Goal: Task Accomplishment & Management: Use online tool/utility

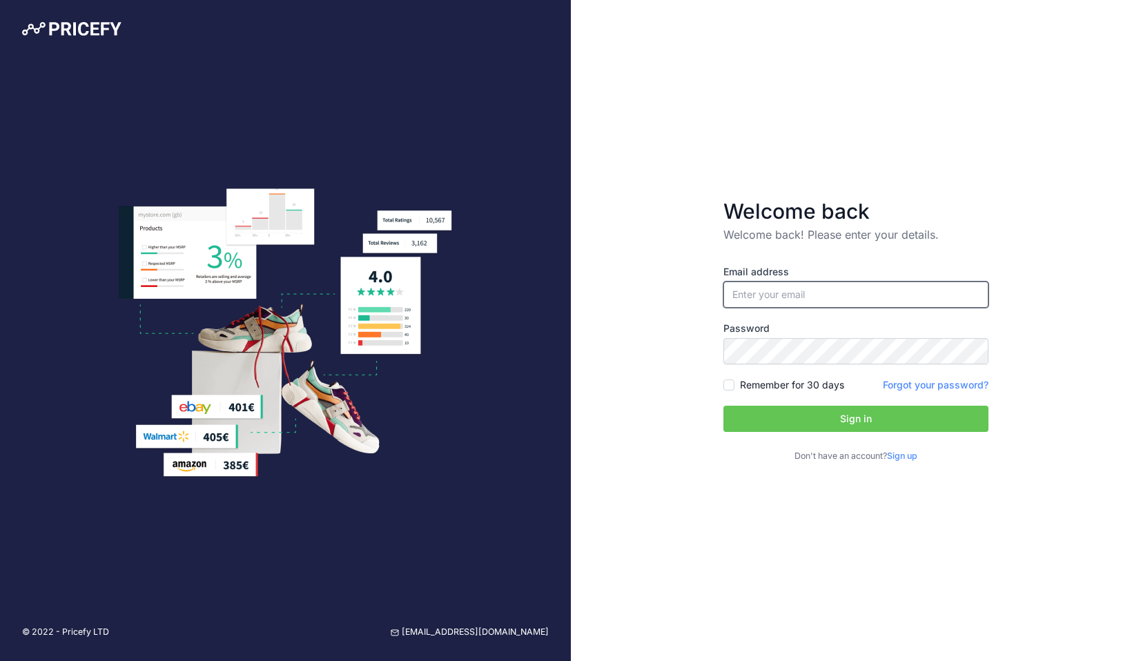
click at [820, 296] on input "email" at bounding box center [856, 295] width 265 height 26
click at [820, 295] on input "email" at bounding box center [856, 295] width 265 height 26
type input "[PERSON_NAME][EMAIL_ADDRESS][PERSON_NAME][DOMAIN_NAME]"
click at [803, 424] on button "Sign in" at bounding box center [856, 419] width 265 height 26
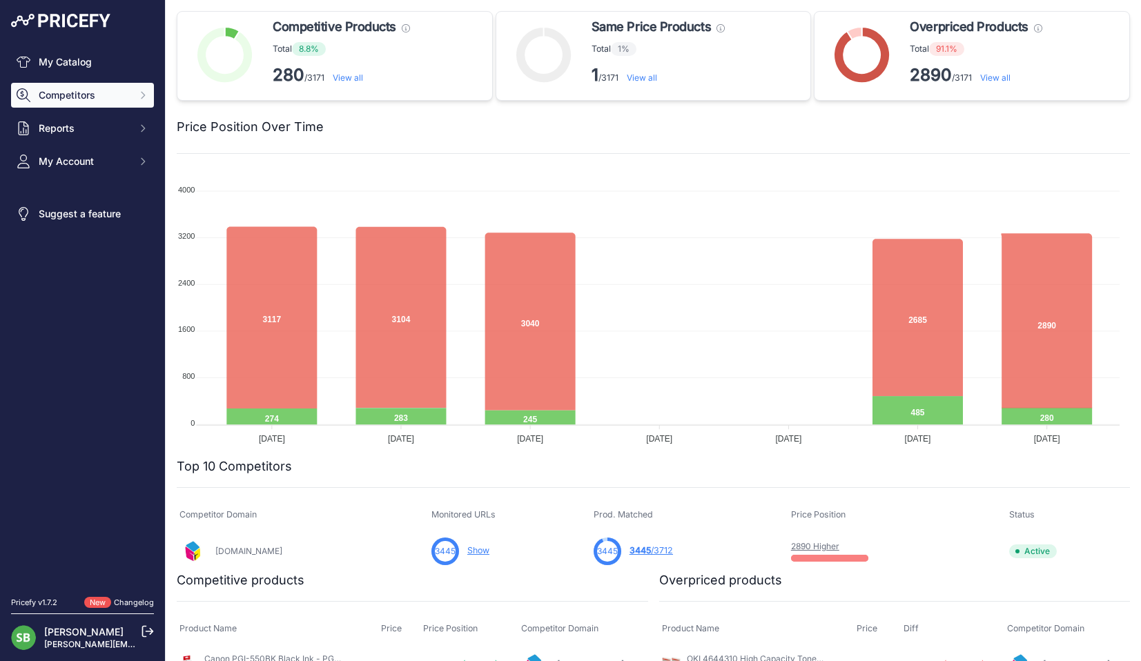
click at [84, 103] on button "Competitors" at bounding box center [82, 95] width 143 height 25
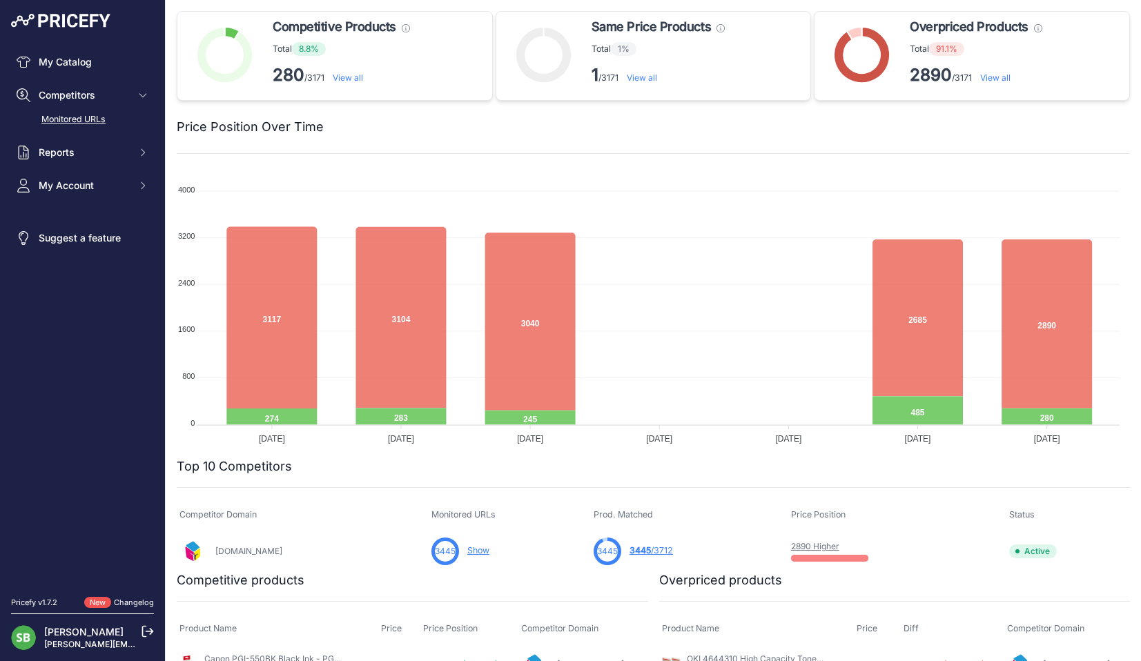
click at [80, 115] on link "Monitored URLs" at bounding box center [82, 120] width 143 height 24
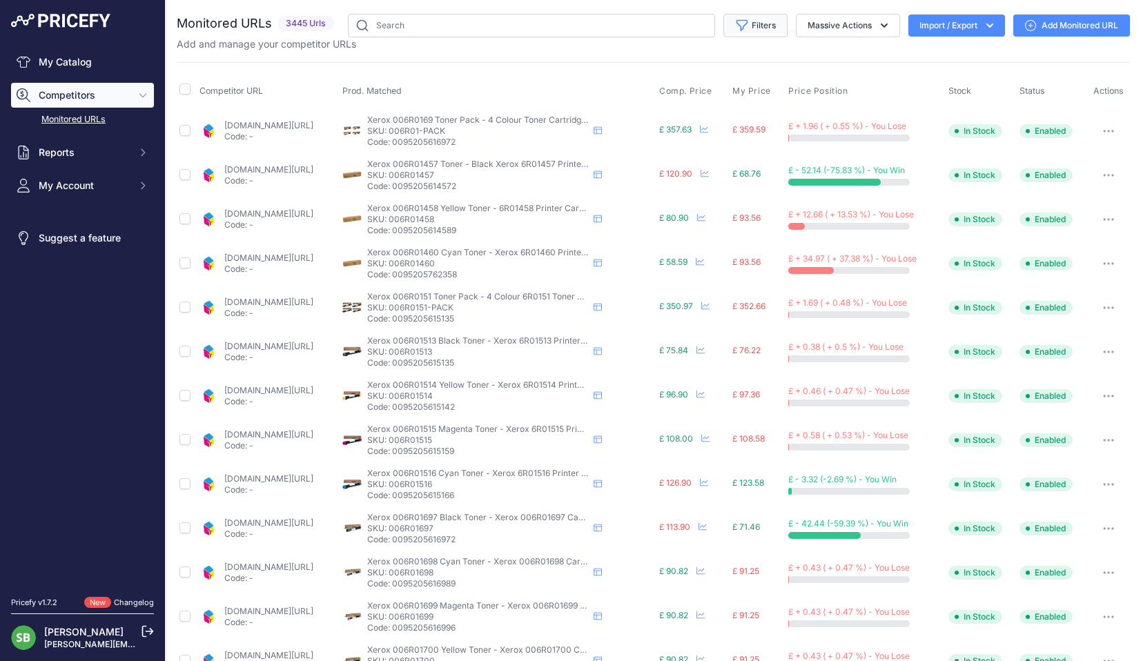
click at [743, 30] on button "Filters" at bounding box center [756, 25] width 64 height 23
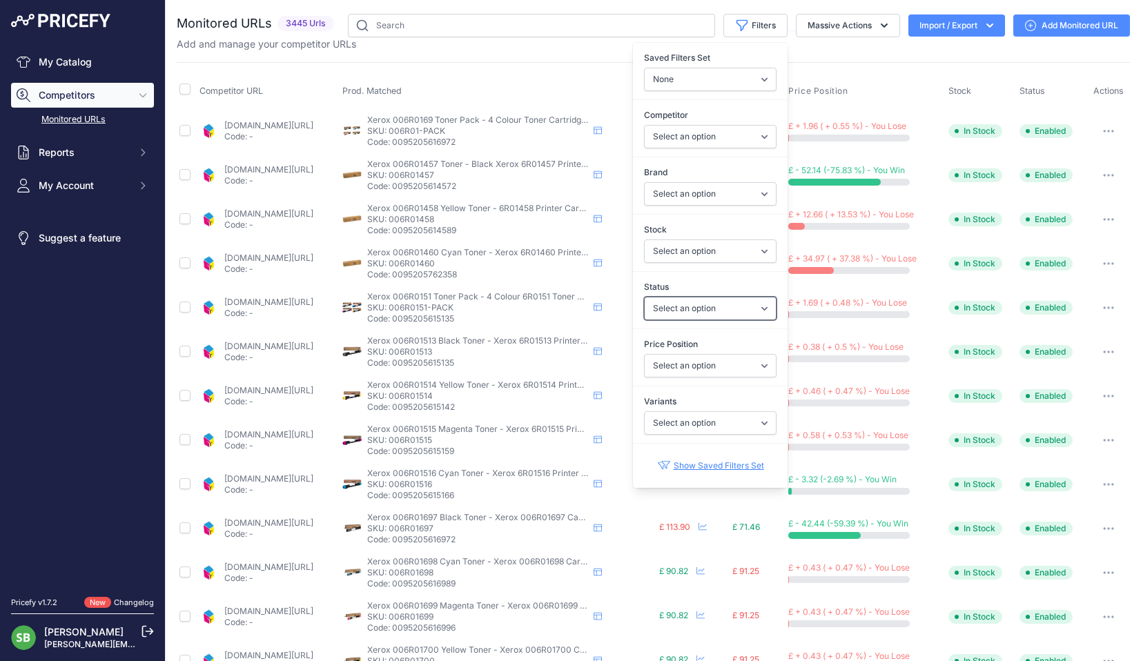
click at [676, 313] on select "Select an option Enabled Disabled In progress Scraping Failed Not Found Missing…" at bounding box center [710, 308] width 133 height 23
select select "0"
click at [644, 297] on select "Select an option Enabled Disabled In progress Scraping Failed Not Found Missing…" at bounding box center [710, 308] width 133 height 23
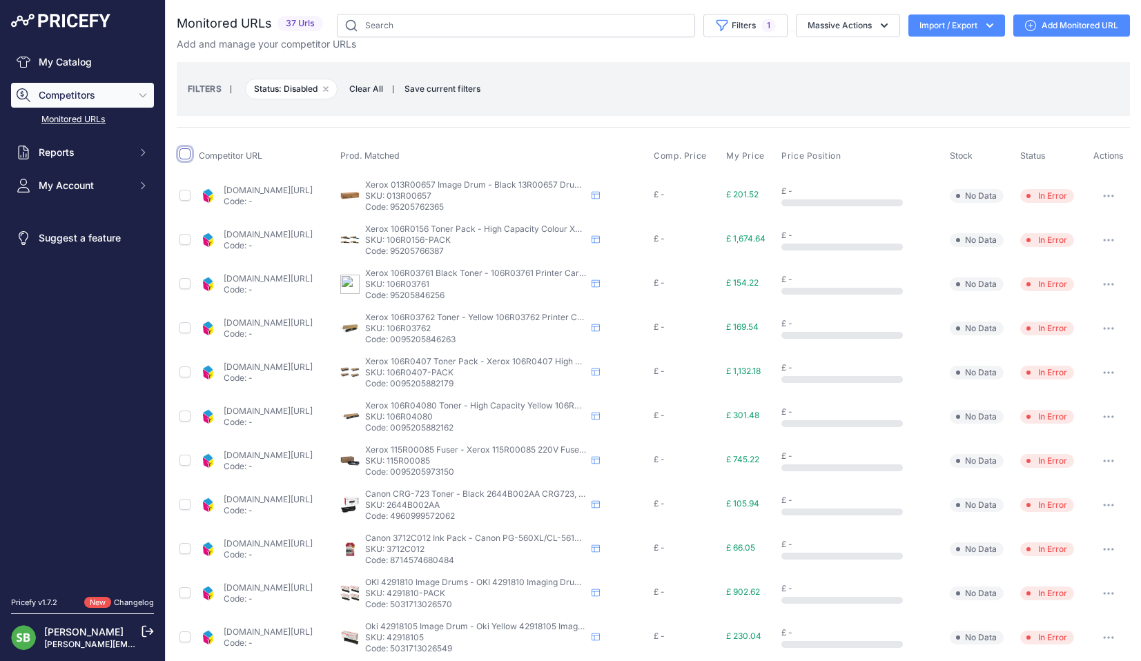
click at [189, 158] on input "checkbox" at bounding box center [185, 153] width 11 height 11
checkbox input "true"
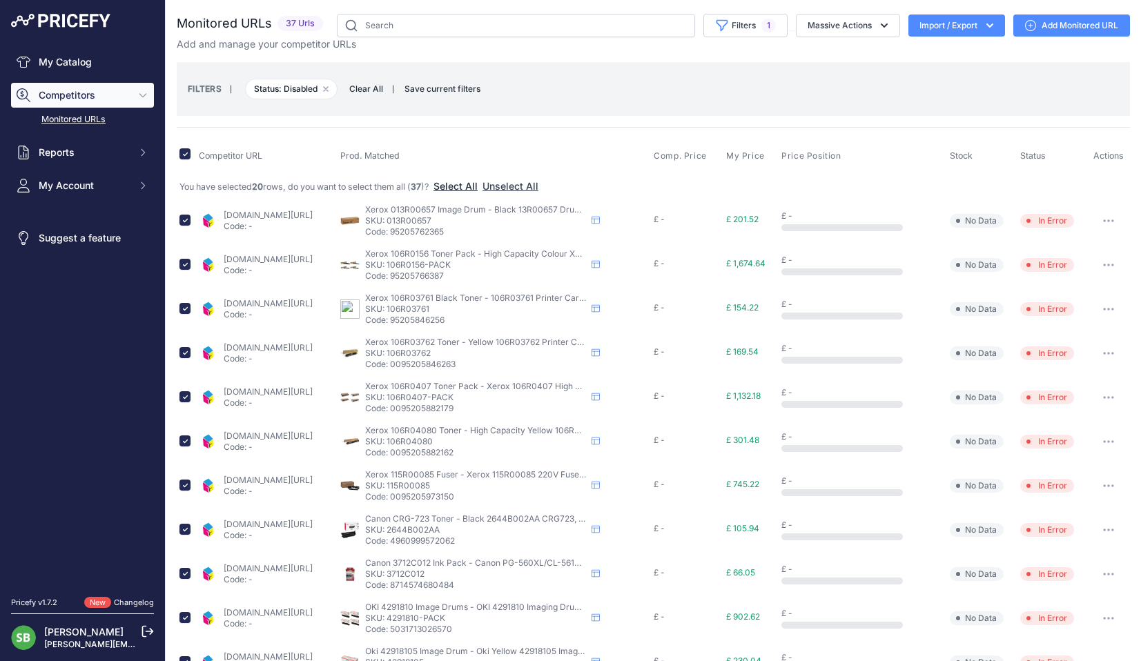
click at [455, 184] on button "Select All" at bounding box center [456, 187] width 44 height 14
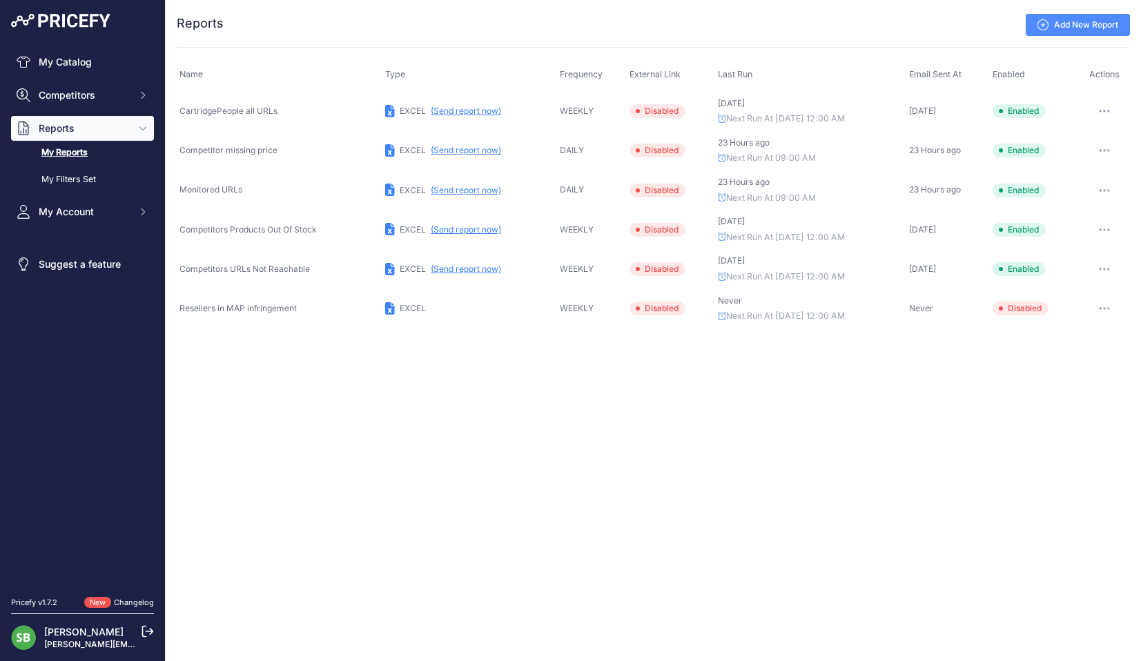
click at [458, 109] on button "(Send report now)" at bounding box center [466, 111] width 70 height 11
click at [603, 441] on div "Close You are not connected to the internet. ..." at bounding box center [654, 330] width 976 height 661
click at [75, 84] on button "Competitors" at bounding box center [82, 95] width 143 height 25
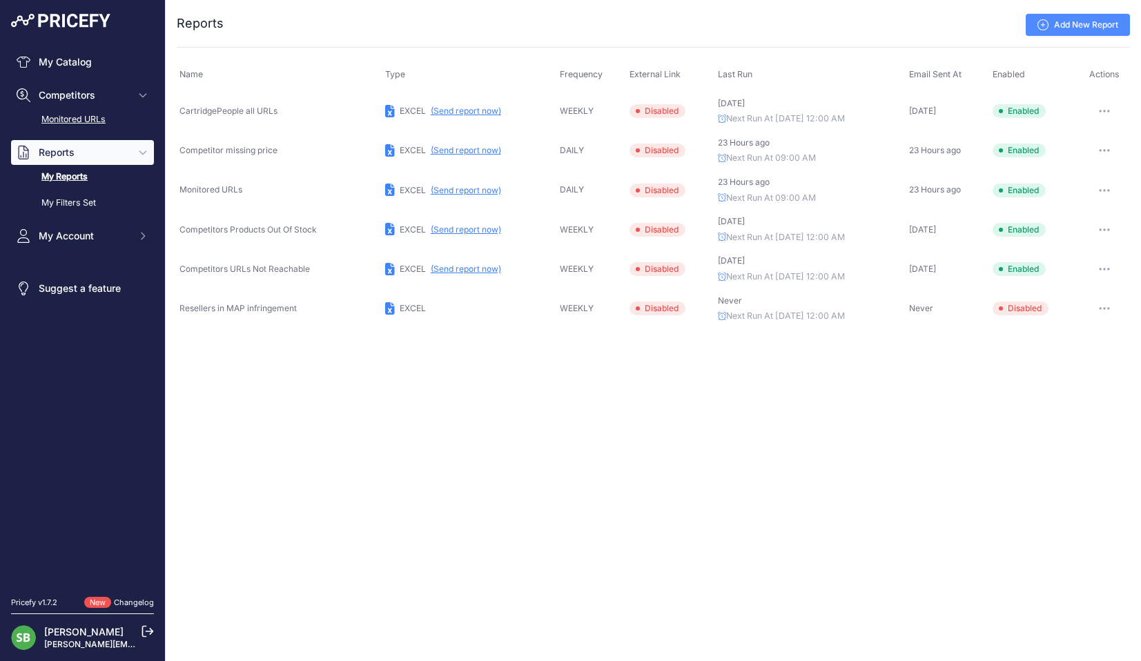
click at [83, 130] on link "Monitored URLs" at bounding box center [82, 120] width 143 height 24
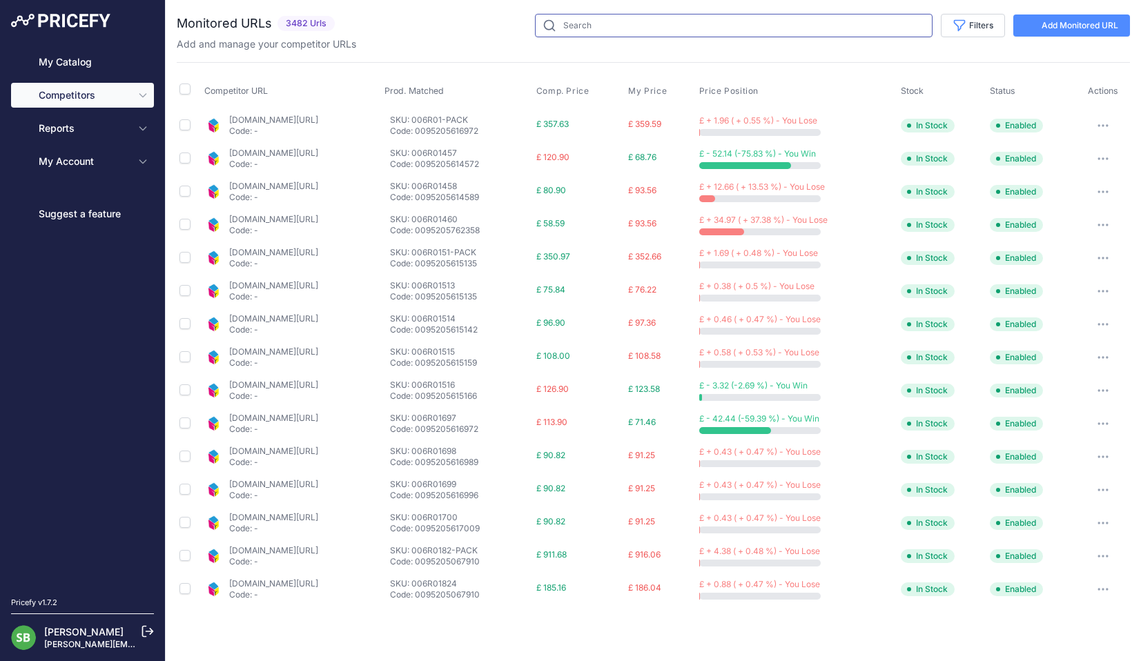
click at [664, 23] on input "text" at bounding box center [734, 25] width 398 height 23
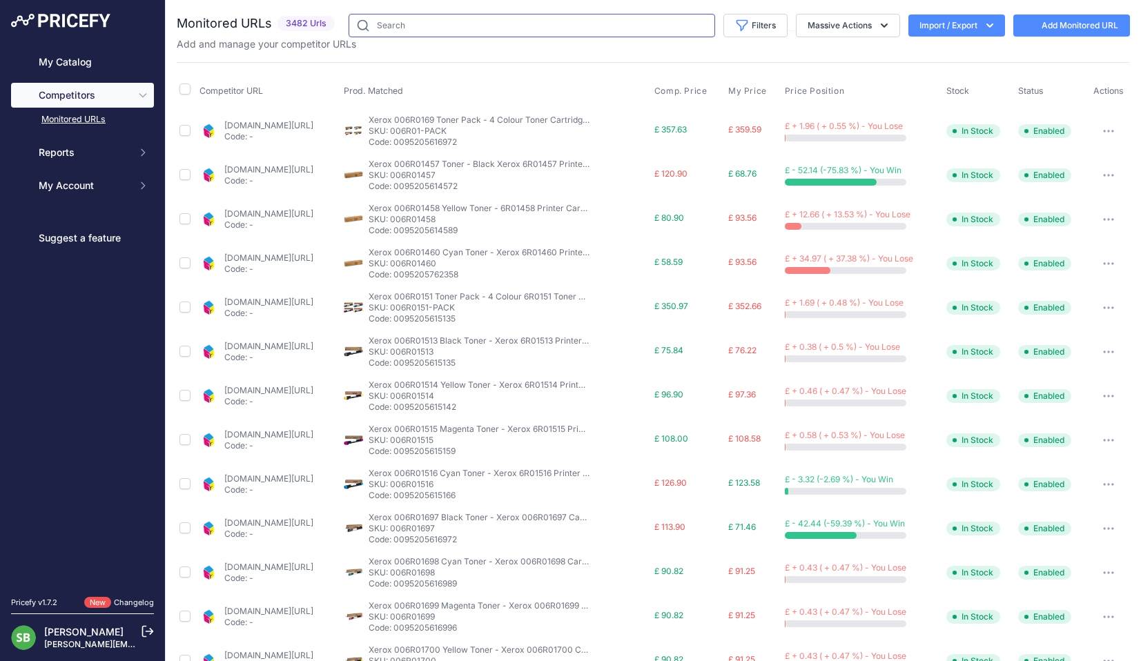
paste input "HP207X-PACK"
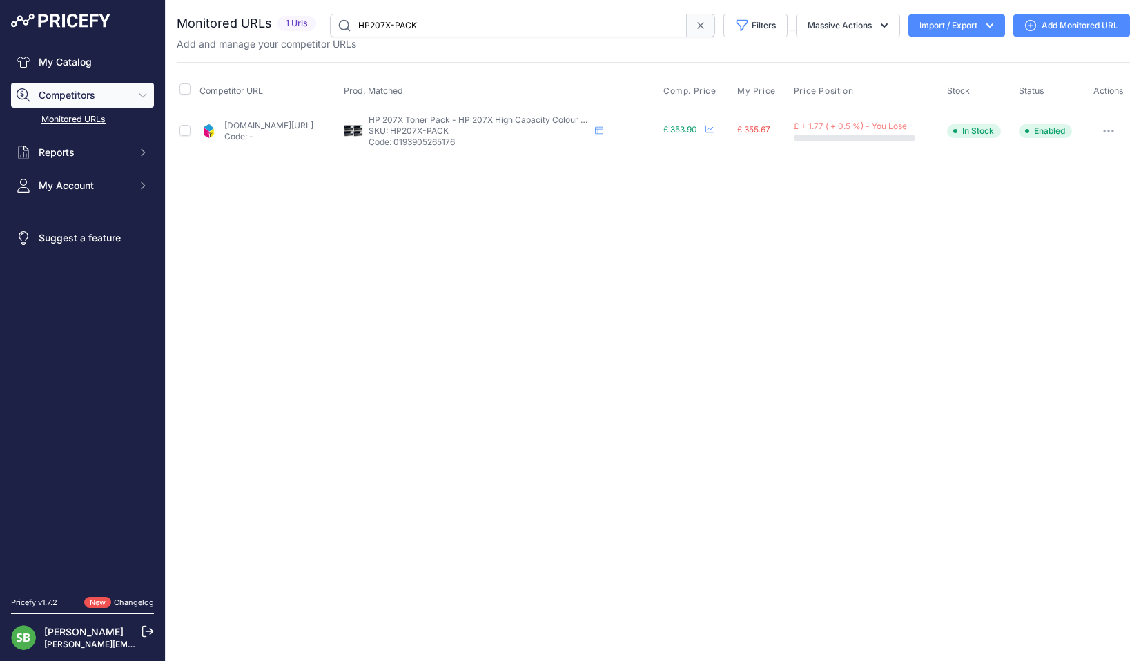
click at [298, 128] on link "cartridgepeople.com/toner/hp-w2210x-w2211x-w2212x-w2213x-high-capacity-original…" at bounding box center [268, 125] width 89 height 10
drag, startPoint x: 454, startPoint y: 30, endPoint x: 262, endPoint y: 24, distance: 191.3
click at [262, 24] on div "Monitored URLs 1 Urls" at bounding box center [653, 25] width 953 height 23
paste input "415A"
click at [294, 128] on link "cartridgepeople.com/toner/hp-w2030a-w2031a-w2032a-w2033a-original-4-toner-cartr…" at bounding box center [268, 125] width 89 height 10
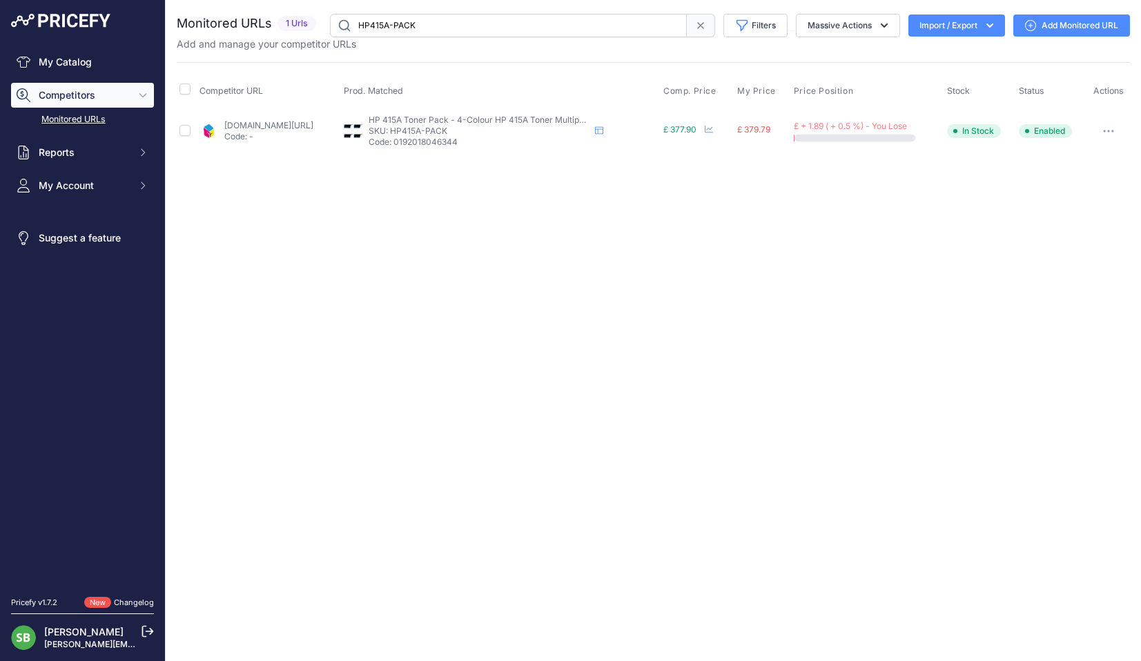
drag, startPoint x: 318, startPoint y: 14, endPoint x: 308, endPoint y: 14, distance: 10.4
click at [308, 14] on div "Monitored URLs 1 Urls" at bounding box center [653, 25] width 953 height 23
paste input "TN-423"
click at [288, 128] on link "cartridgepeople.com/toner/brother-tn-423-high-capacity-original-4-toner-cartrid…" at bounding box center [268, 125] width 89 height 10
drag, startPoint x: 362, startPoint y: 23, endPoint x: 265, endPoint y: 32, distance: 97.0
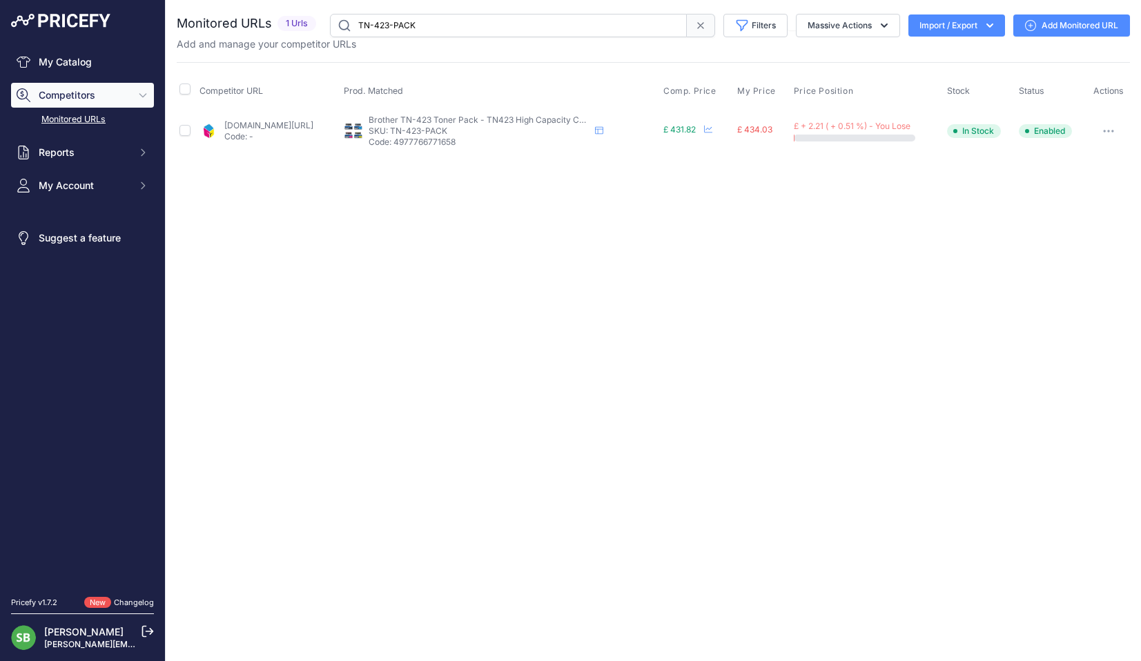
click at [269, 31] on div "Monitored URLs 1 Urls" at bounding box center [653, 25] width 953 height 23
drag, startPoint x: 336, startPoint y: 27, endPoint x: 316, endPoint y: 26, distance: 20.7
click at [318, 27] on div "Monitored URLs 1 Urls" at bounding box center [653, 25] width 953 height 23
paste input "HP220A"
click at [311, 125] on link "cartridgepeople.com/toner/hp-220a-original-4-toner-cartridge-pack-40862.html?pr…" at bounding box center [268, 125] width 89 height 10
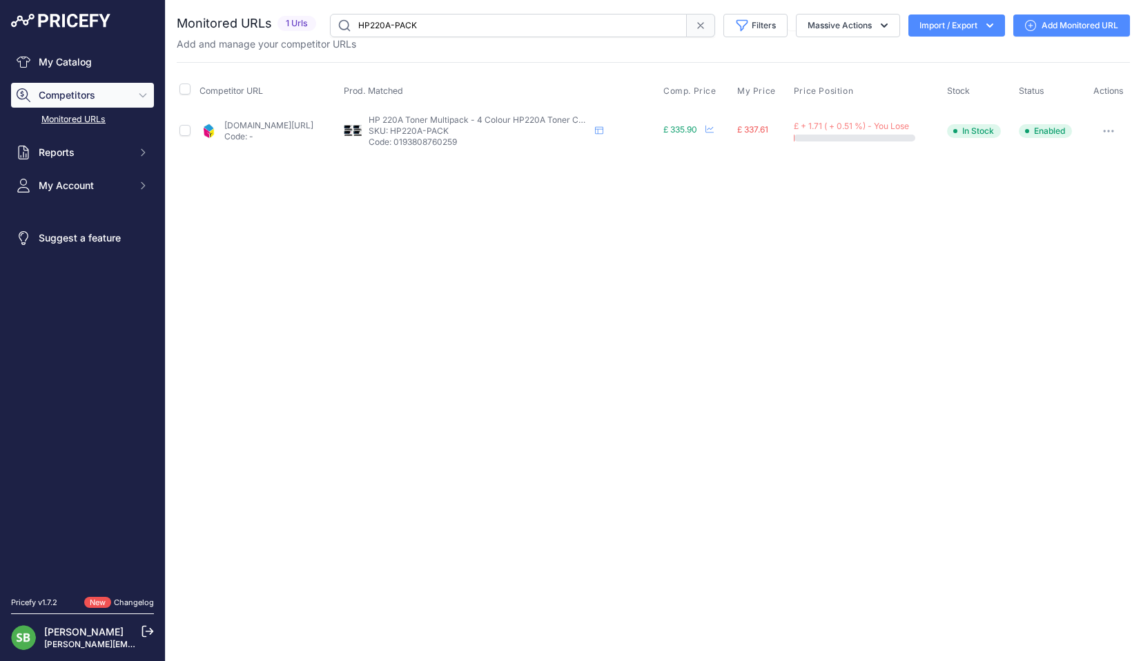
drag, startPoint x: 554, startPoint y: 36, endPoint x: 215, endPoint y: 37, distance: 339.0
click at [215, 37] on div "Monitored URLs 1 Urls" at bounding box center [653, 32] width 953 height 37
paste input "X"
click at [313, 126] on link "cartridgepeople.com/toner/hp-220x-high-capacity-original-4-toner-cartridge-pack…" at bounding box center [268, 125] width 89 height 10
drag, startPoint x: 348, startPoint y: 20, endPoint x: 256, endPoint y: 26, distance: 92.0
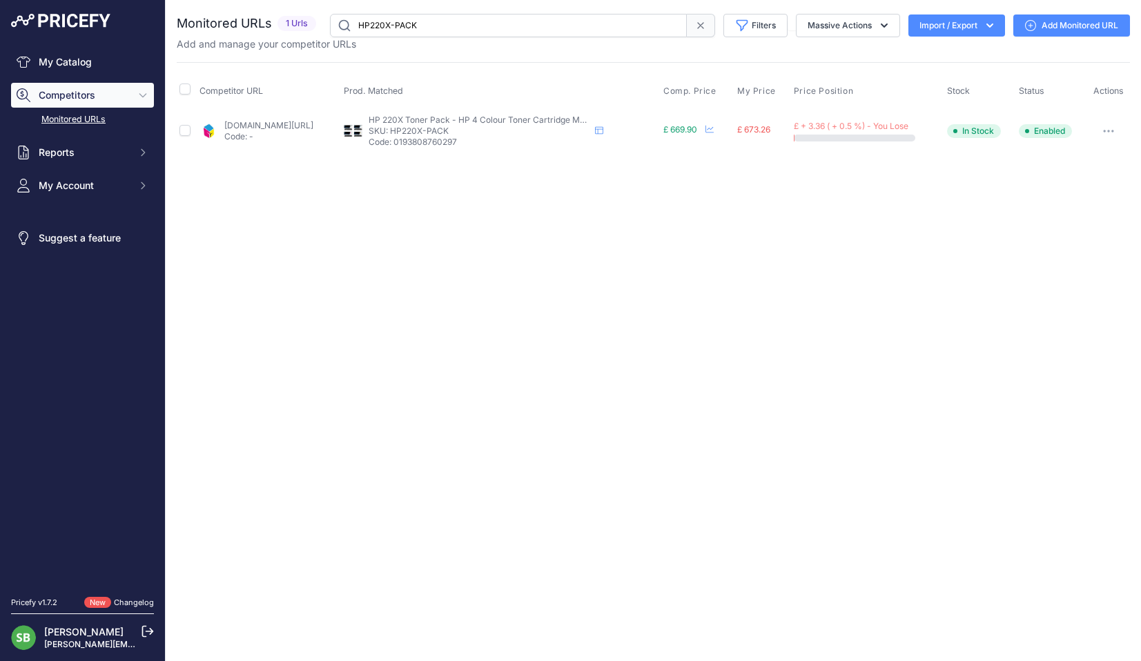
click at [258, 26] on div "Monitored URLs 1 Urls" at bounding box center [653, 25] width 953 height 23
paste input "DR3400"
click at [289, 125] on link "cartridgepeople.com/drum/brother-dr-3400-original-72433.html?prirule_jdsnikfkfj…" at bounding box center [268, 125] width 89 height 10
drag, startPoint x: 292, startPoint y: 27, endPoint x: 188, endPoint y: 31, distance: 103.6
click at [189, 30] on div "Monitored URLs 1 Urls" at bounding box center [653, 25] width 953 height 23
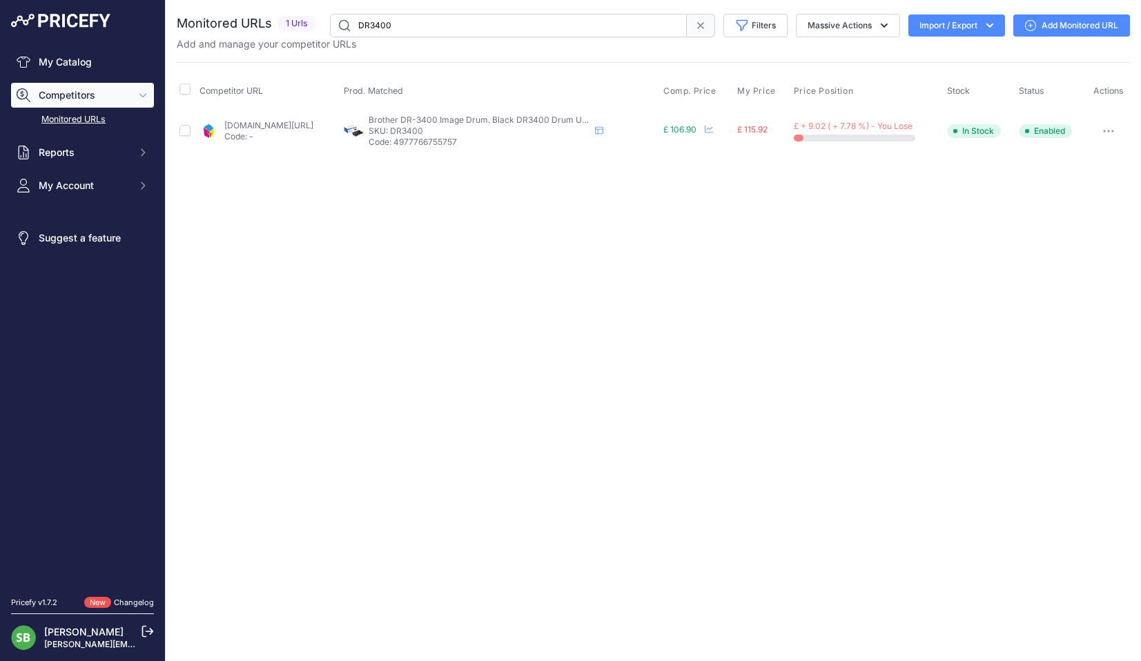
paste input "TN348"
click at [300, 128] on link "cartridgepeople.com/toner/brother-tn-3480-high-capacity-original-black-toner-ca…" at bounding box center [268, 125] width 89 height 10
drag, startPoint x: 429, startPoint y: 19, endPoint x: 287, endPoint y: 16, distance: 142.3
click at [287, 16] on div "Monitored URLs 1 Urls" at bounding box center [653, 25] width 953 height 23
paste input "HP207A-PACK"
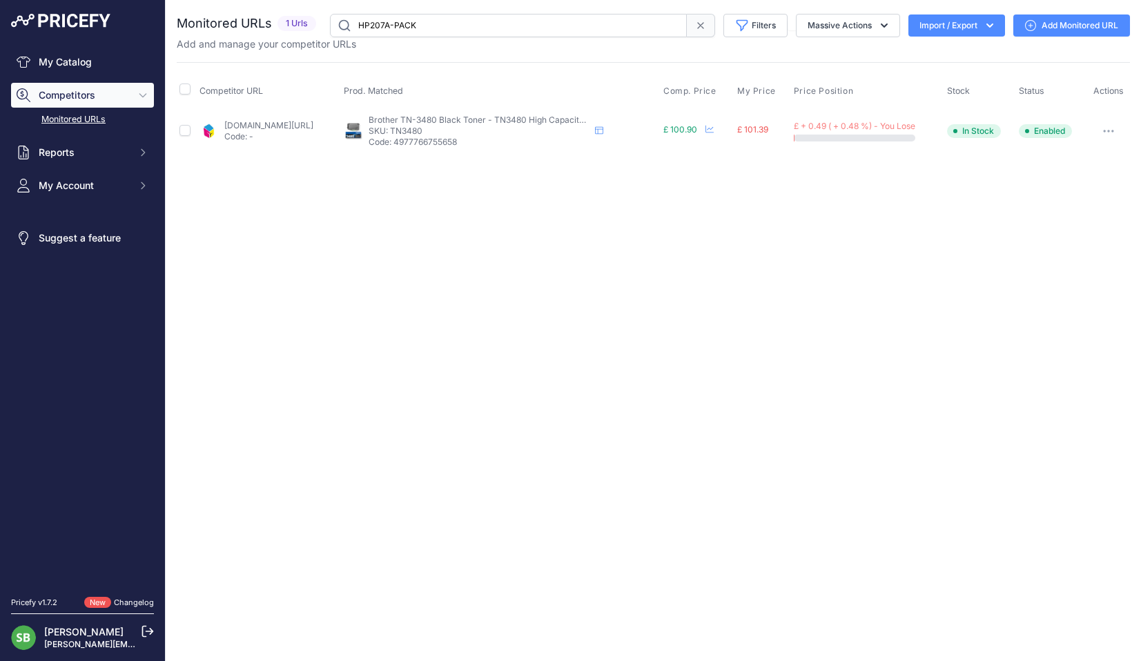
type input "HP207A-PACK"
click at [313, 126] on link "cartridgepeople.com/toner/hp-w2210a-w2211a-w2212a-w2213a-original-4-toner-cartr…" at bounding box center [268, 125] width 89 height 10
click at [74, 110] on link "Monitored URLs" at bounding box center [82, 120] width 143 height 24
click at [66, 119] on link "Monitored URLs" at bounding box center [82, 120] width 143 height 24
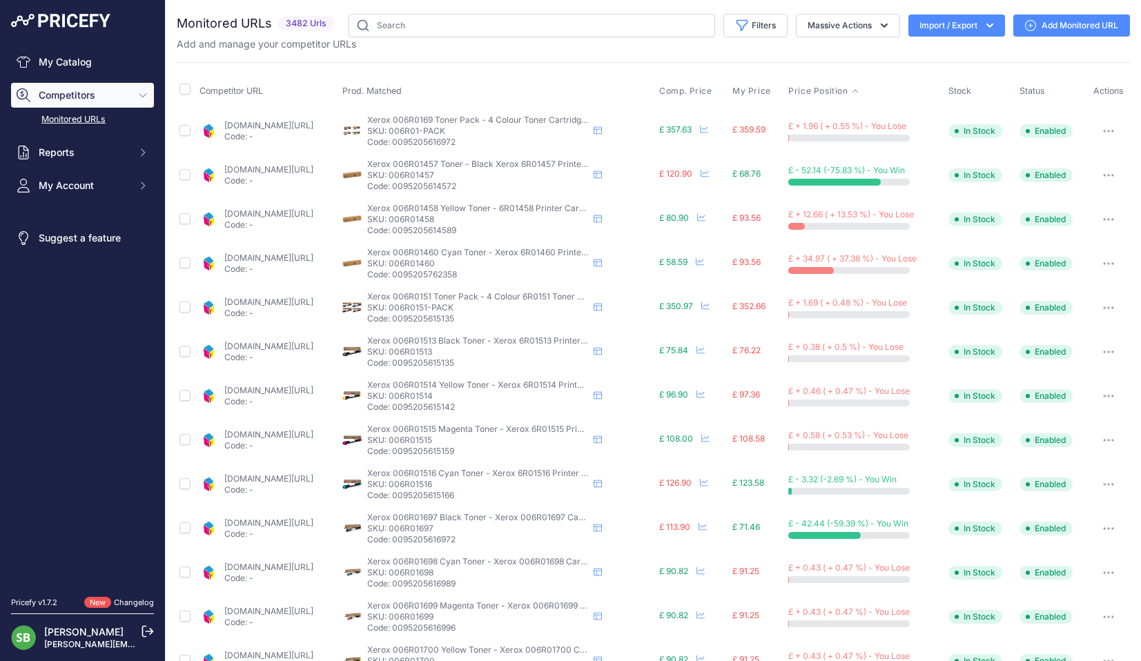
click at [823, 93] on span "Price Position" at bounding box center [817, 91] width 59 height 11
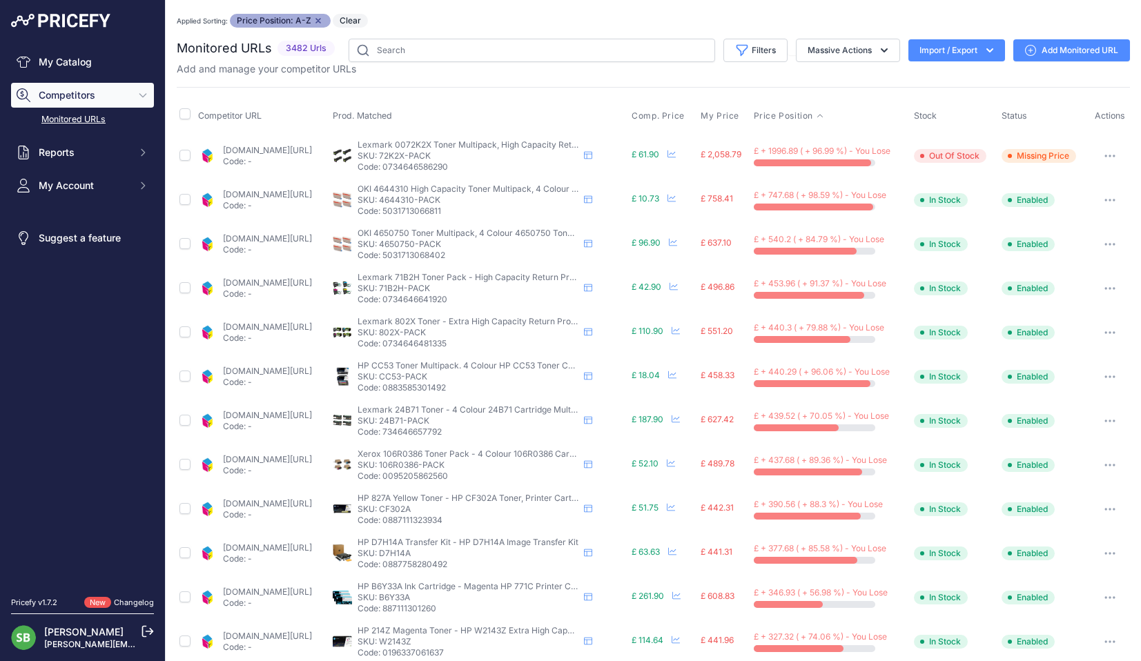
click at [296, 151] on link "[DOMAIN_NAME][URL]" at bounding box center [267, 150] width 89 height 10
click at [275, 191] on link "cartridgepeople.com/toner/oki-4644310-high-capacity-original-black-and-colour-4…" at bounding box center [267, 194] width 89 height 10
click at [1109, 200] on icon "button" at bounding box center [1109, 200] width 1 height 1
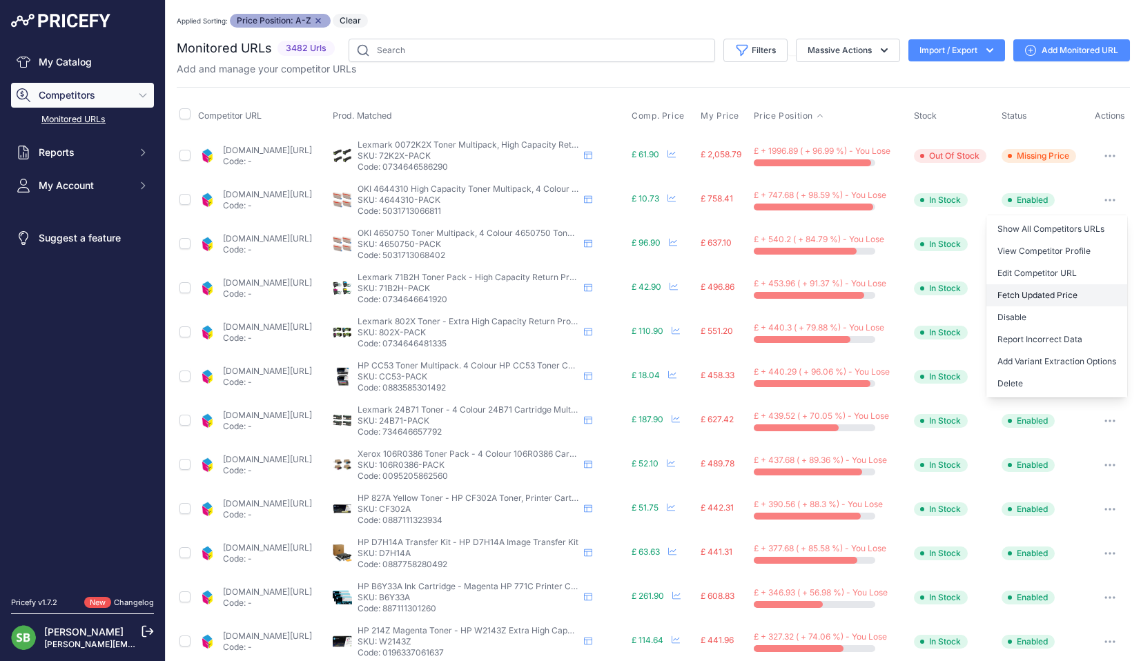
click at [1036, 295] on button "Fetch Updated Price" at bounding box center [1057, 295] width 141 height 22
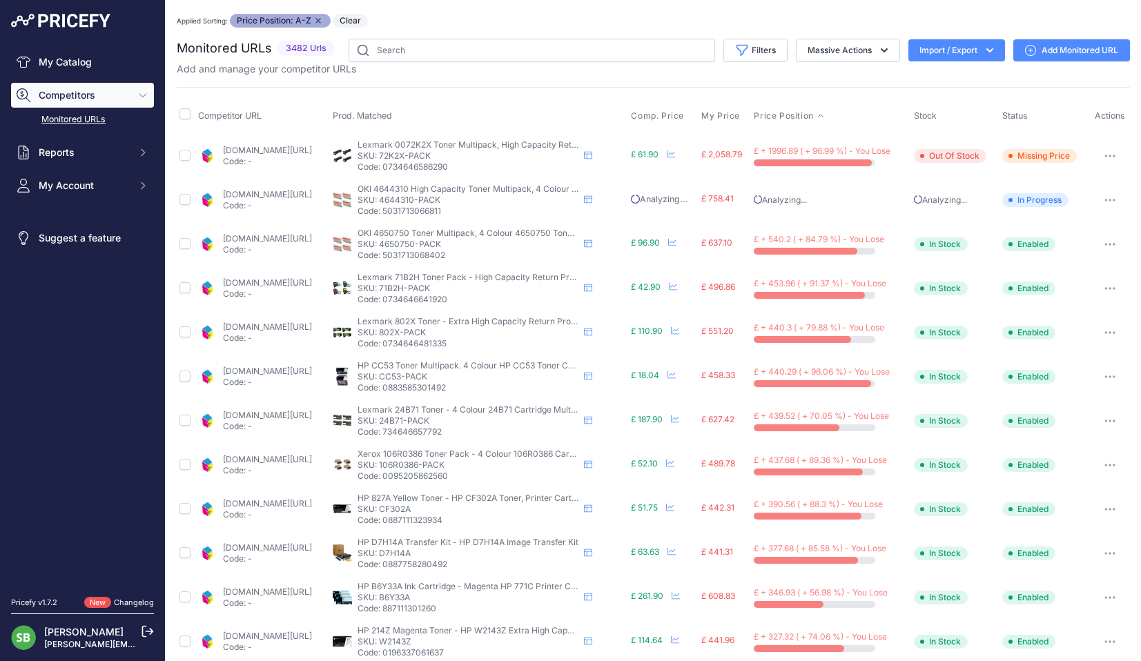
click at [295, 238] on link "cartridgepeople.com/toner/oki-4650750-original-black-and-colour-4-toner-cartrid…" at bounding box center [267, 238] width 89 height 10
click at [1105, 243] on icon "button" at bounding box center [1110, 244] width 11 height 3
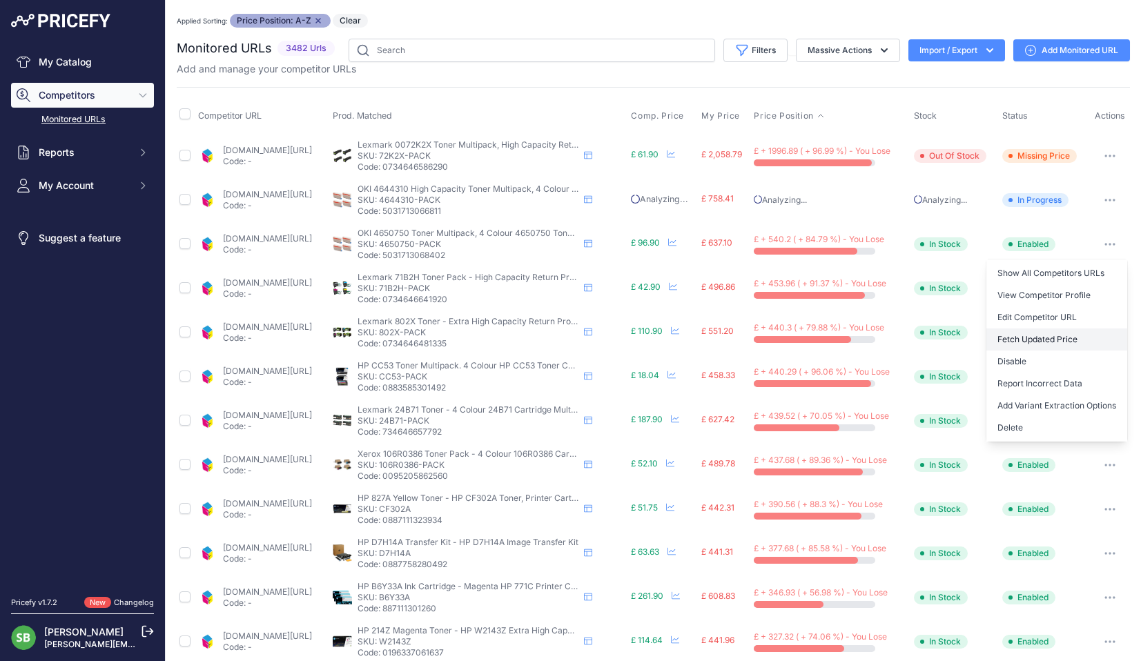
click at [1029, 335] on button "Fetch Updated Price" at bounding box center [1057, 340] width 141 height 22
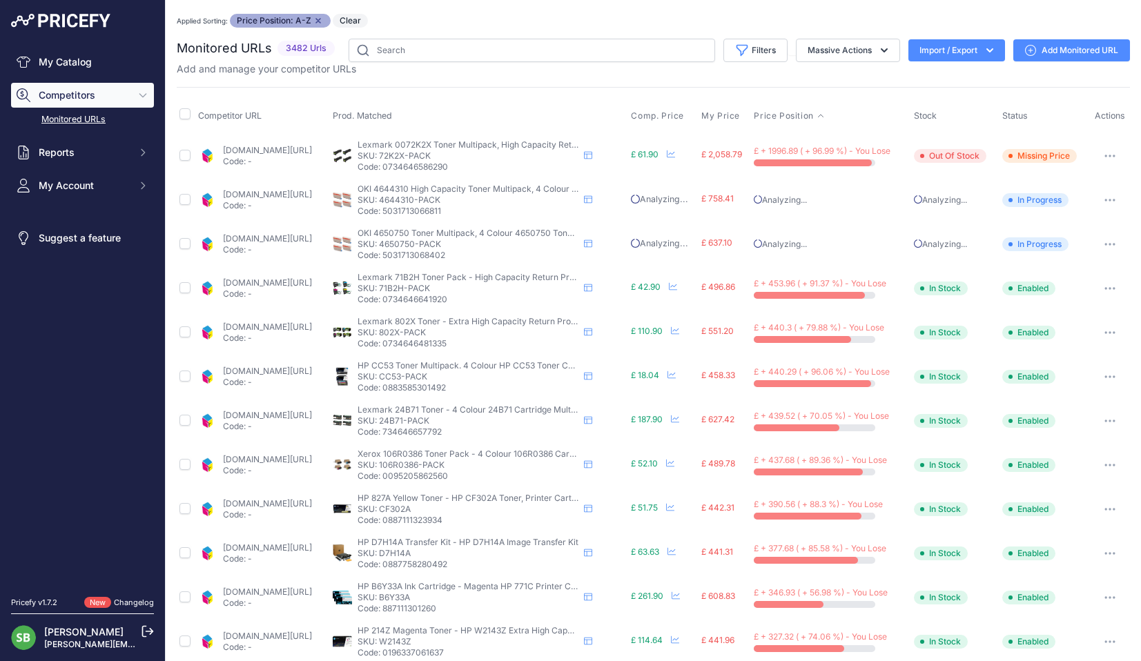
click at [298, 282] on link "cartridgepeople.com/toner/lexmark-71b0hk0-71b0c0-71b0y0-71b0m0-high-capacity-or…" at bounding box center [267, 283] width 89 height 10
click at [1105, 287] on icon "button" at bounding box center [1110, 288] width 11 height 3
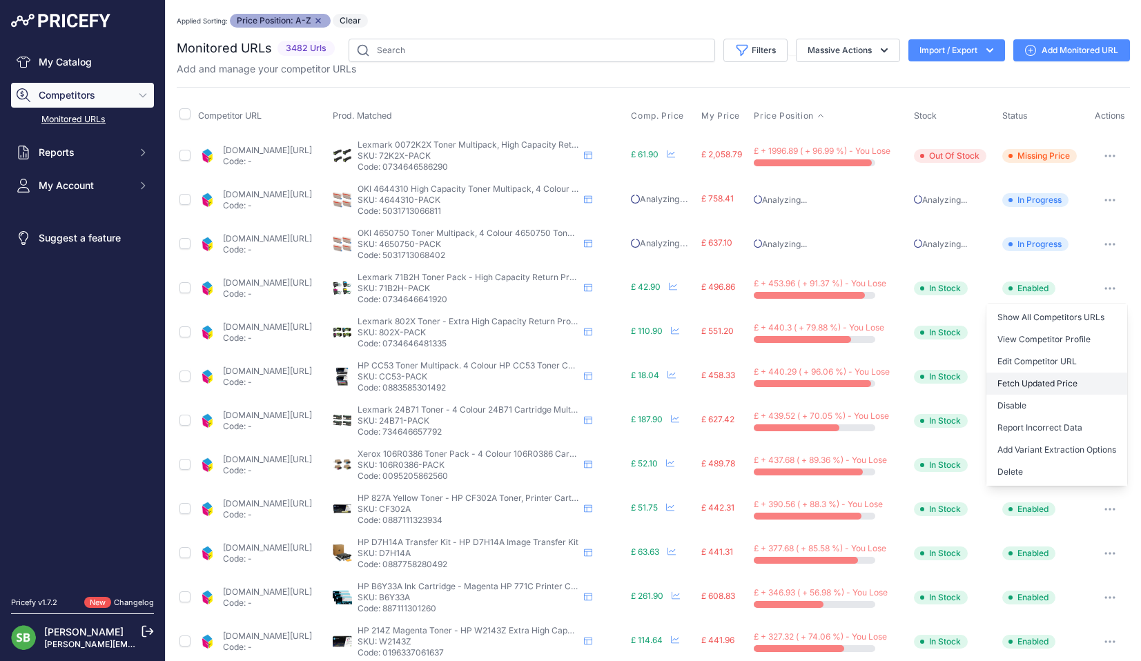
click at [1029, 383] on button "Fetch Updated Price" at bounding box center [1057, 384] width 141 height 22
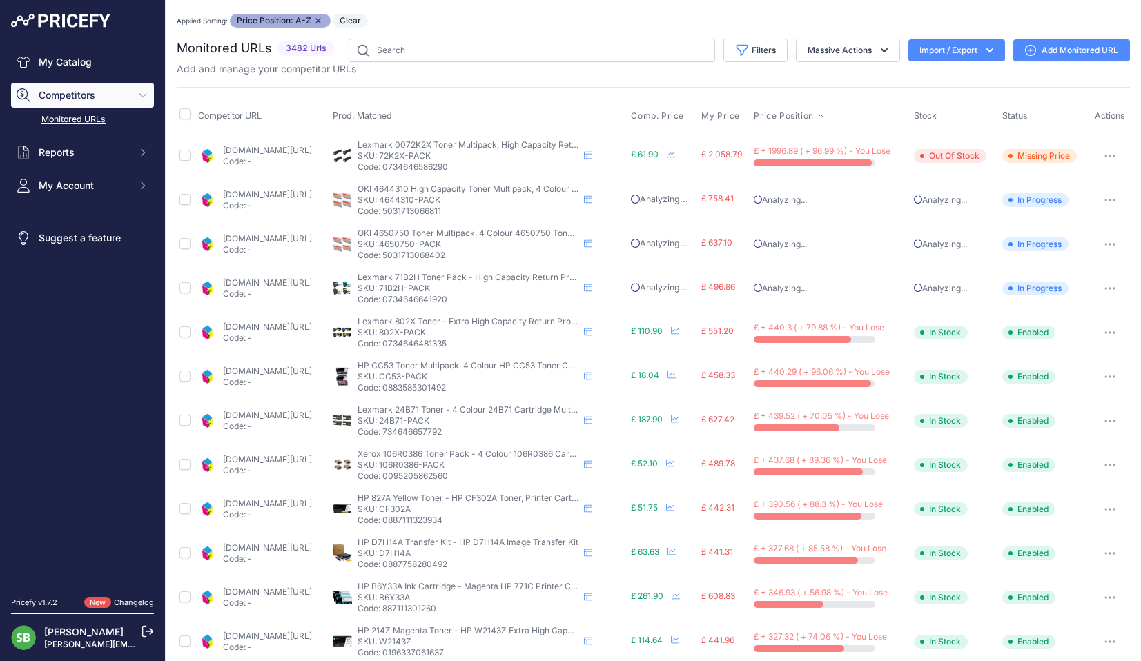
click at [287, 327] on link "cartridgepeople.com/toner/lexmark-802x-high-high-capacity-original-4-toner-cart…" at bounding box center [267, 327] width 89 height 10
click at [1104, 329] on button "button" at bounding box center [1110, 332] width 28 height 19
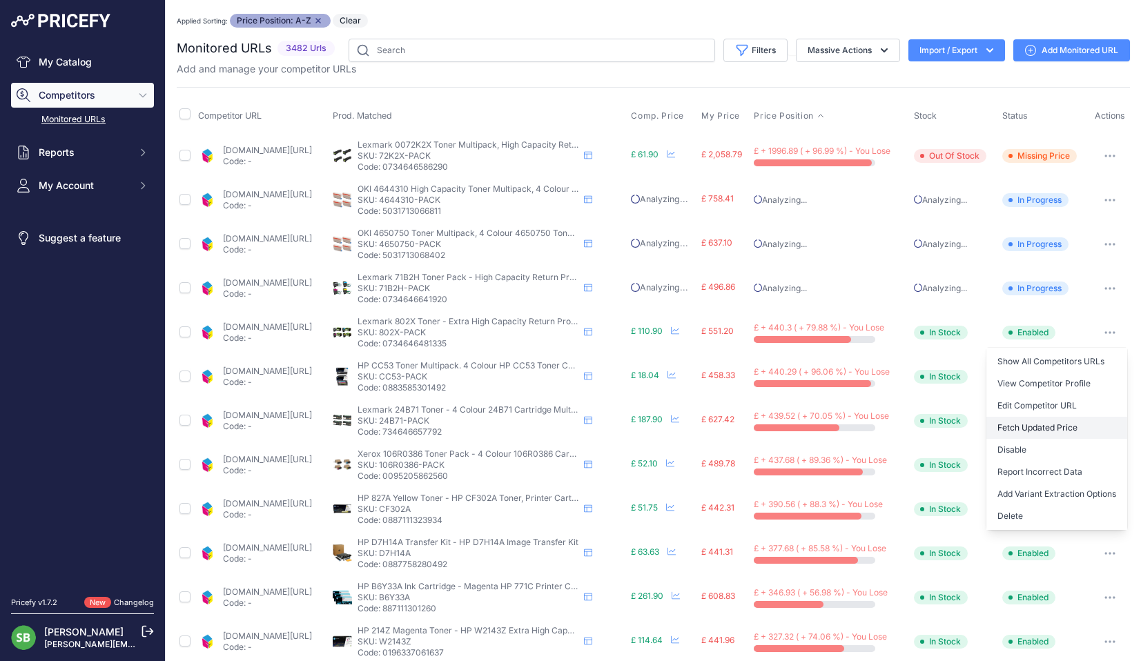
click at [1018, 431] on button "Fetch Updated Price" at bounding box center [1057, 428] width 141 height 22
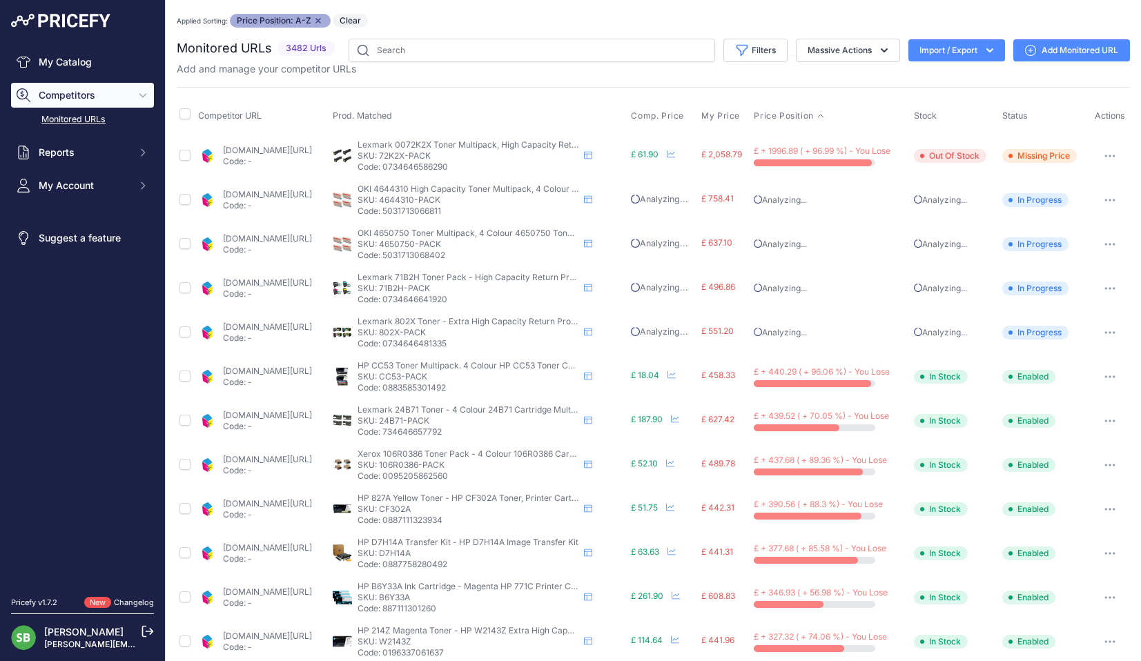
click at [1098, 379] on button "button" at bounding box center [1110, 376] width 28 height 19
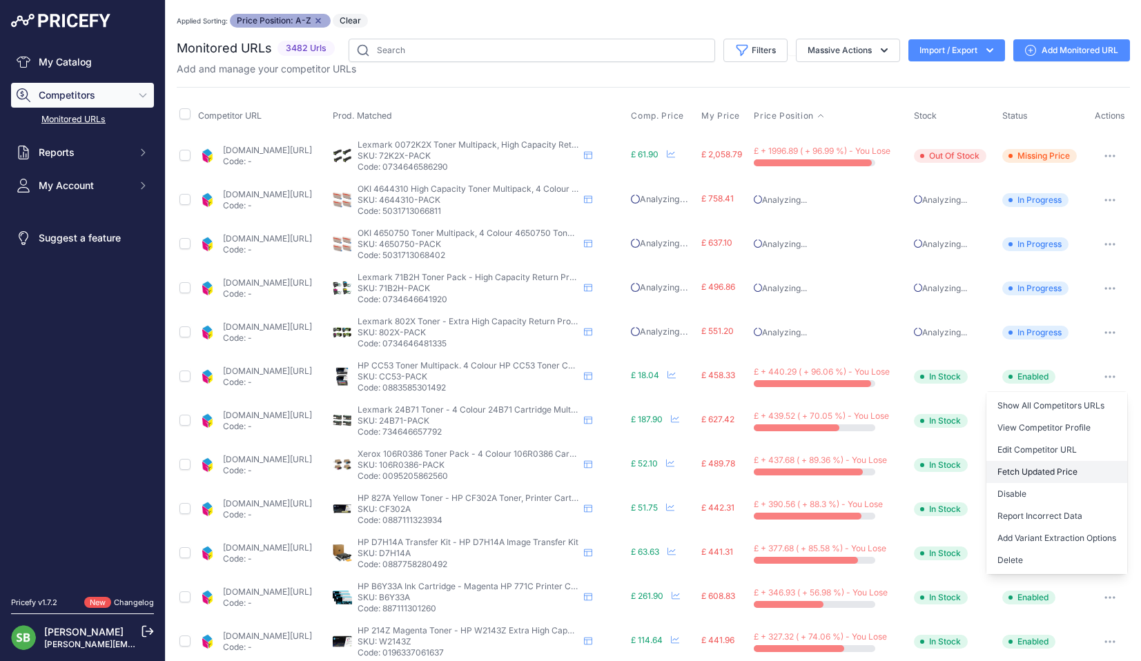
click at [1011, 474] on button "Fetch Updated Price" at bounding box center [1057, 472] width 141 height 22
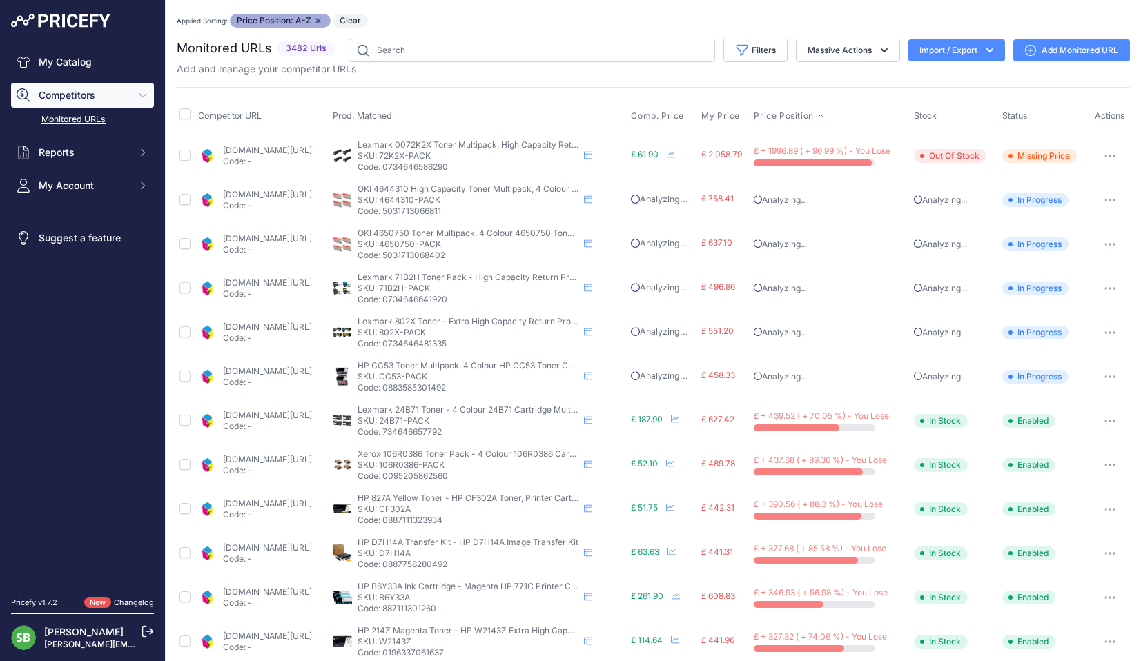
click at [271, 419] on link "cartridgepeople.com/toner/lexmark-24b718-original-black-and-colour-4-toner-cart…" at bounding box center [267, 415] width 89 height 10
click at [1114, 421] on icon "button" at bounding box center [1114, 420] width 1 height 1
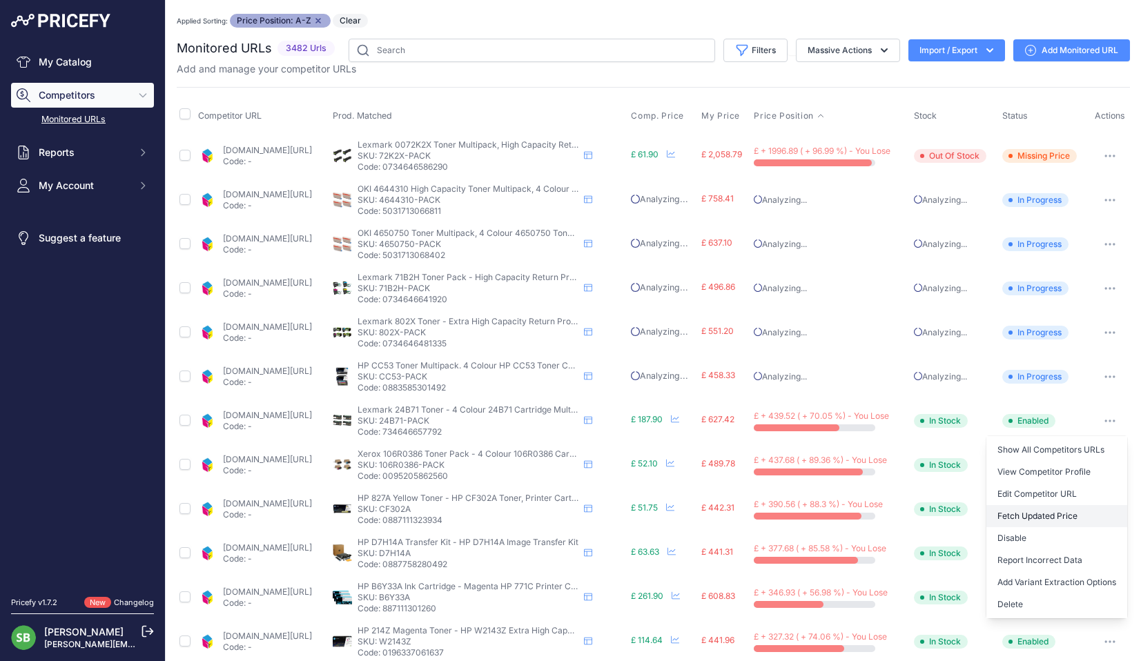
click at [1025, 512] on button "Fetch Updated Price" at bounding box center [1057, 516] width 141 height 22
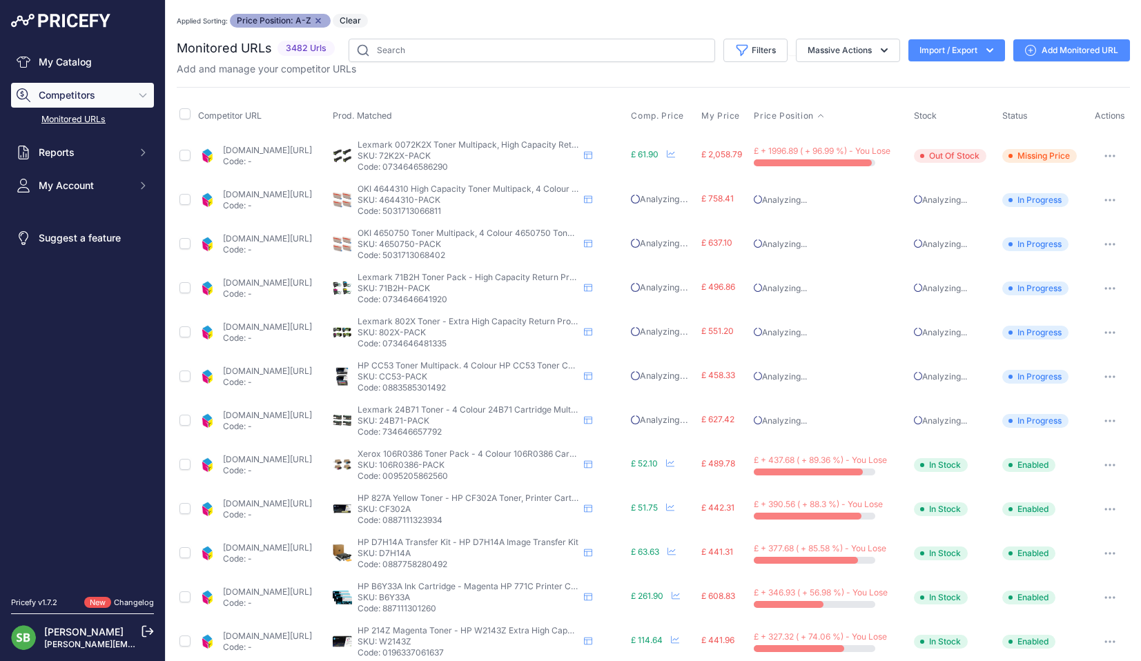
click at [1105, 464] on icon "button" at bounding box center [1110, 465] width 11 height 3
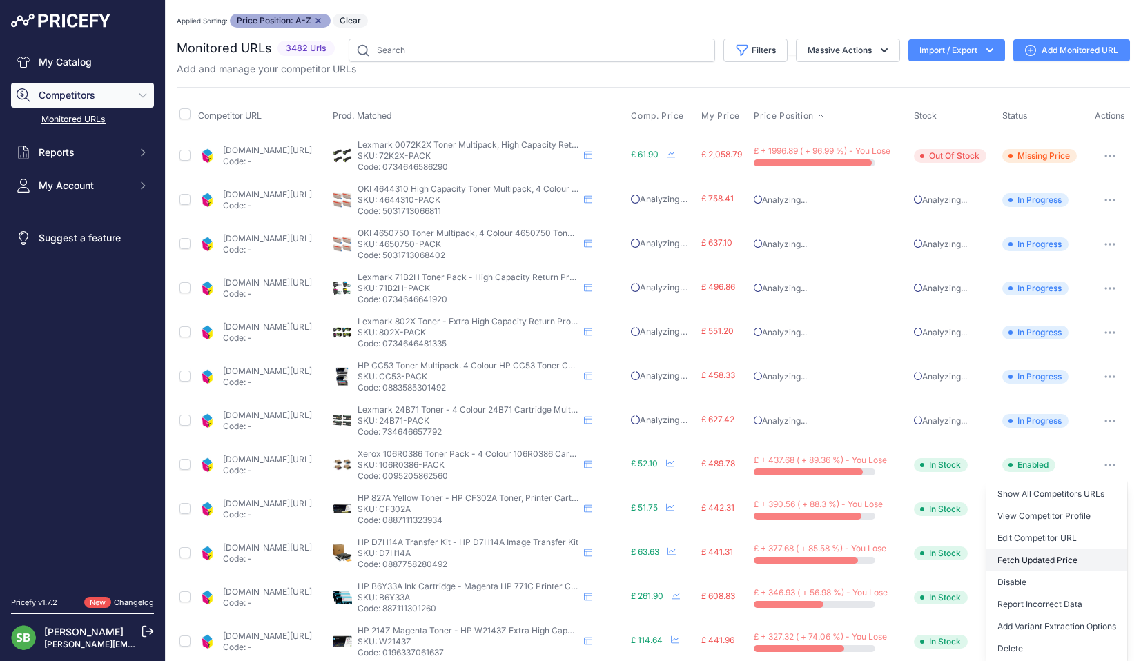
click at [1027, 559] on button "Fetch Updated Price" at bounding box center [1057, 561] width 141 height 22
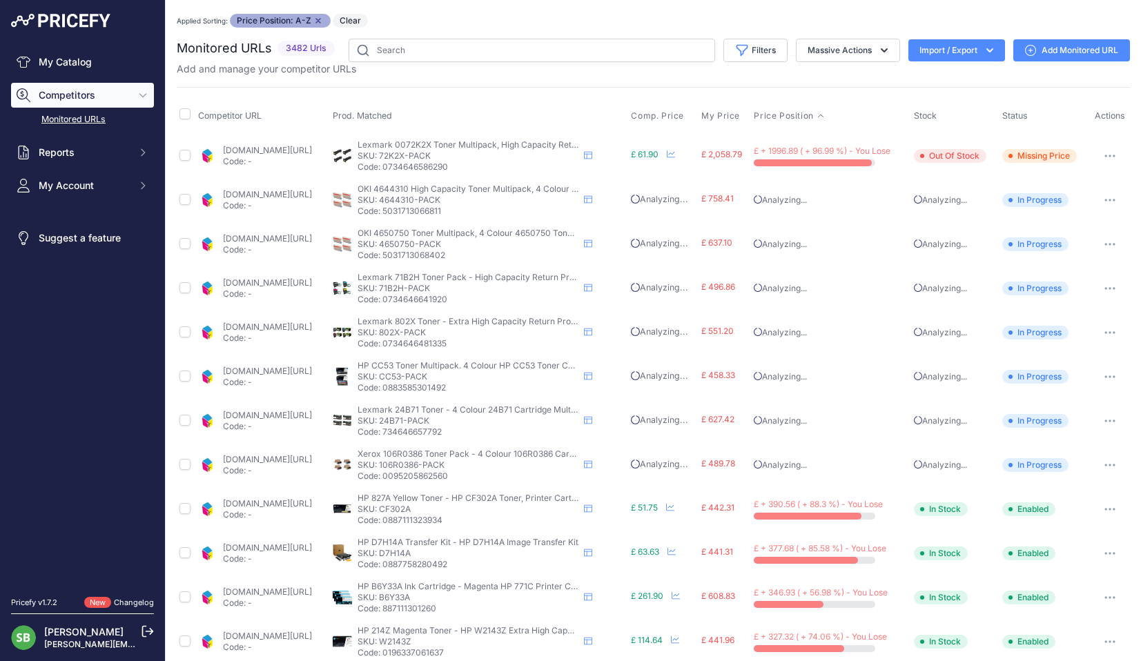
click at [1103, 507] on button "button" at bounding box center [1110, 509] width 28 height 19
click at [1017, 608] on button "Fetch Updated Price" at bounding box center [1057, 605] width 141 height 22
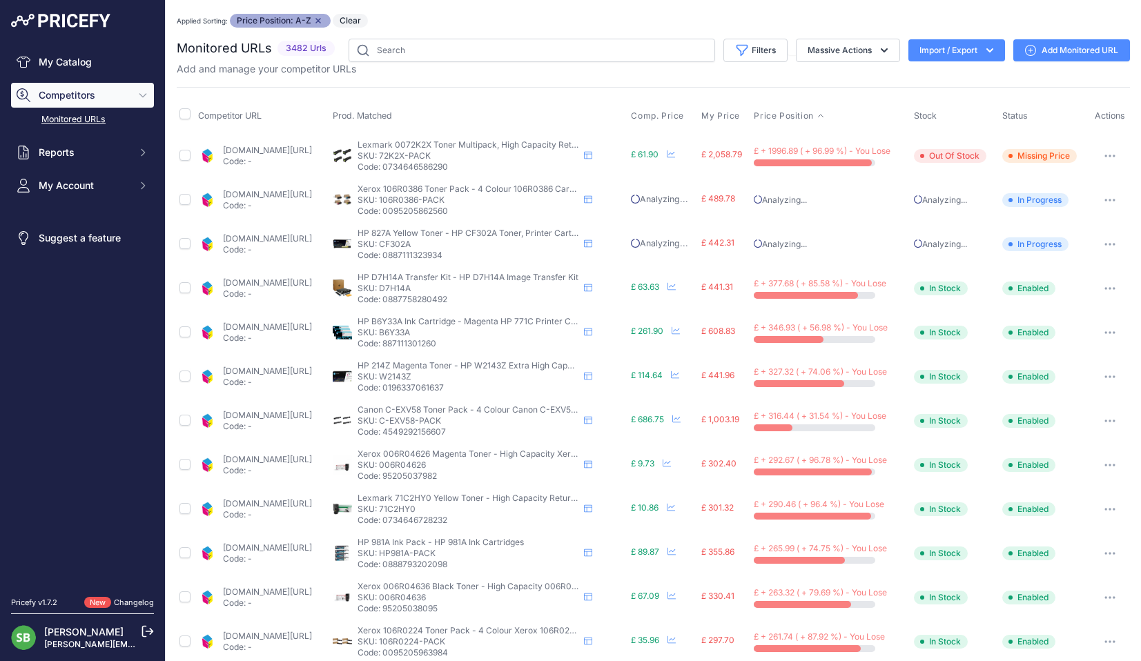
click at [1102, 291] on button "button" at bounding box center [1110, 288] width 28 height 19
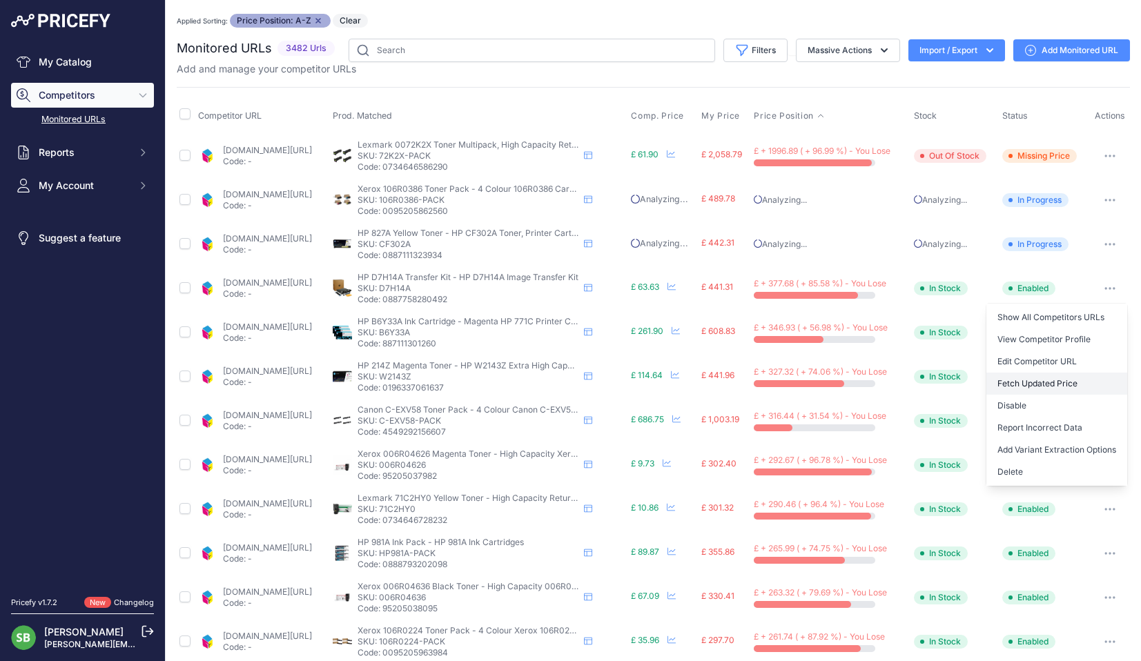
click at [1035, 385] on button "Fetch Updated Price" at bounding box center [1057, 384] width 141 height 22
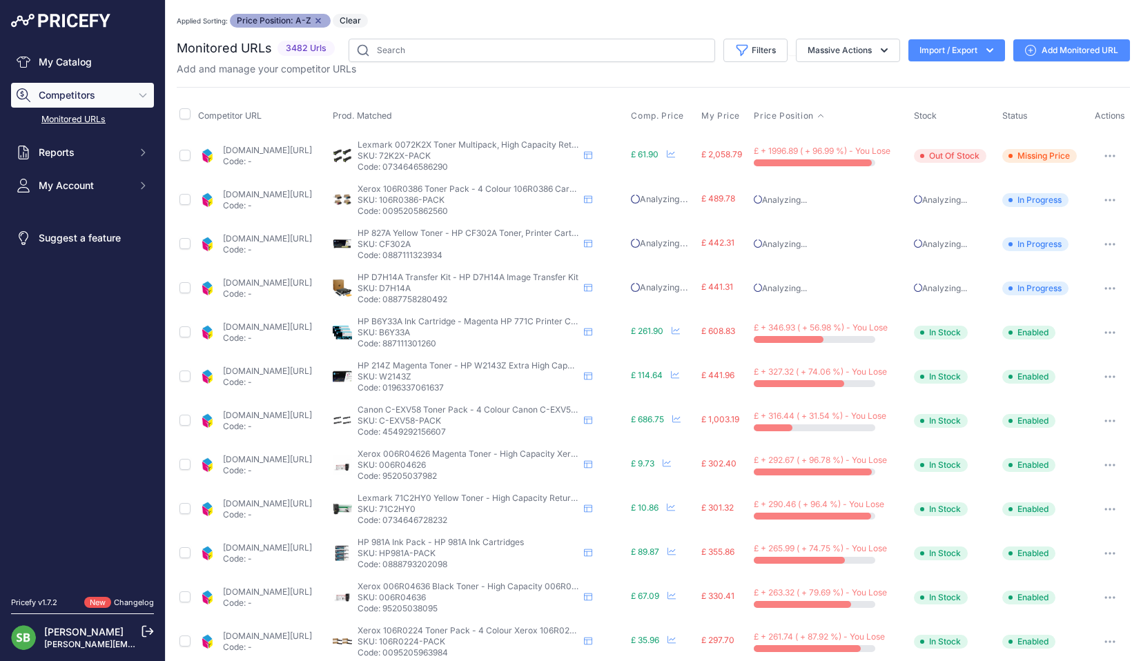
click at [247, 333] on p "Code: -" at bounding box center [267, 338] width 89 height 11
click at [312, 324] on link "[DOMAIN_NAME][URL]" at bounding box center [267, 327] width 89 height 10
click at [283, 372] on link "[DOMAIN_NAME][URL]" at bounding box center [267, 371] width 89 height 10
click at [302, 460] on link "[DOMAIN_NAME][URL]" at bounding box center [267, 459] width 89 height 10
click at [1096, 462] on button "button" at bounding box center [1110, 465] width 28 height 19
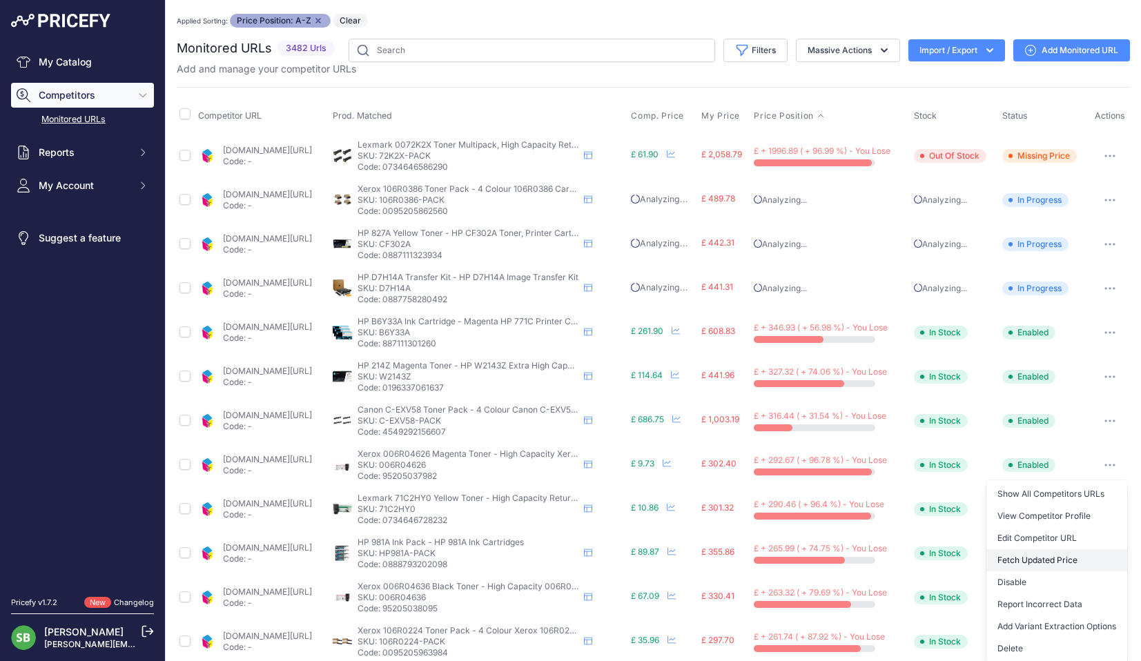
click at [1028, 560] on button "Fetch Updated Price" at bounding box center [1057, 561] width 141 height 22
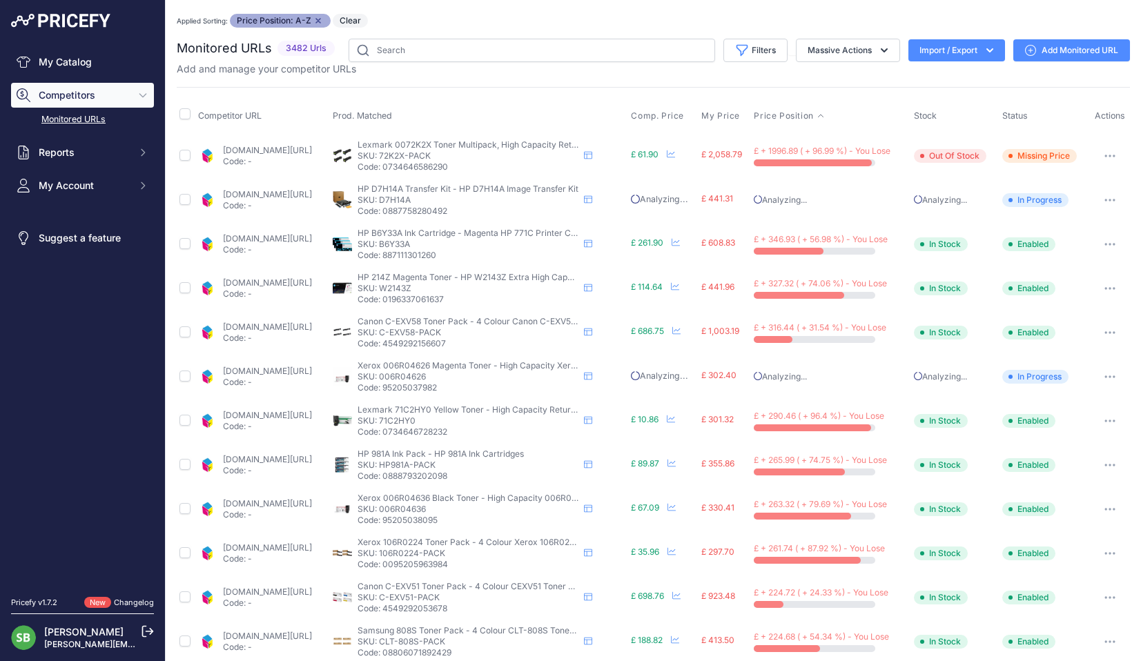
click at [241, 419] on link "[DOMAIN_NAME][URL]" at bounding box center [267, 415] width 89 height 10
click at [1100, 417] on button "button" at bounding box center [1110, 420] width 28 height 19
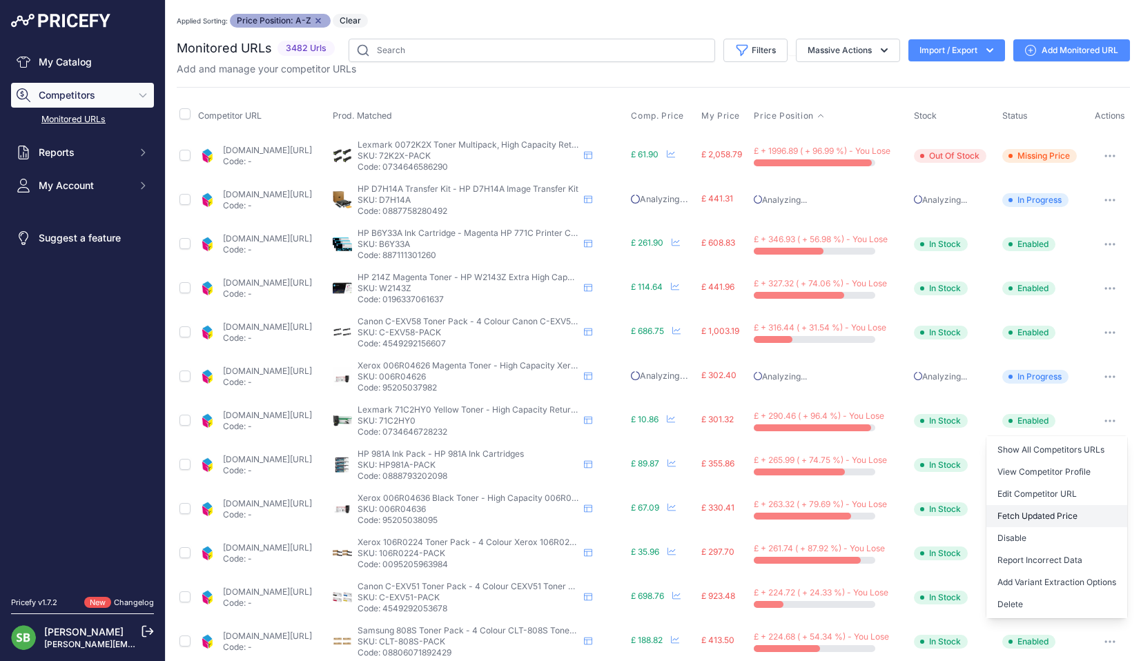
click at [1020, 517] on button "Fetch Updated Price" at bounding box center [1057, 516] width 141 height 22
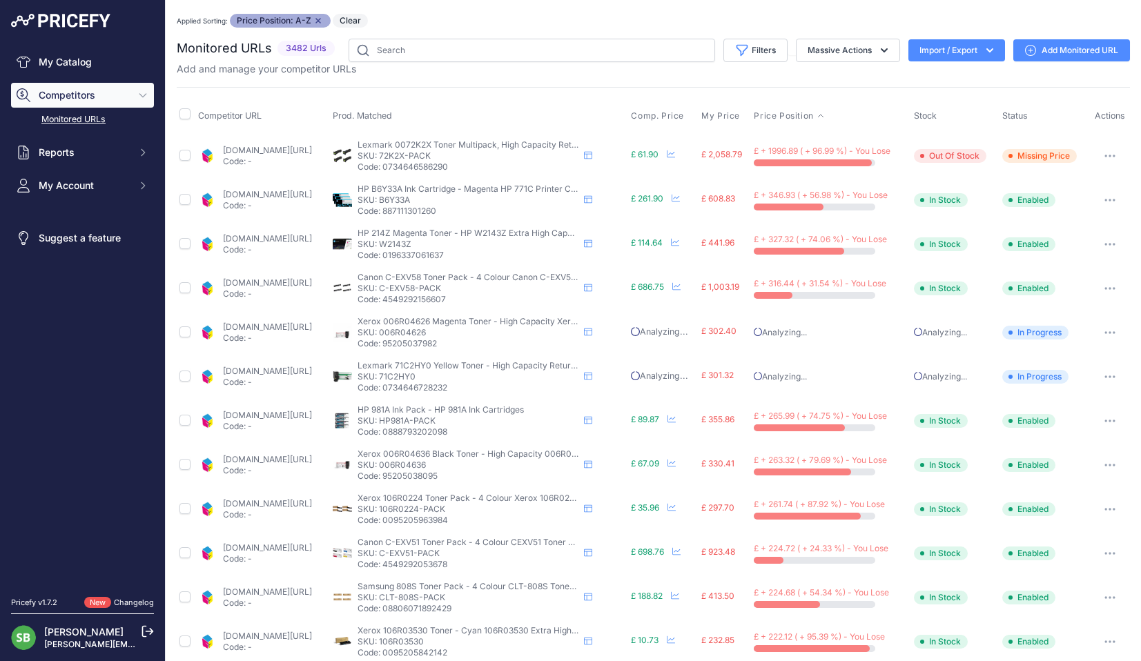
click at [280, 417] on link "[DOMAIN_NAME][URL]" at bounding box center [267, 415] width 89 height 10
click at [1105, 420] on icon "button" at bounding box center [1110, 421] width 11 height 3
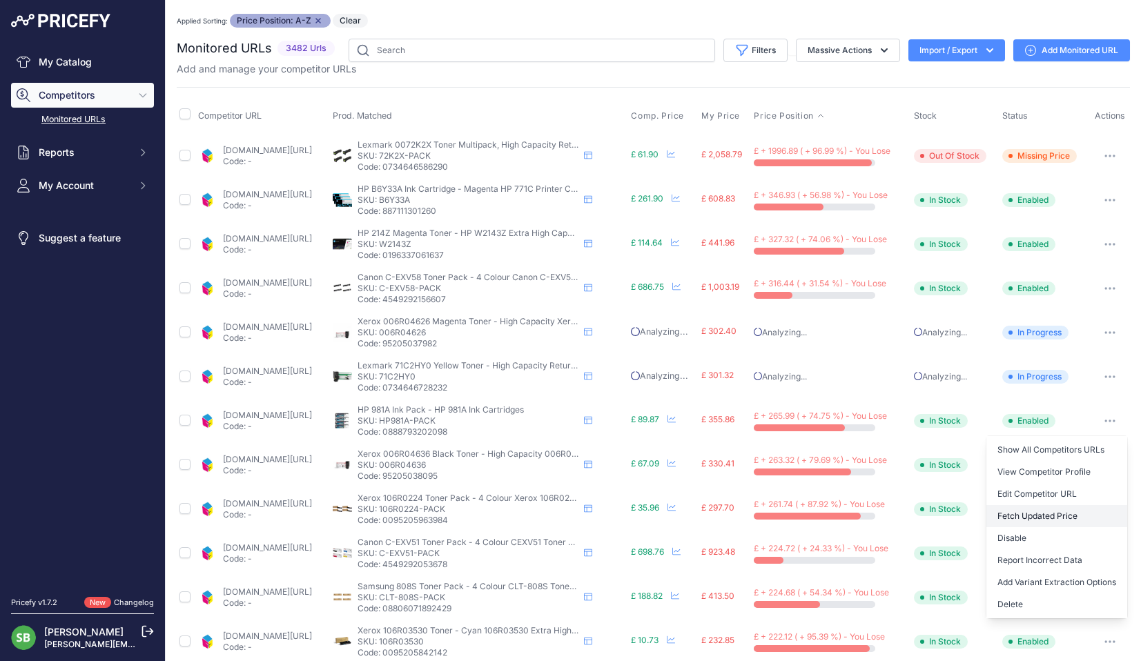
click at [1049, 510] on button "Fetch Updated Price" at bounding box center [1057, 516] width 141 height 22
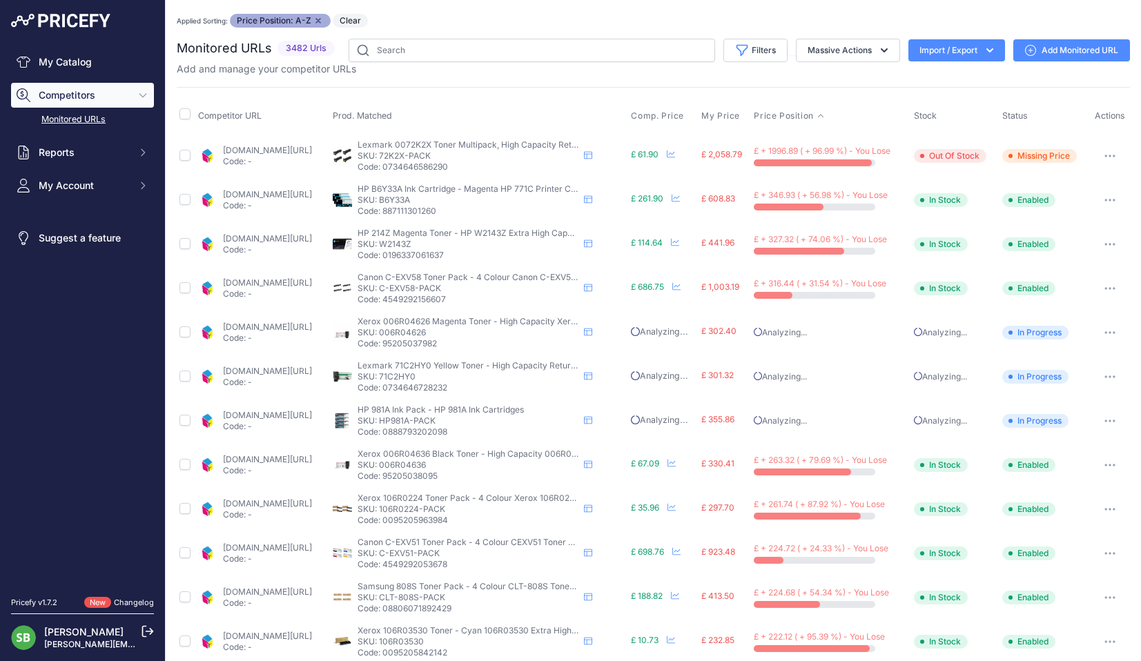
click at [307, 456] on link "[DOMAIN_NAME][URL]" at bounding box center [267, 459] width 89 height 10
click at [1108, 465] on button "button" at bounding box center [1110, 465] width 28 height 19
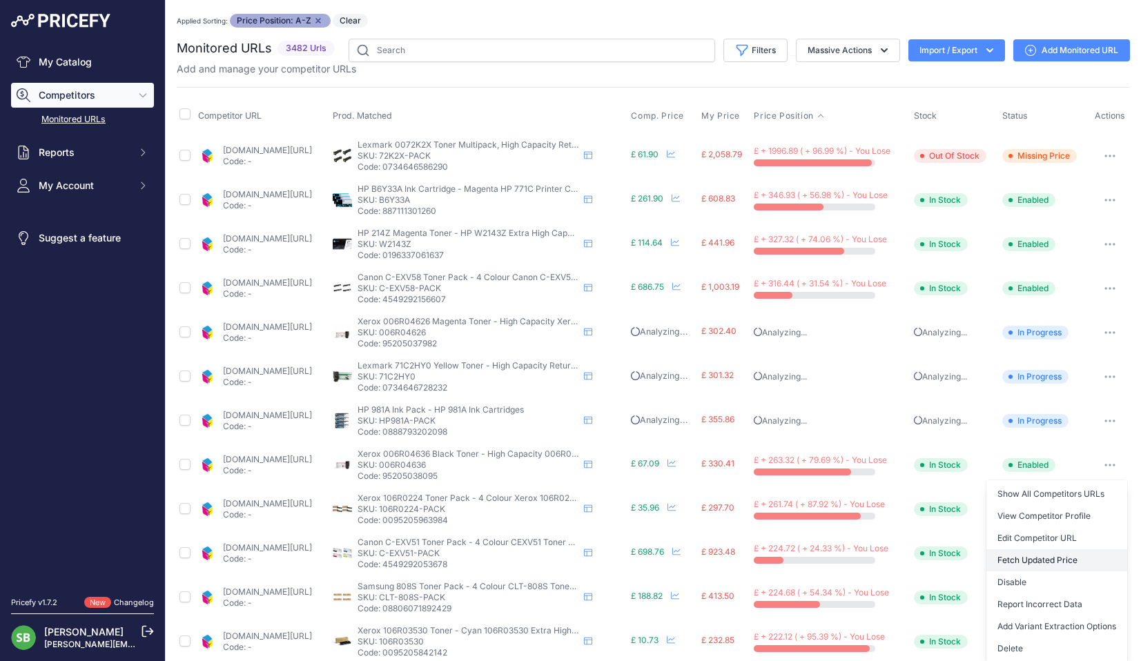
click at [1035, 557] on button "Fetch Updated Price" at bounding box center [1057, 561] width 141 height 22
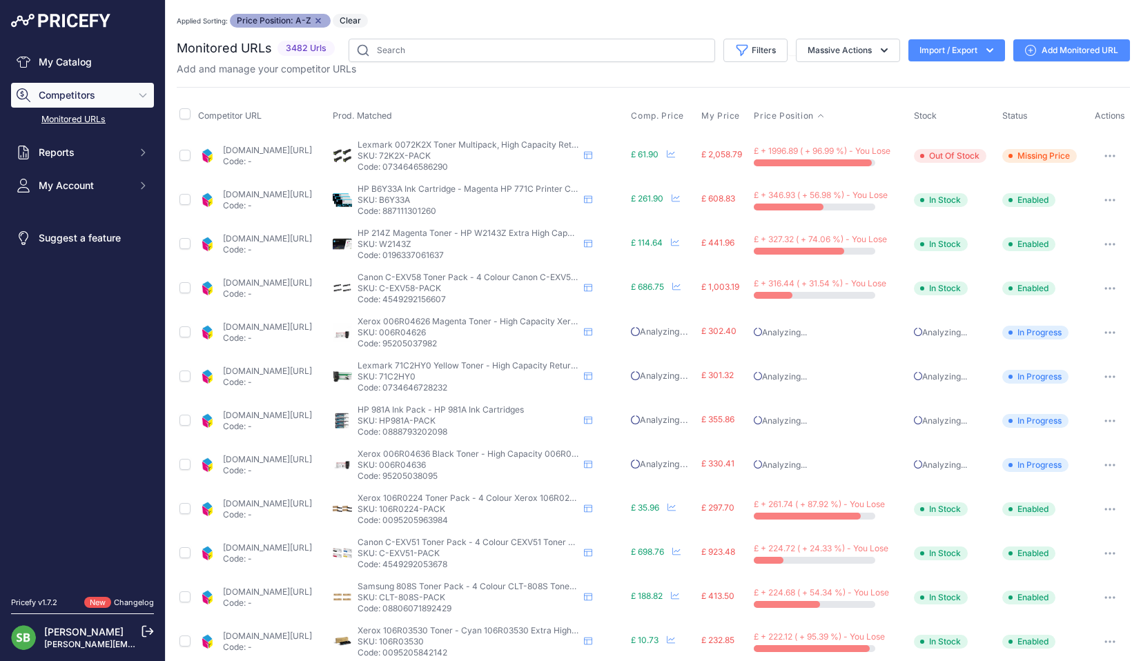
click at [1105, 508] on icon "button" at bounding box center [1110, 509] width 11 height 3
click at [1021, 605] on button "Fetch Updated Price" at bounding box center [1057, 605] width 141 height 22
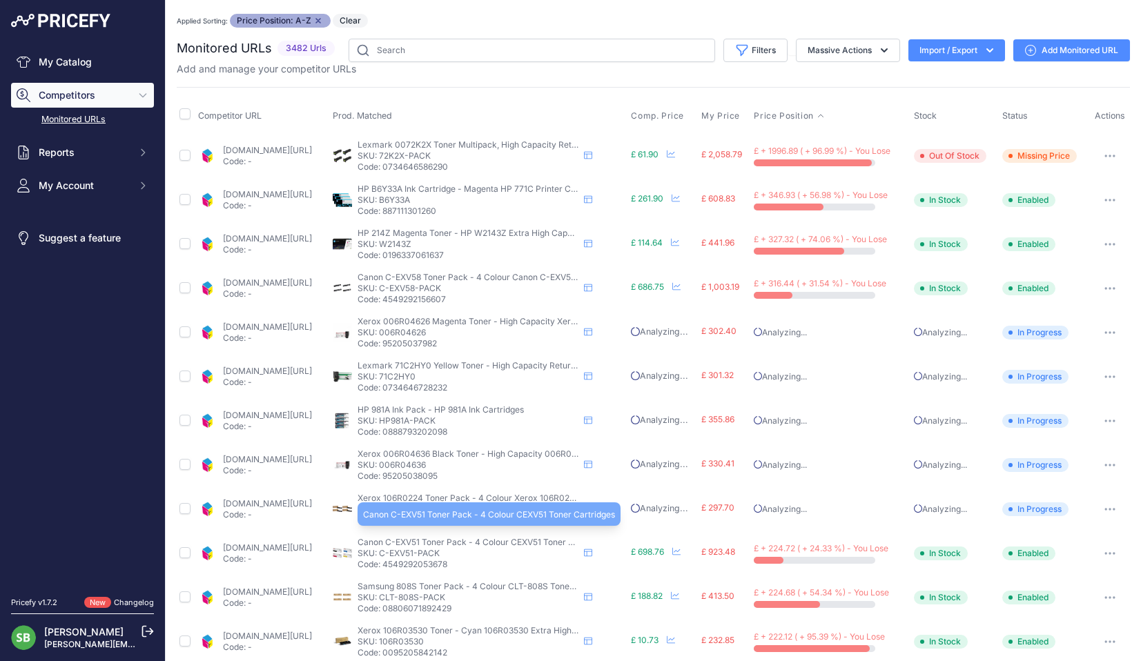
click at [519, 546] on span "Canon C-EXV51 Toner Pack - 4 Colour CEXV51 Toner Cartridges" at bounding box center [484, 542] width 252 height 10
click at [312, 550] on link "[DOMAIN_NAME][URL]" at bounding box center [267, 548] width 89 height 10
click at [259, 591] on link "[DOMAIN_NAME][URL]" at bounding box center [267, 592] width 89 height 10
click at [1100, 603] on button "button" at bounding box center [1110, 597] width 28 height 19
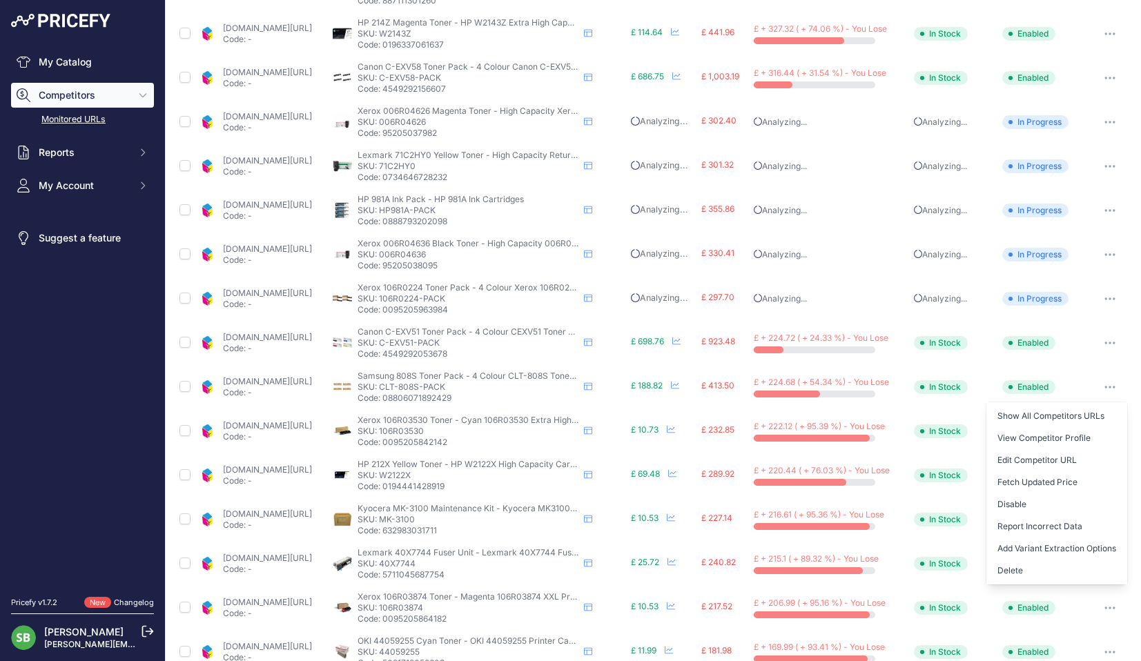
scroll to position [276, 0]
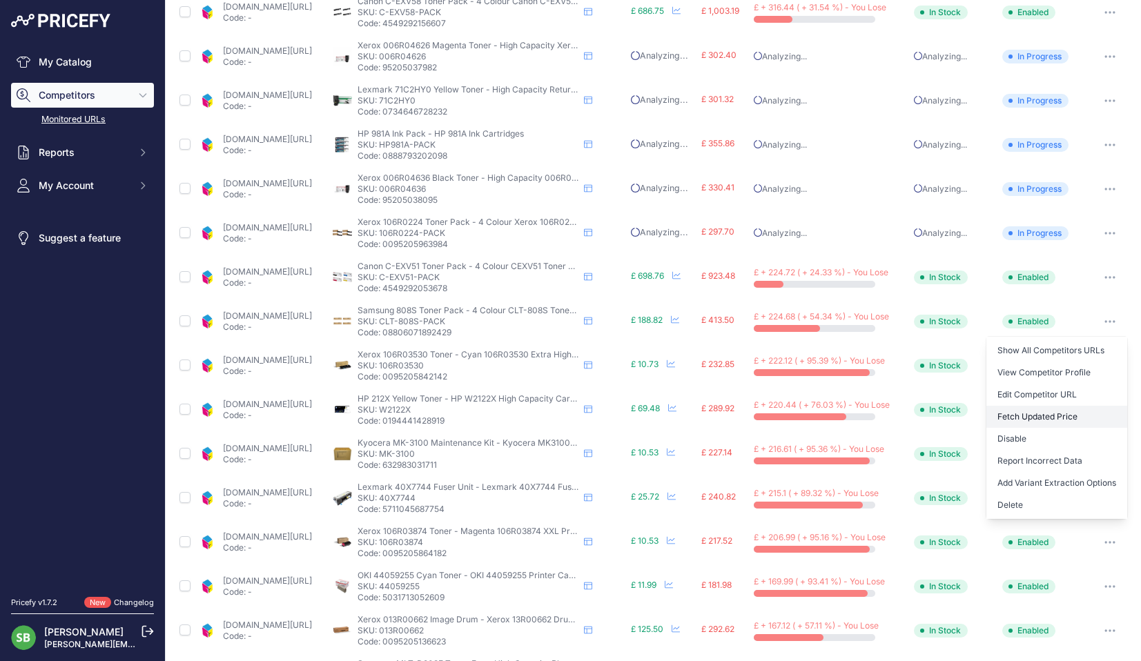
click at [1035, 413] on button "Fetch Updated Price" at bounding box center [1057, 417] width 141 height 22
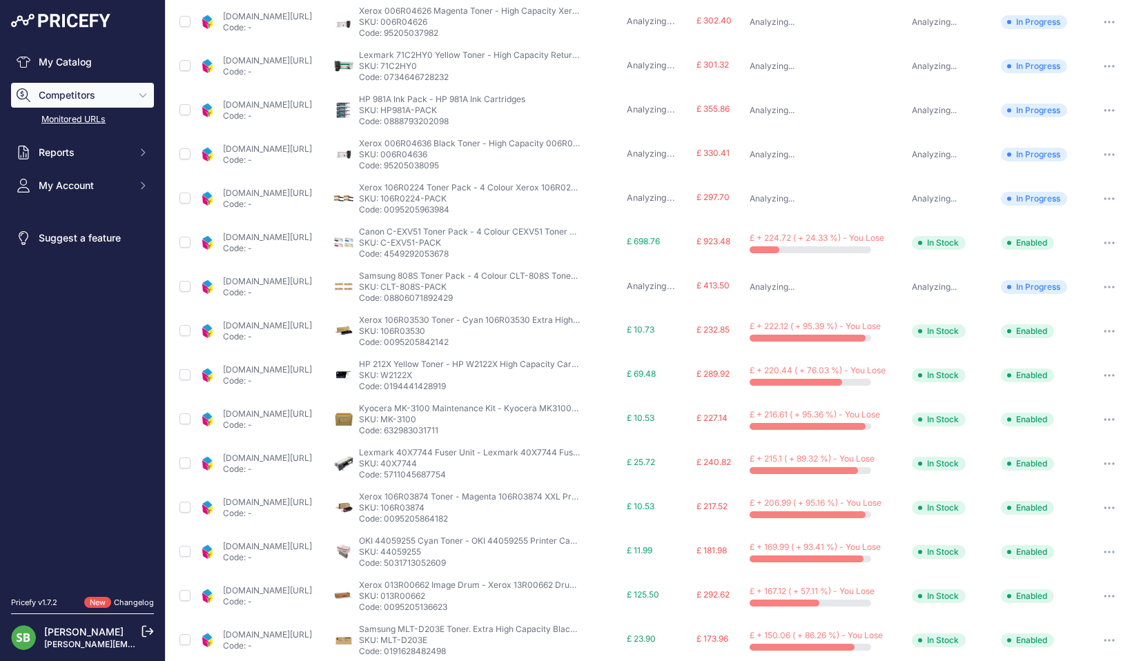
scroll to position [275, 0]
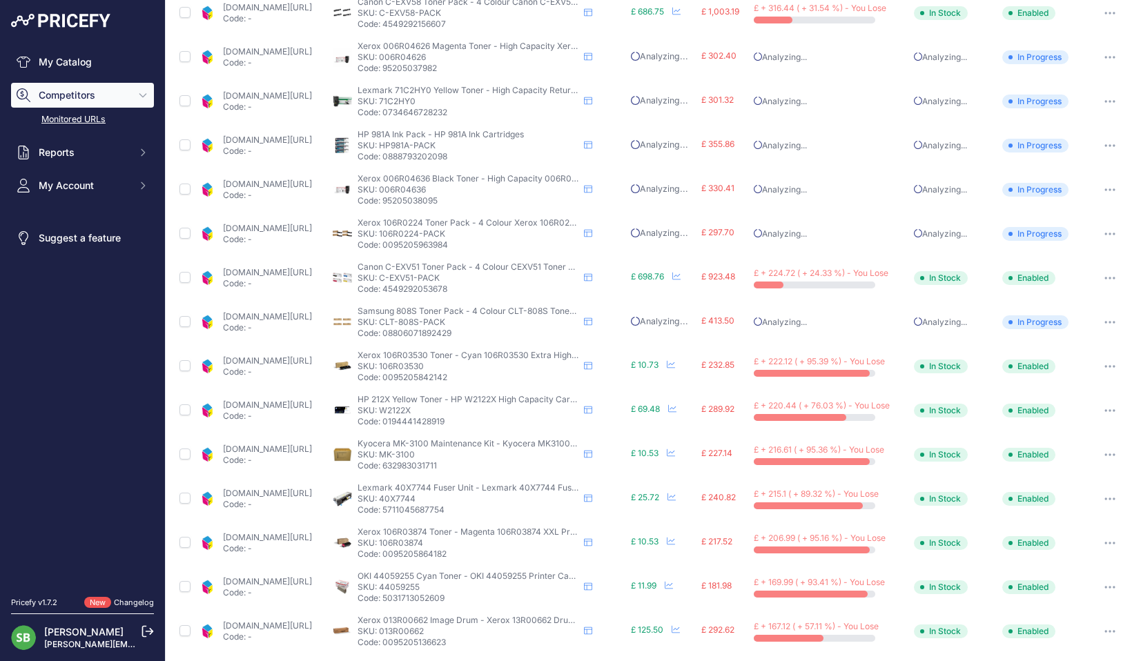
click at [286, 275] on link "[DOMAIN_NAME][URL]" at bounding box center [267, 272] width 89 height 10
click at [275, 356] on link "[DOMAIN_NAME][URL]" at bounding box center [267, 361] width 89 height 10
click at [1098, 369] on button "button" at bounding box center [1110, 366] width 28 height 19
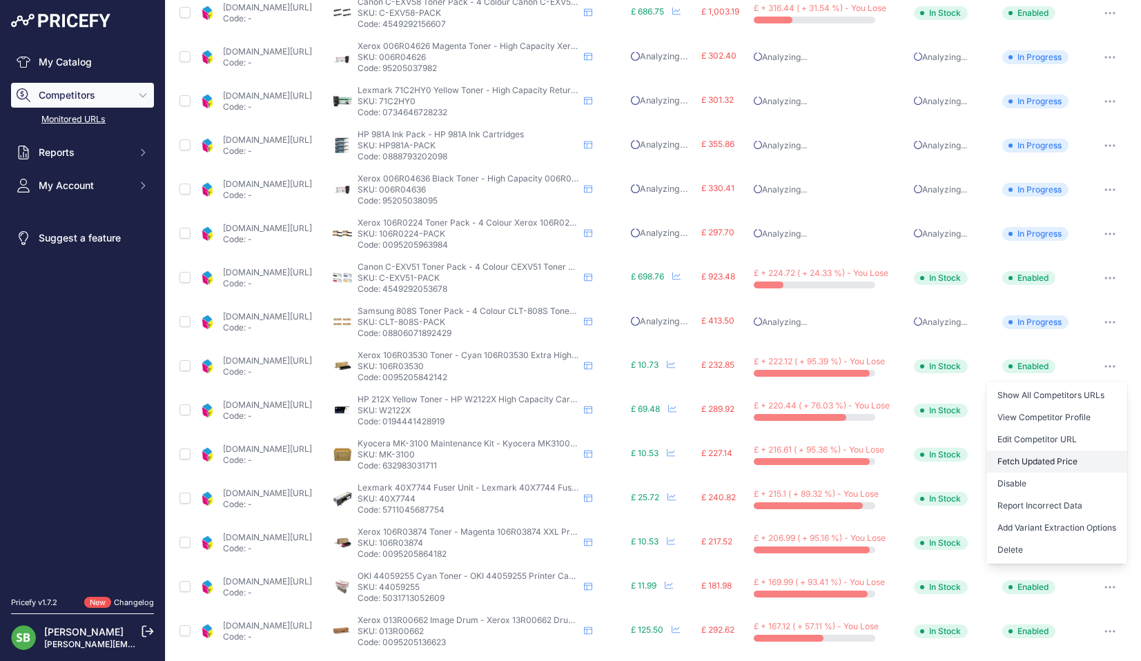
click at [1039, 461] on button "Fetch Updated Price" at bounding box center [1057, 462] width 141 height 22
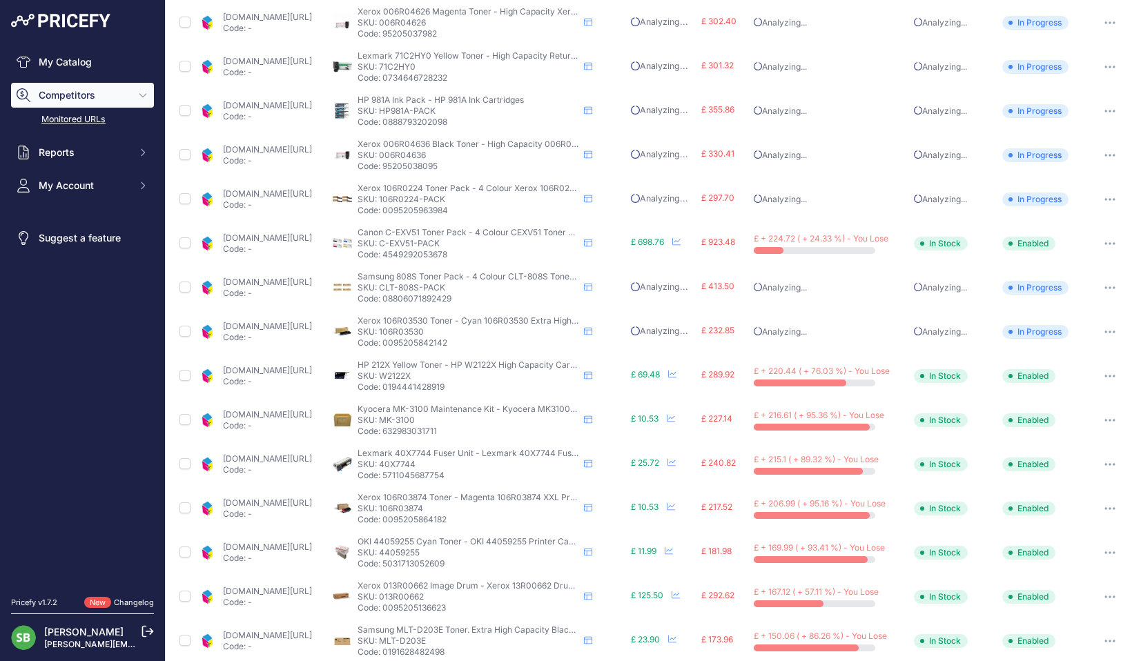
scroll to position [275, 0]
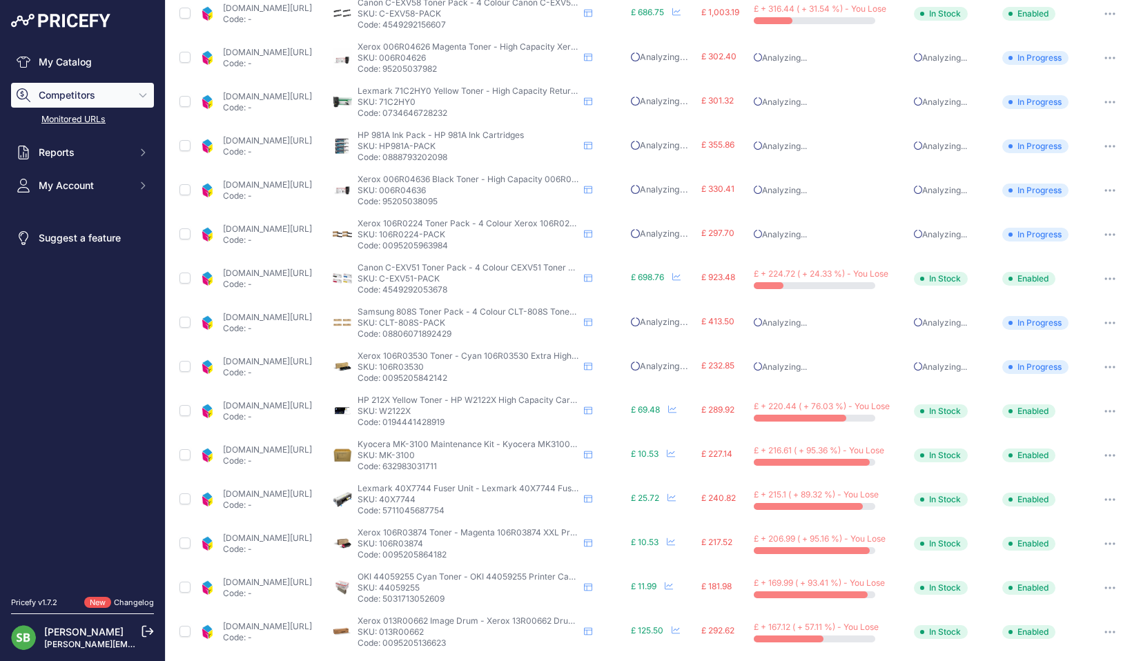
click at [307, 410] on link "[DOMAIN_NAME][URL]" at bounding box center [267, 405] width 89 height 10
click at [1109, 412] on icon "button" at bounding box center [1109, 411] width 1 height 1
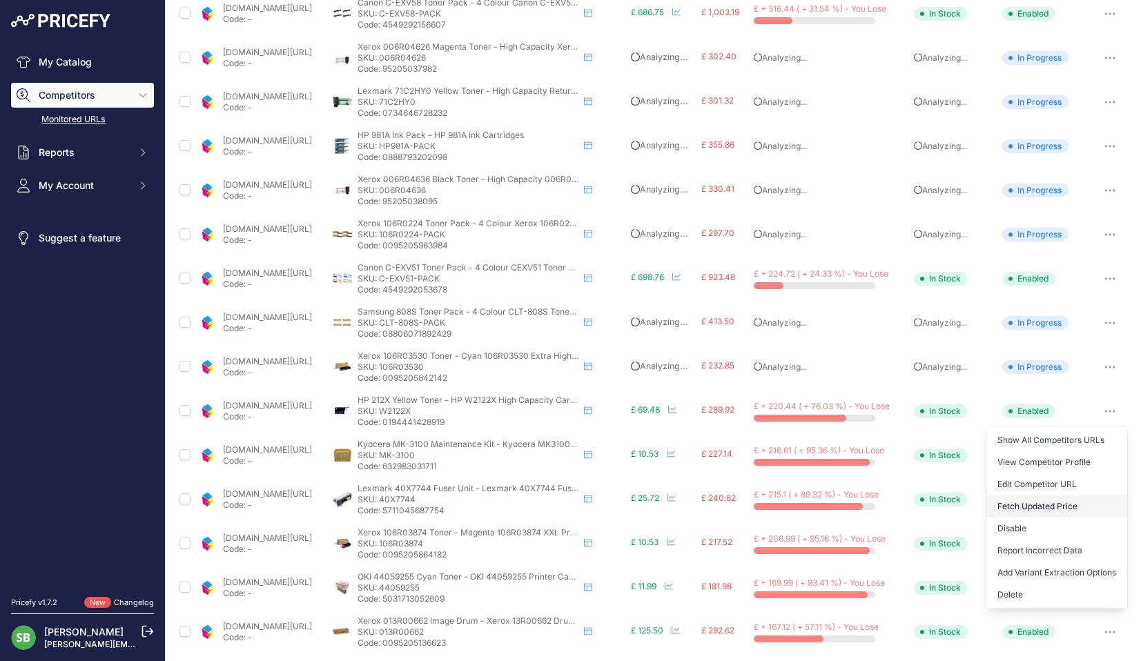
click at [1031, 505] on button "Fetch Updated Price" at bounding box center [1057, 507] width 141 height 22
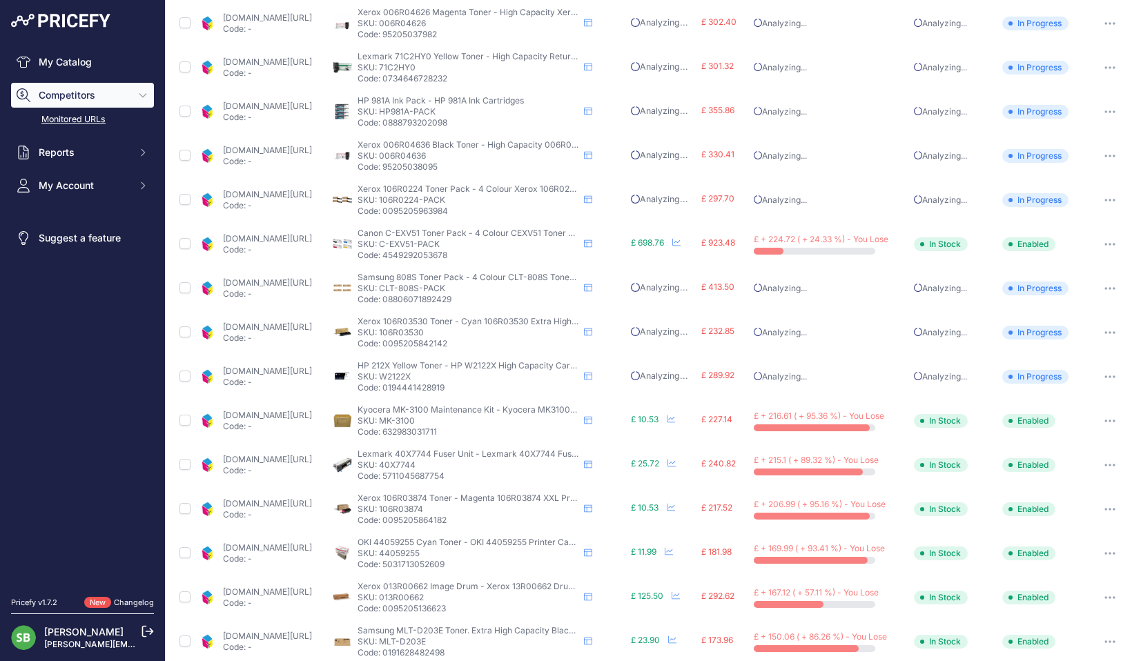
scroll to position [274, 0]
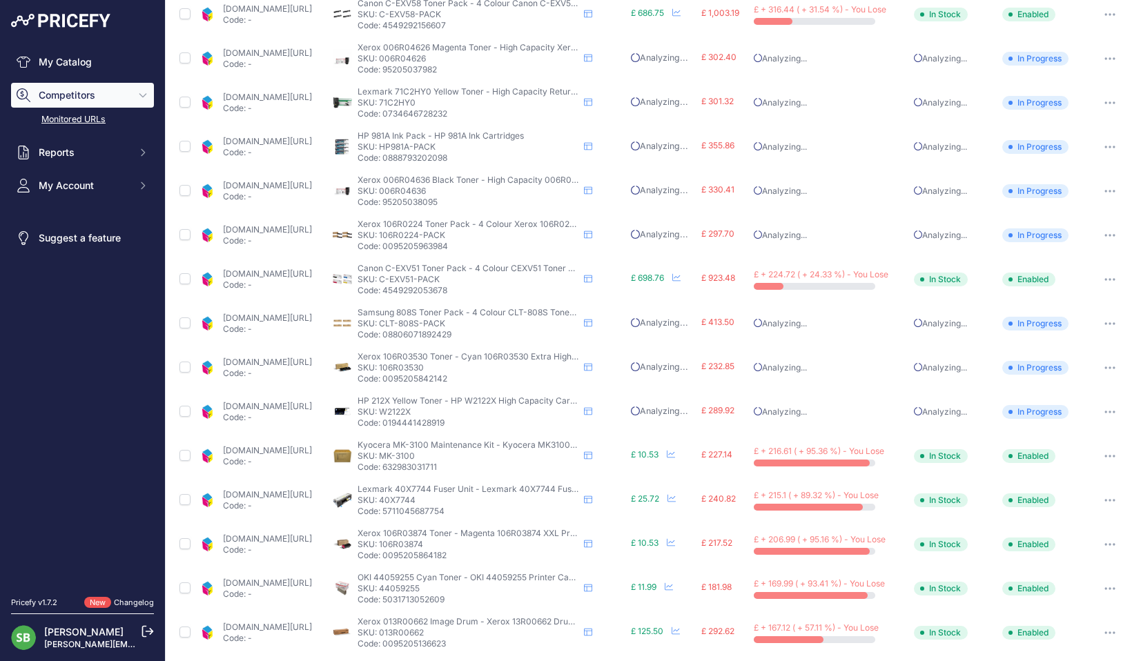
click at [1109, 456] on icon "button" at bounding box center [1109, 456] width 1 height 1
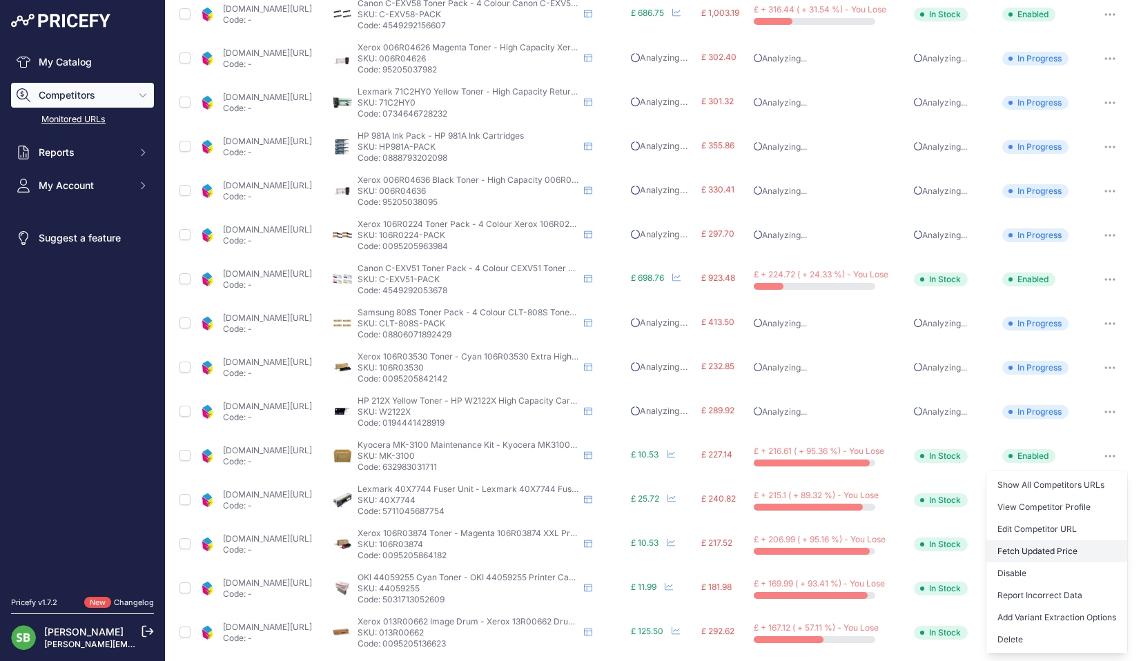
click at [1007, 551] on button "Fetch Updated Price" at bounding box center [1057, 552] width 141 height 22
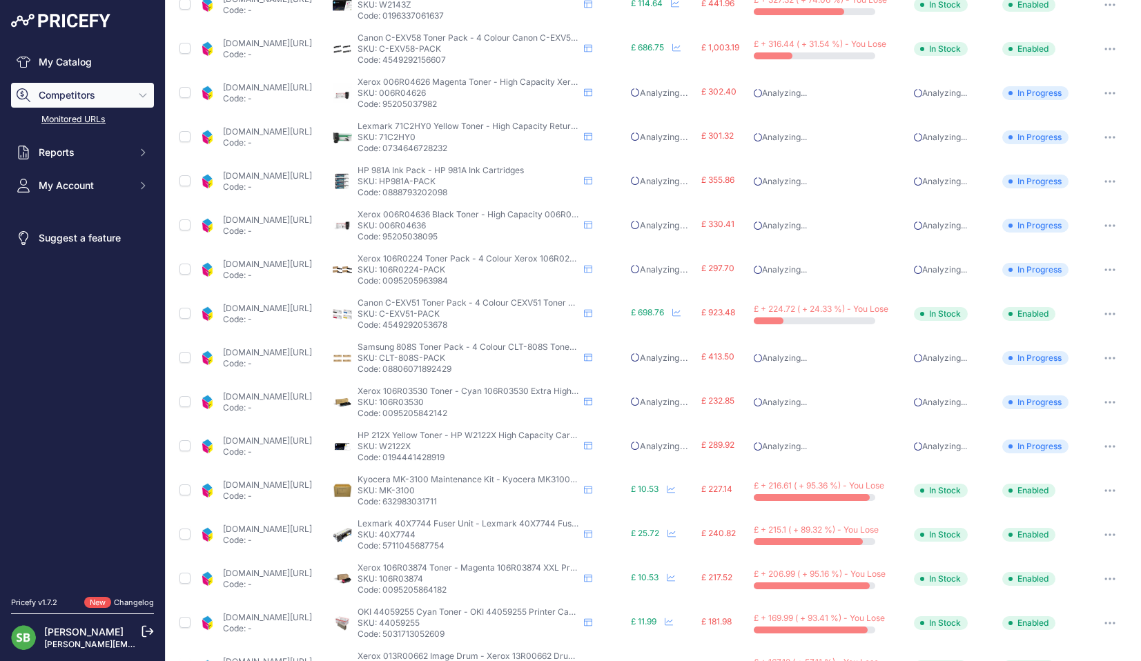
scroll to position [309, 0]
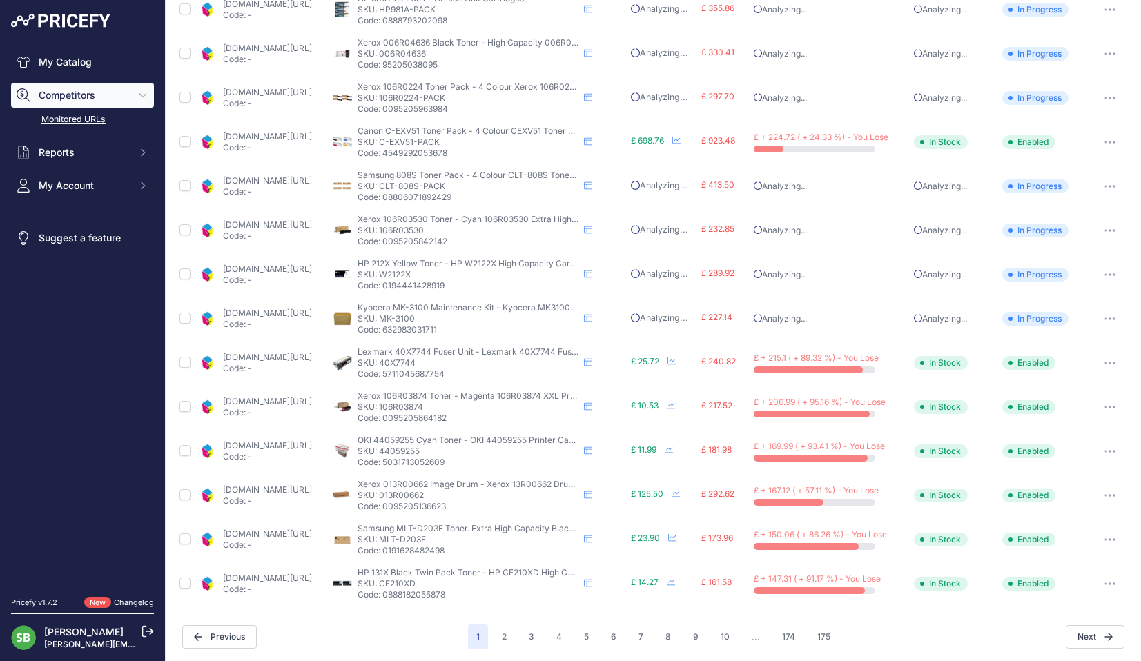
scroll to position [414, 0]
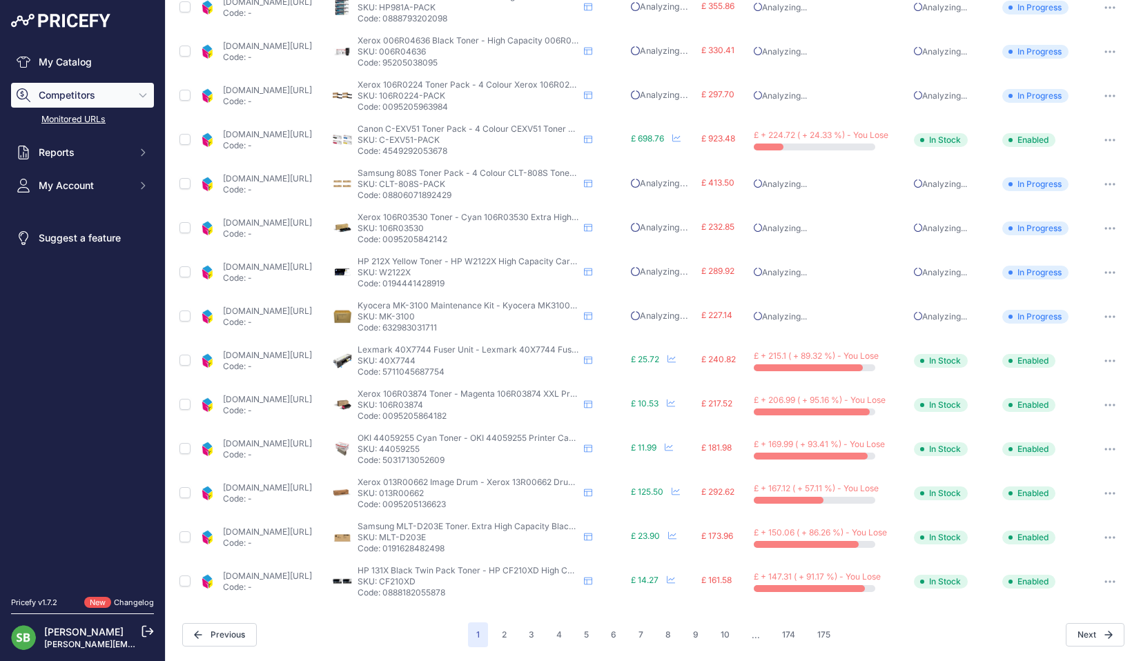
click at [264, 359] on link "[DOMAIN_NAME][URL]" at bounding box center [267, 355] width 89 height 10
click at [291, 400] on link "[DOMAIN_NAME][URL]" at bounding box center [267, 399] width 89 height 10
click at [1099, 401] on button "button" at bounding box center [1110, 405] width 28 height 19
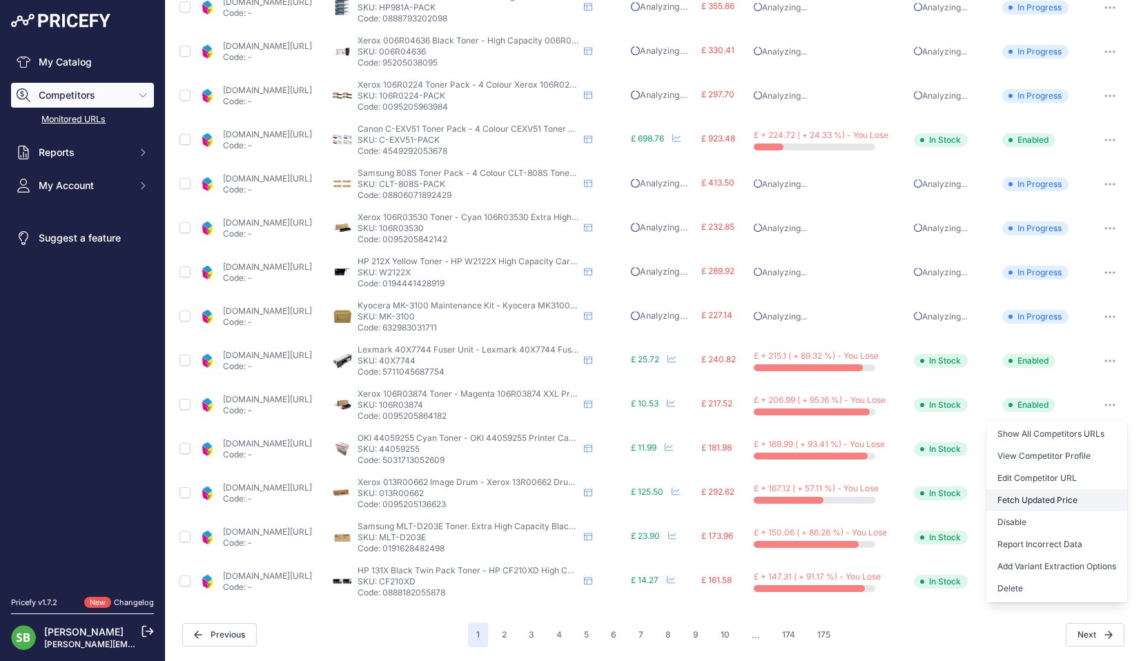
click at [1017, 496] on button "Fetch Updated Price" at bounding box center [1057, 500] width 141 height 22
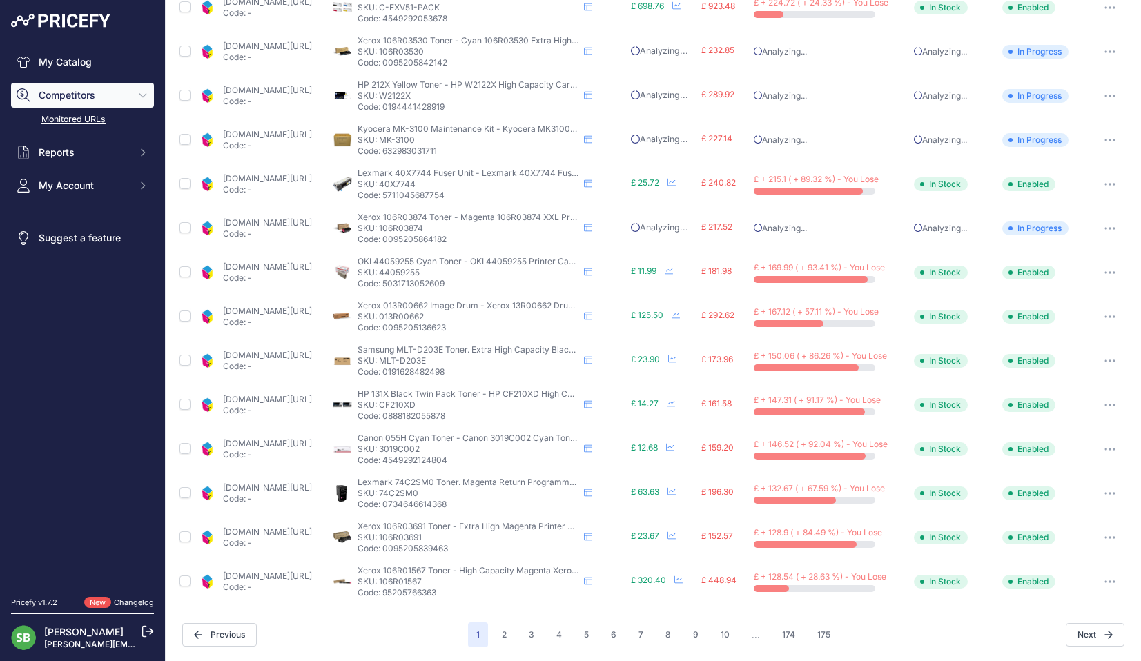
scroll to position [413, 0]
click at [1109, 273] on icon "button" at bounding box center [1109, 273] width 1 height 1
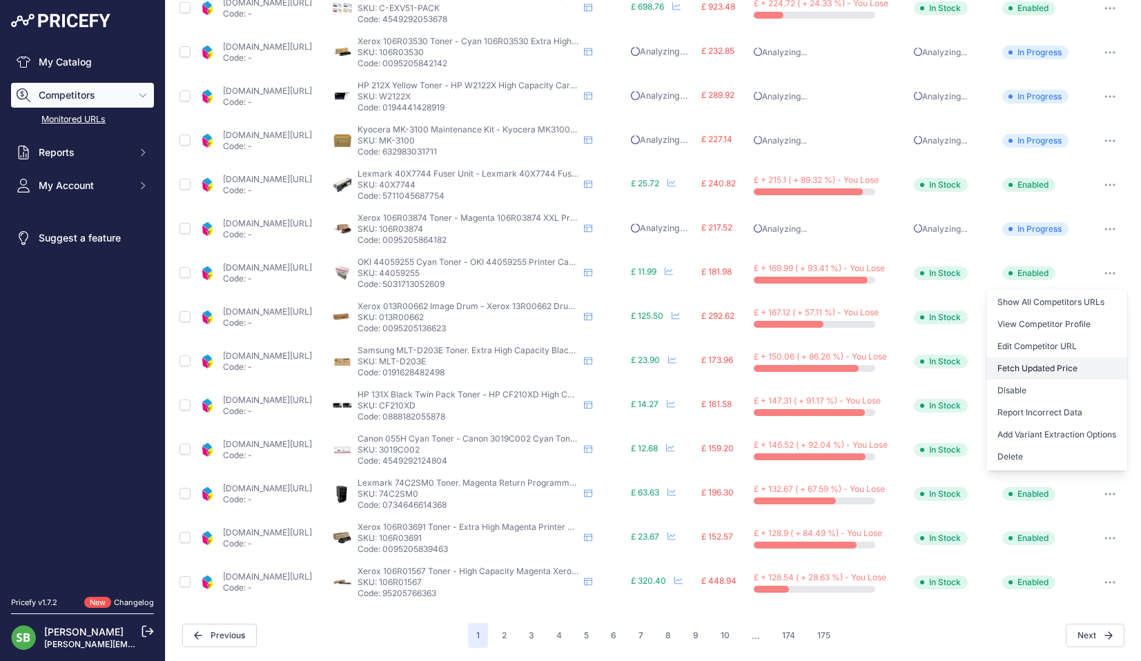
click at [1031, 370] on button "Fetch Updated Price" at bounding box center [1057, 369] width 141 height 22
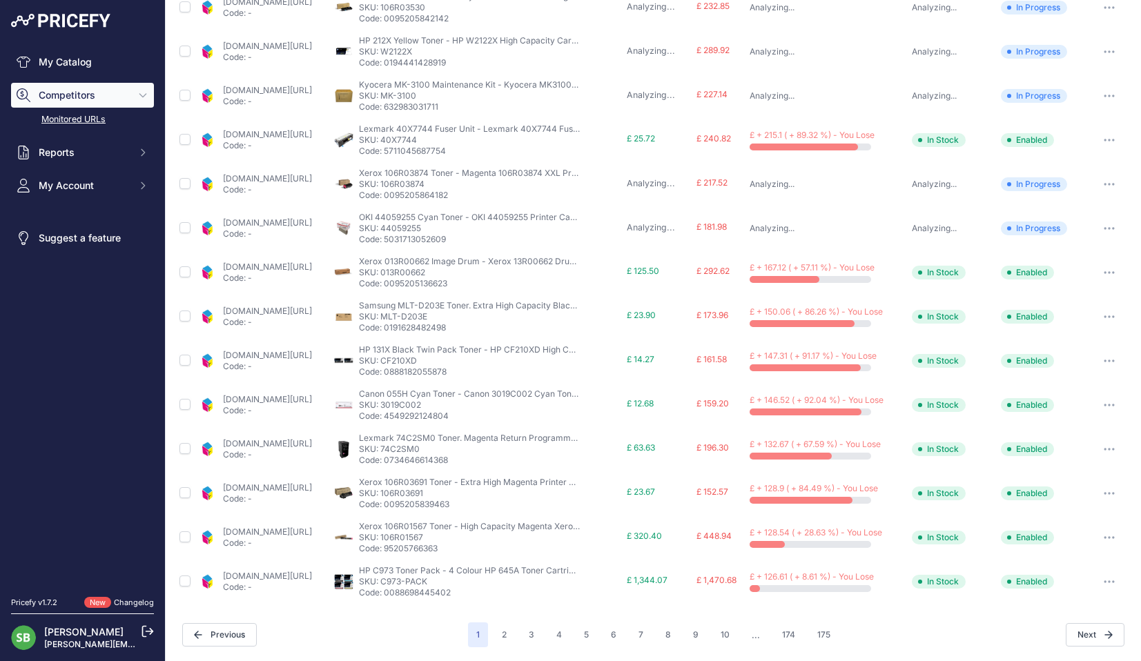
scroll to position [412, 0]
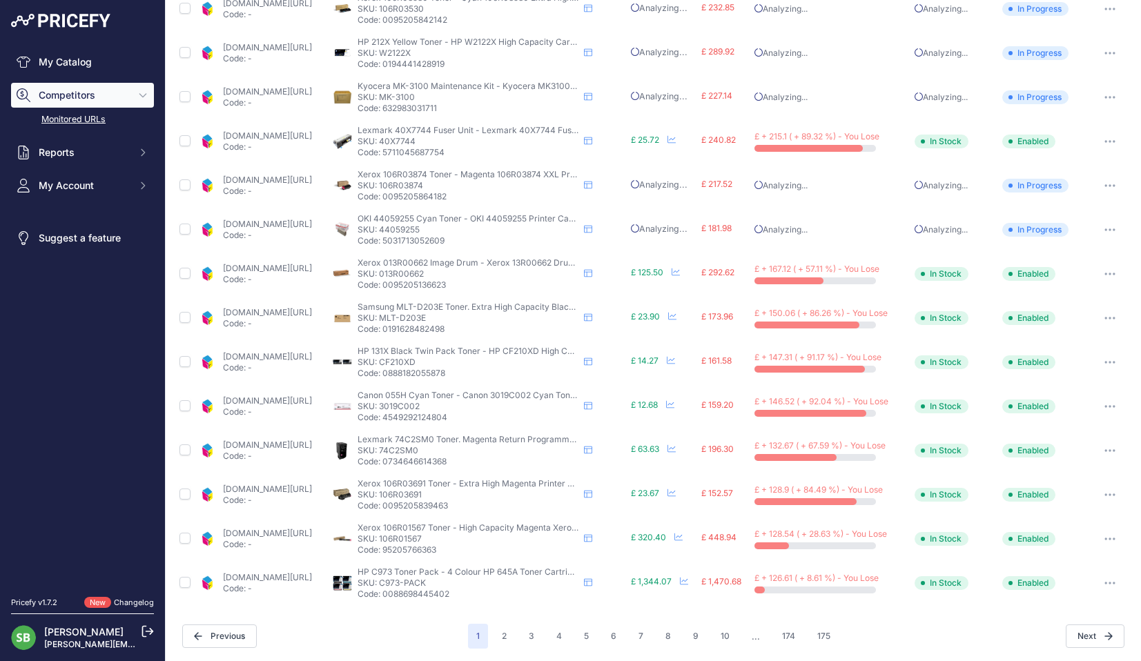
click at [1096, 316] on button "button" at bounding box center [1110, 318] width 28 height 19
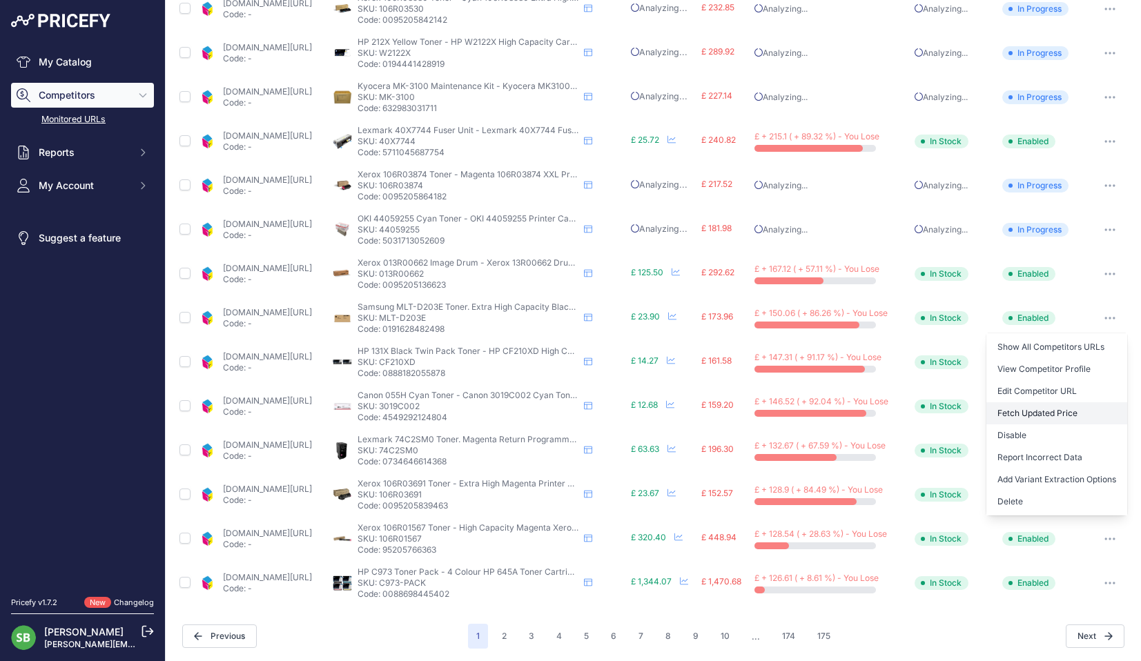
click at [1023, 413] on button "Fetch Updated Price" at bounding box center [1057, 414] width 141 height 22
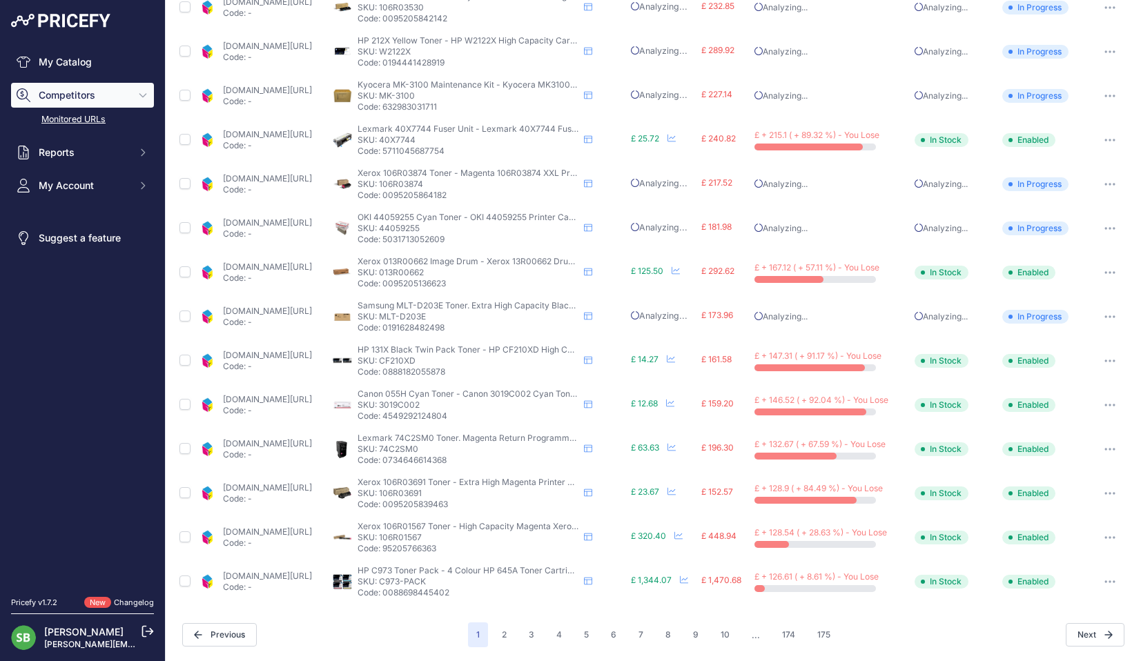
scroll to position [411, 0]
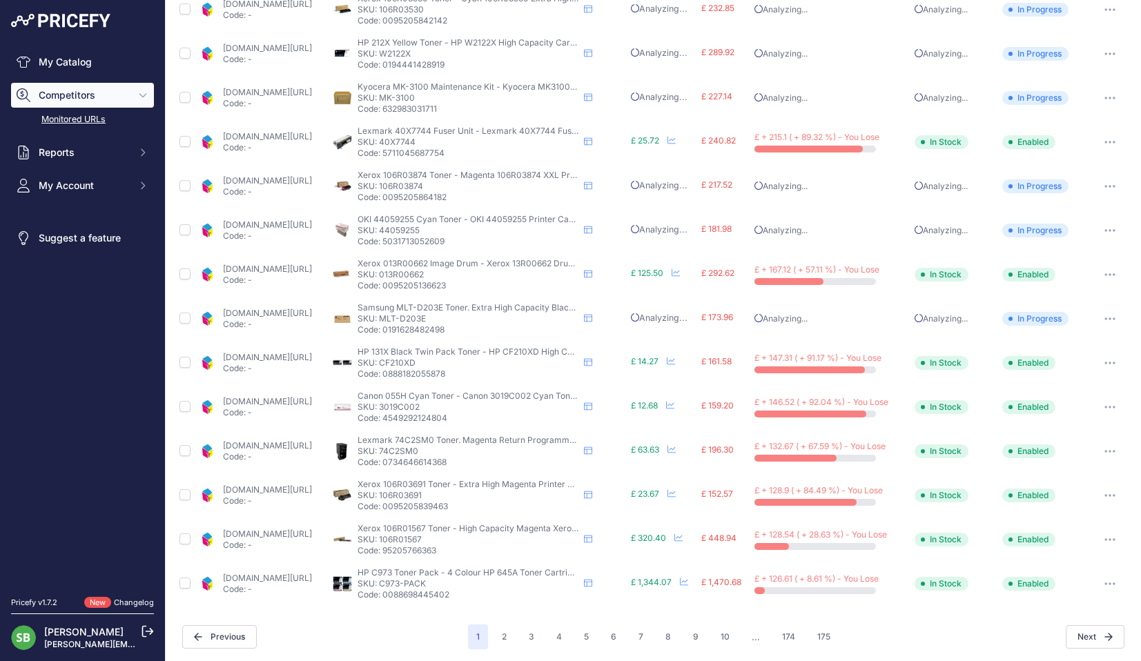
click at [1105, 364] on icon "button" at bounding box center [1110, 363] width 11 height 3
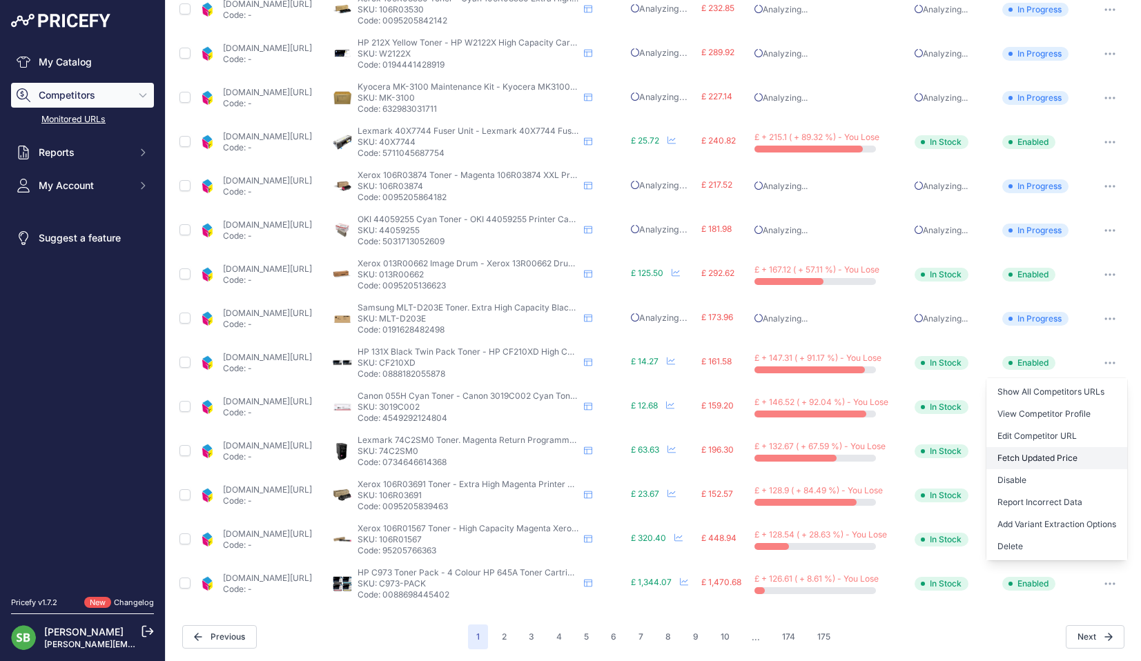
click at [1029, 456] on button "Fetch Updated Price" at bounding box center [1057, 458] width 141 height 22
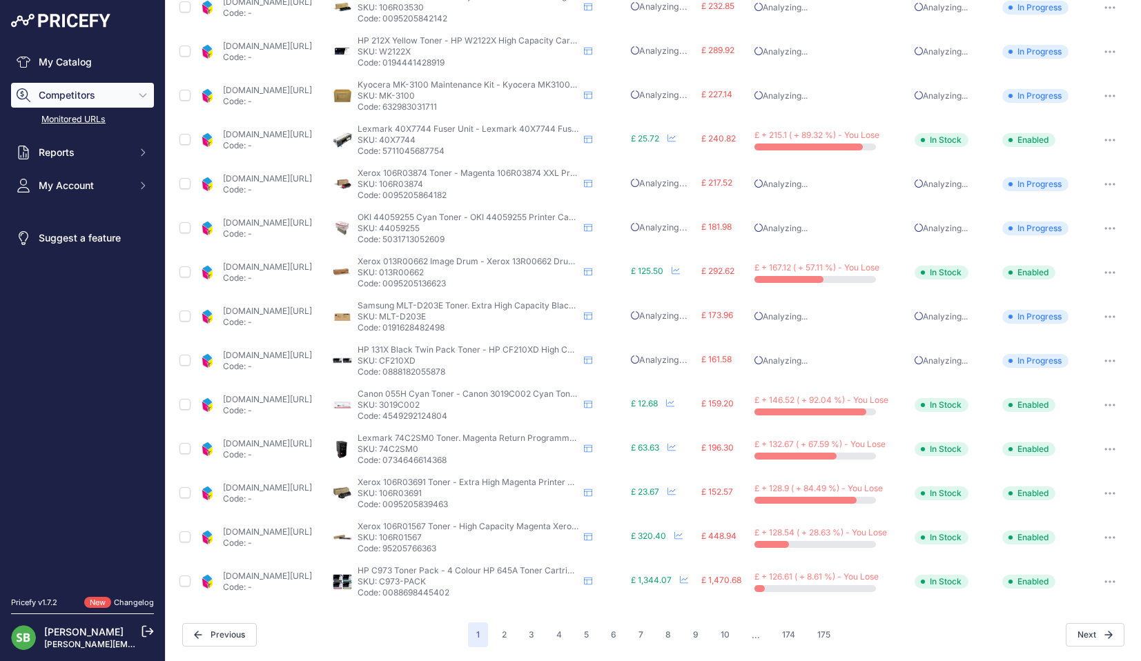
scroll to position [411, 0]
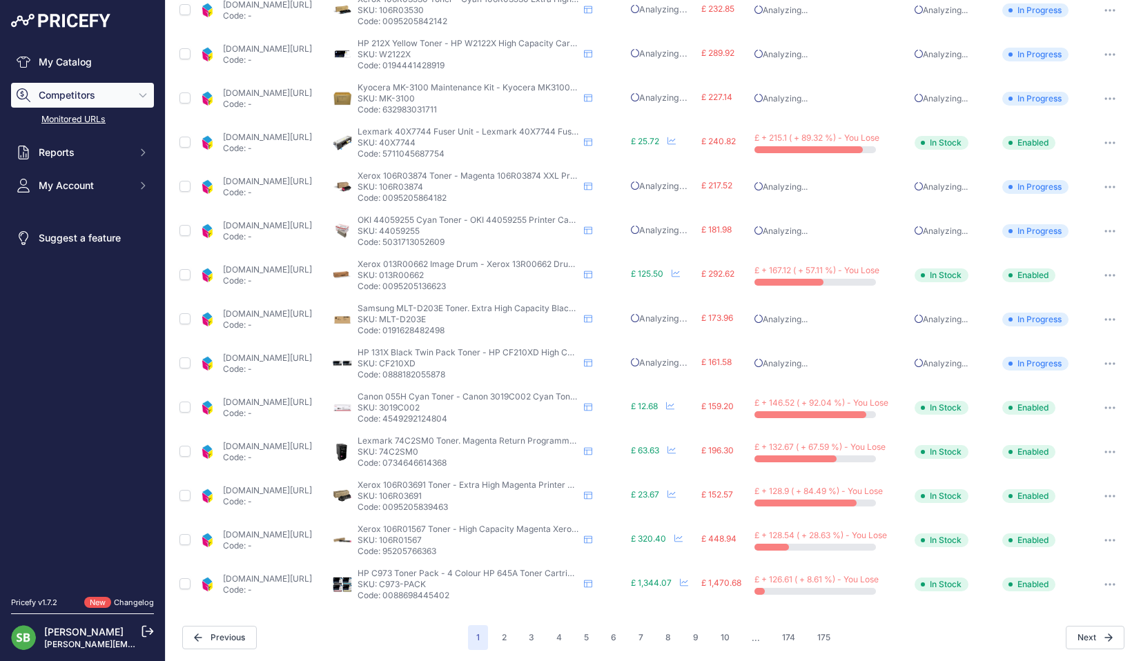
click at [1099, 411] on button "button" at bounding box center [1110, 407] width 28 height 19
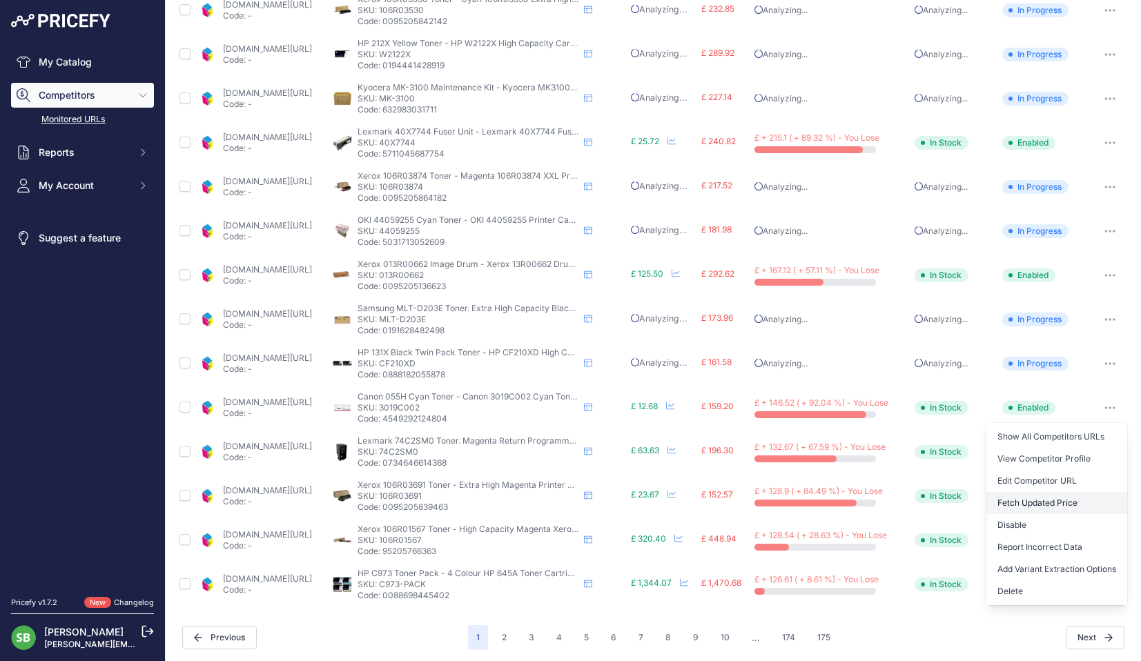
click at [1038, 503] on button "Fetch Updated Price" at bounding box center [1057, 503] width 141 height 22
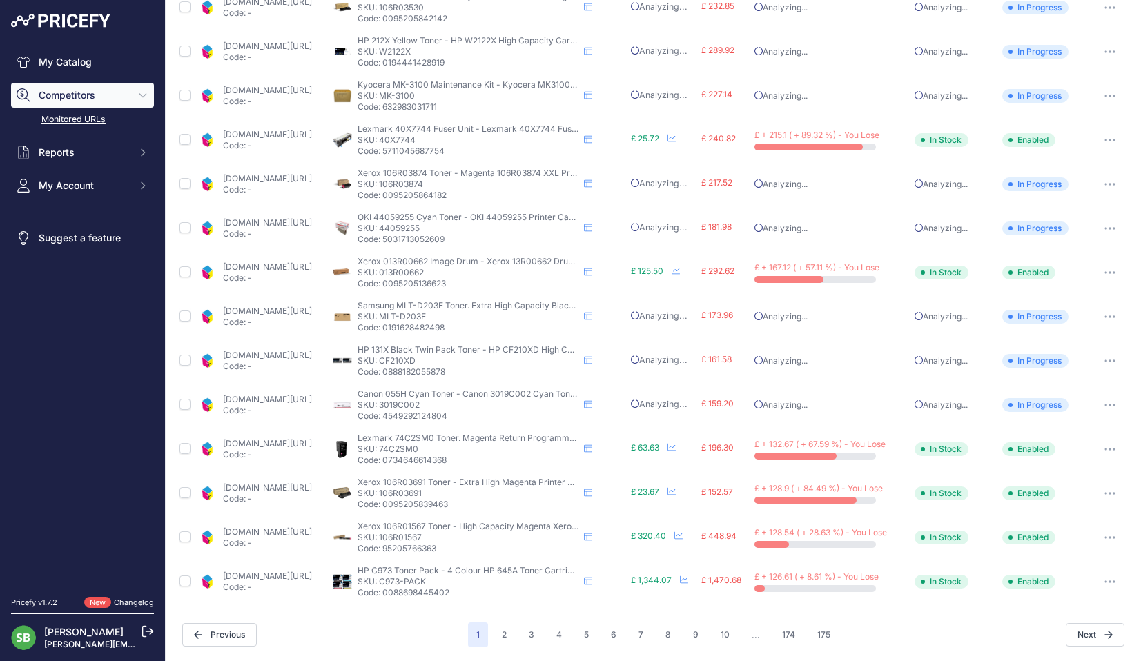
scroll to position [410, 0]
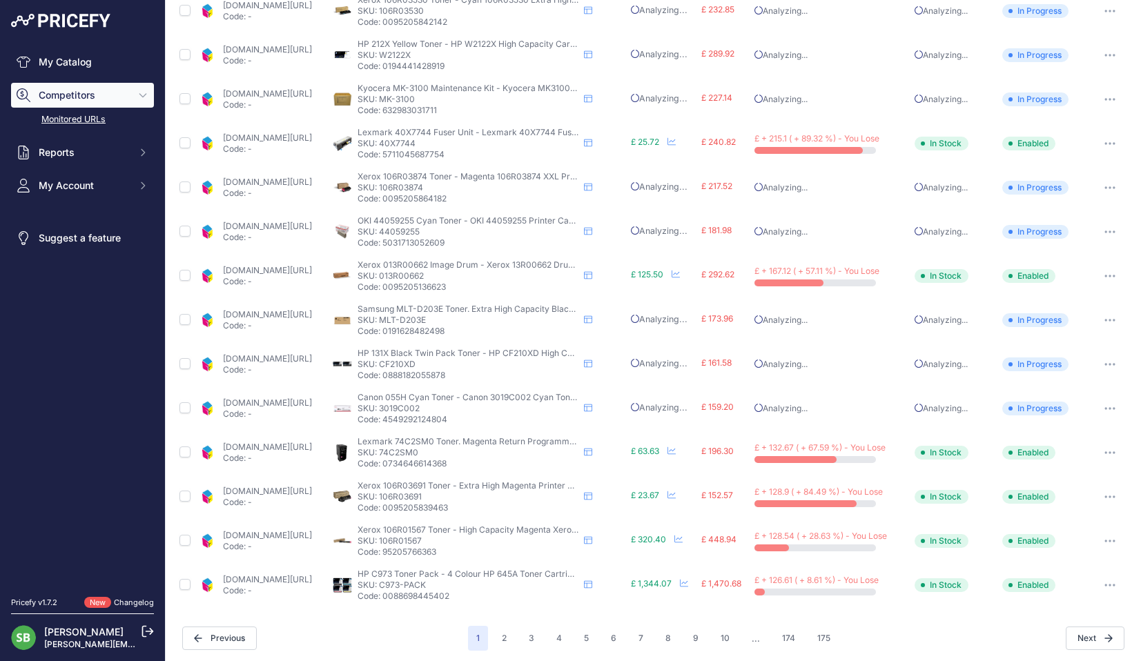
click at [1098, 493] on button "button" at bounding box center [1110, 496] width 28 height 19
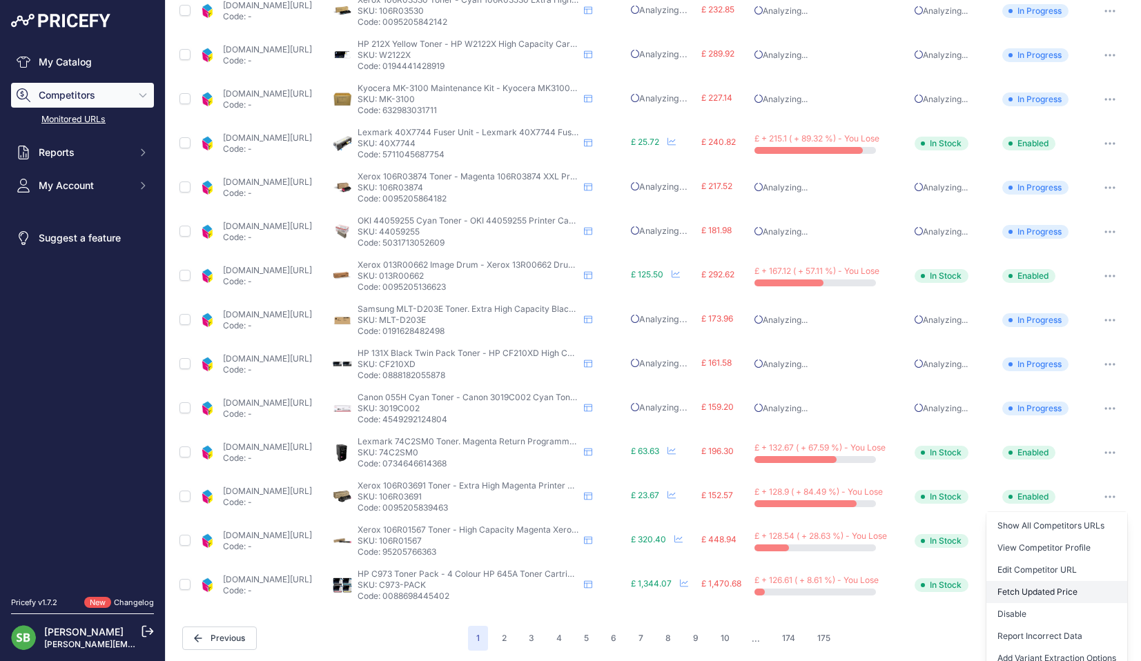
click at [1008, 596] on button "Fetch Updated Price" at bounding box center [1057, 592] width 141 height 22
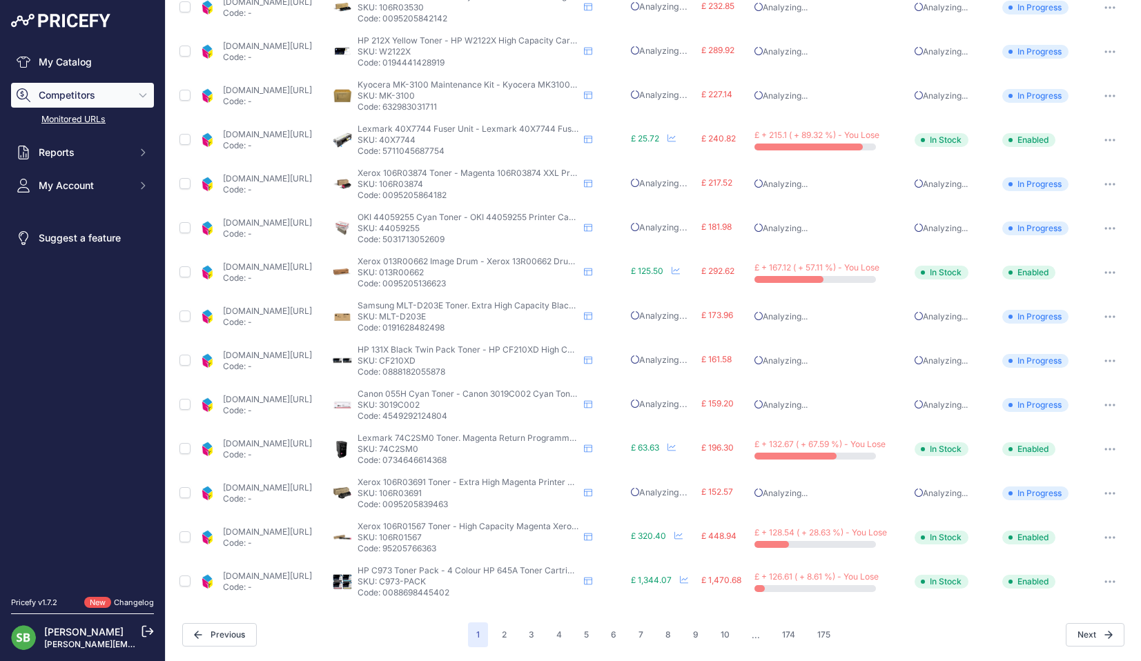
scroll to position [409, 0]
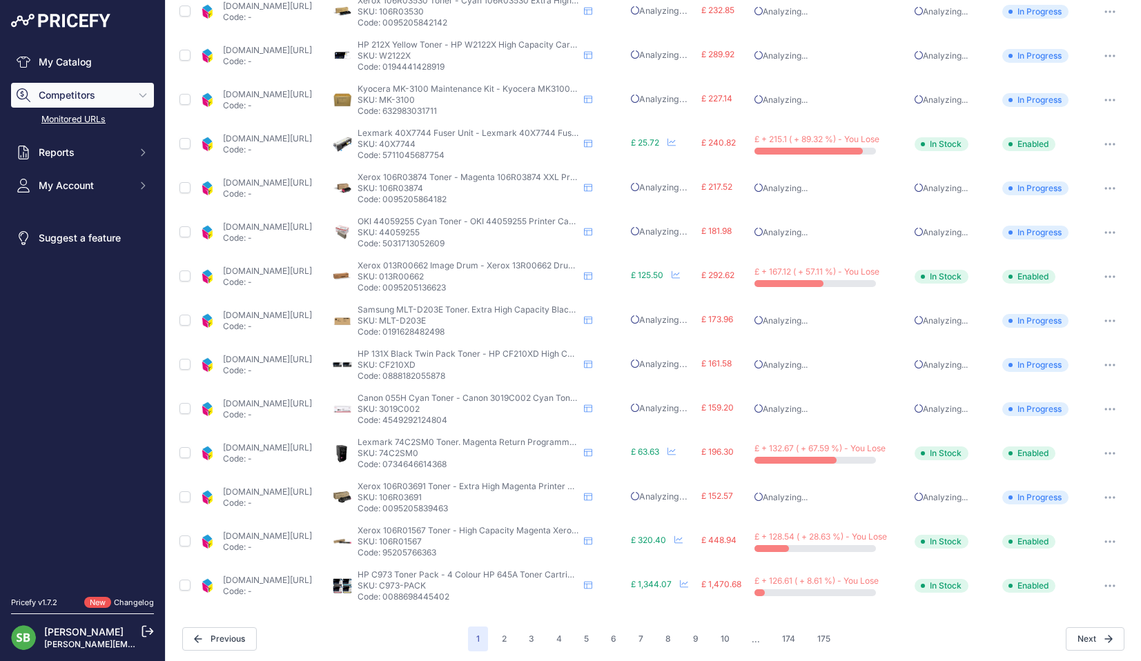
click at [261, 447] on link "[DOMAIN_NAME][URL]" at bounding box center [267, 448] width 89 height 10
click at [1109, 454] on icon "button" at bounding box center [1109, 453] width 1 height 1
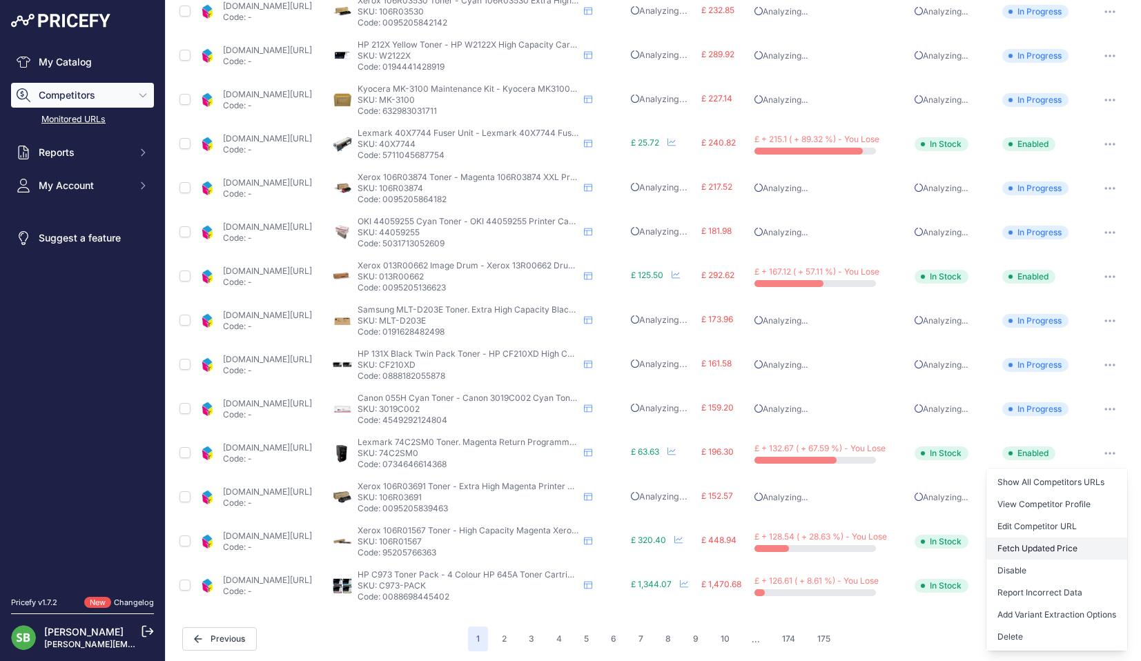
click at [1027, 550] on button "Fetch Updated Price" at bounding box center [1057, 549] width 141 height 22
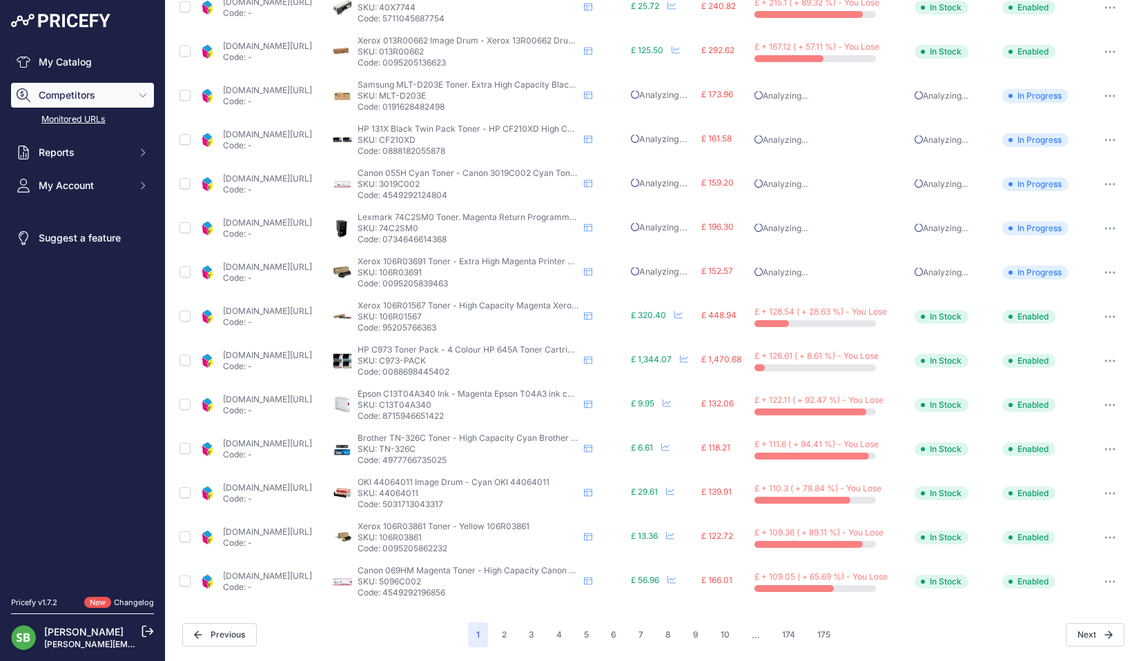
scroll to position [409, 0]
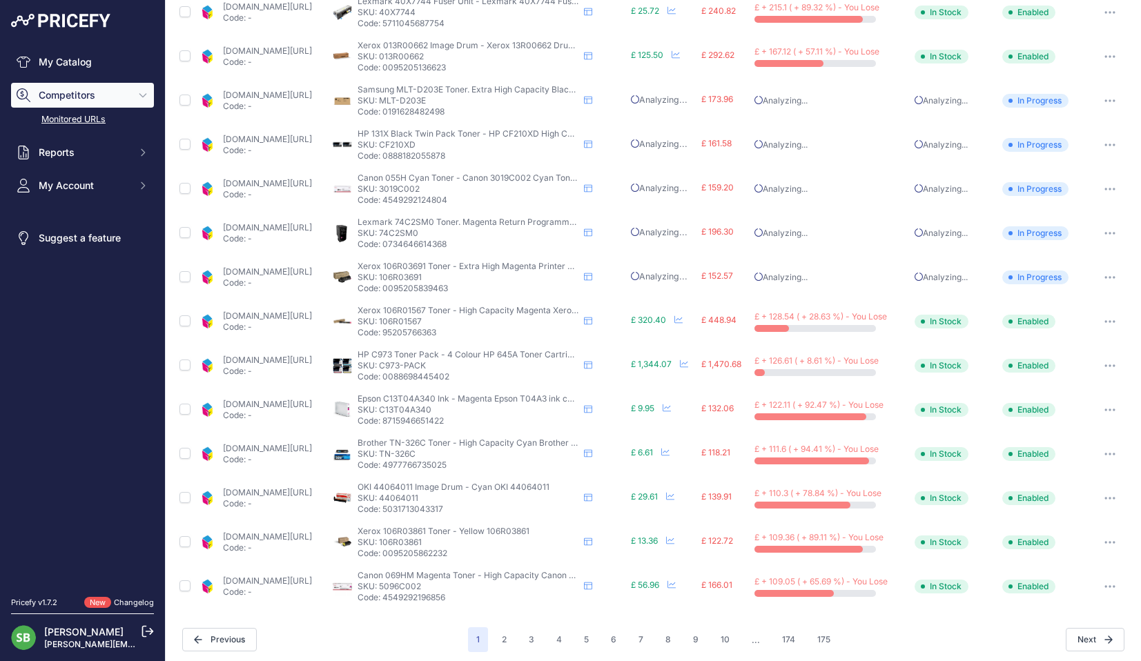
click at [1096, 454] on button "button" at bounding box center [1110, 454] width 28 height 19
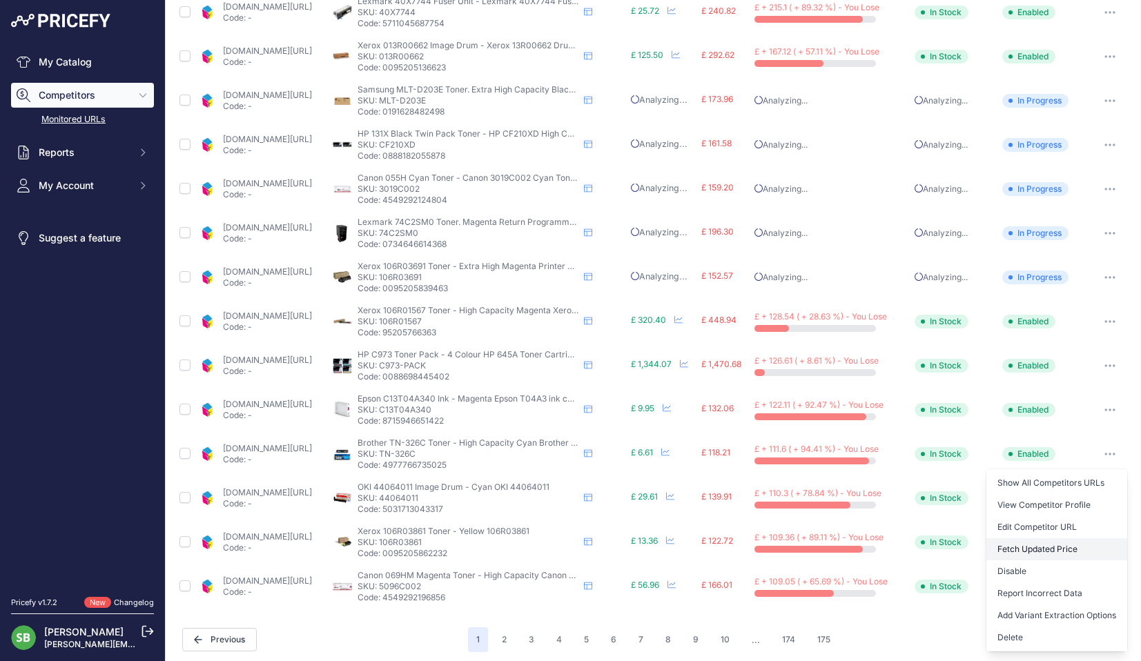
click at [1022, 547] on button "Fetch Updated Price" at bounding box center [1057, 550] width 141 height 22
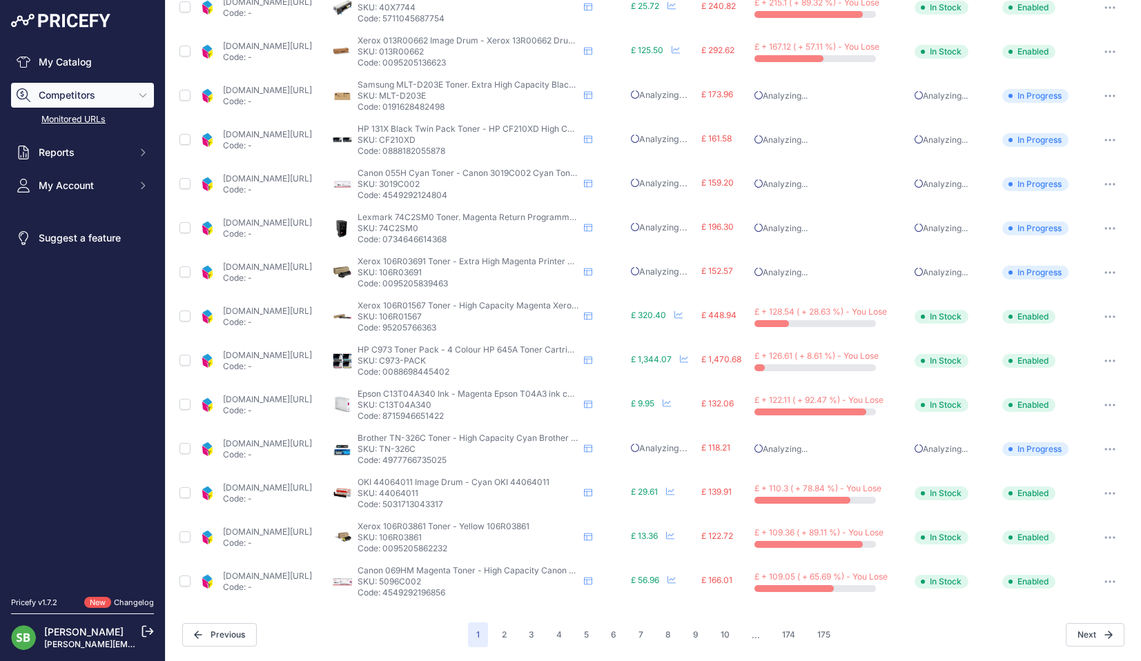
scroll to position [408, 0]
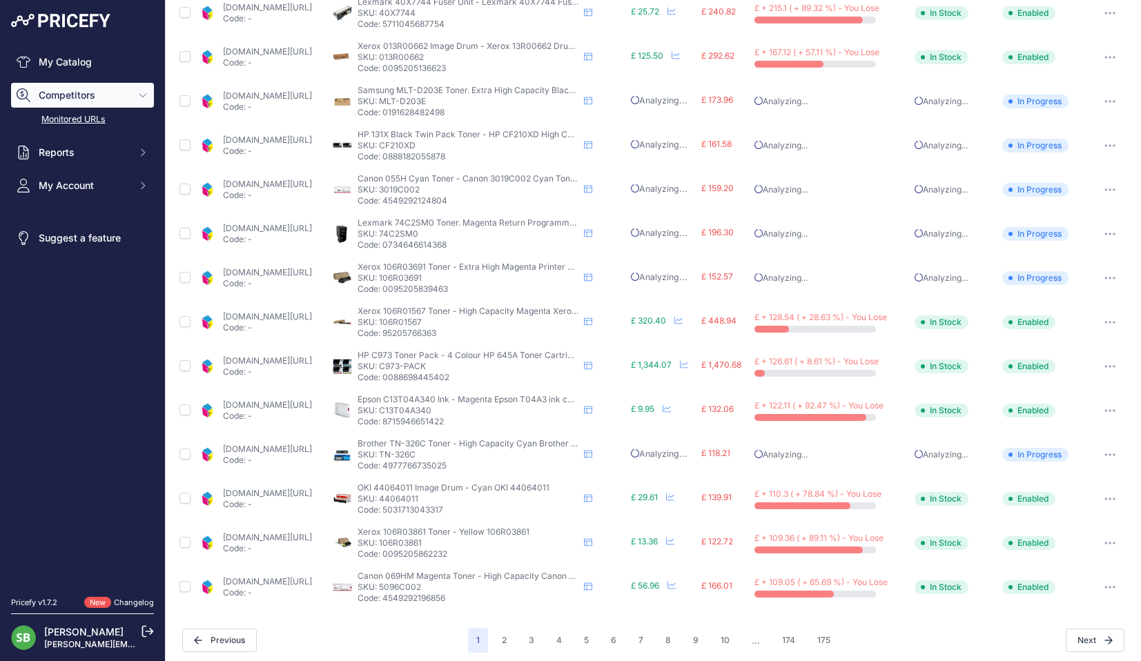
click at [1109, 498] on icon "button" at bounding box center [1109, 498] width 1 height 1
click at [1034, 593] on button "Fetch Updated Price" at bounding box center [1057, 594] width 141 height 22
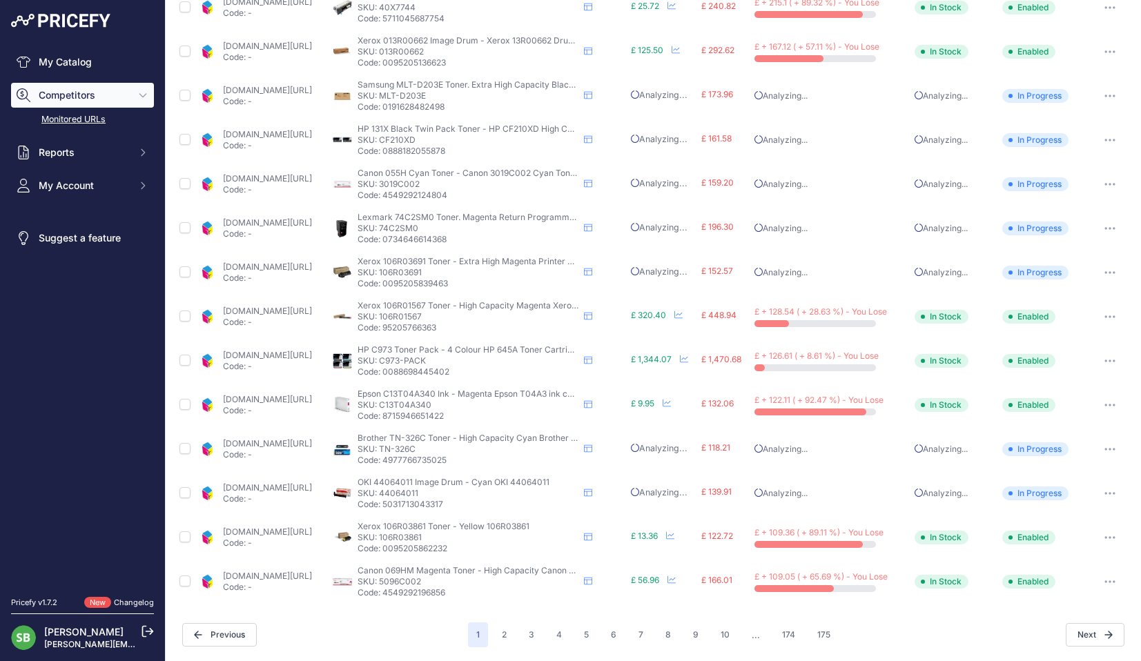
scroll to position [407, 0]
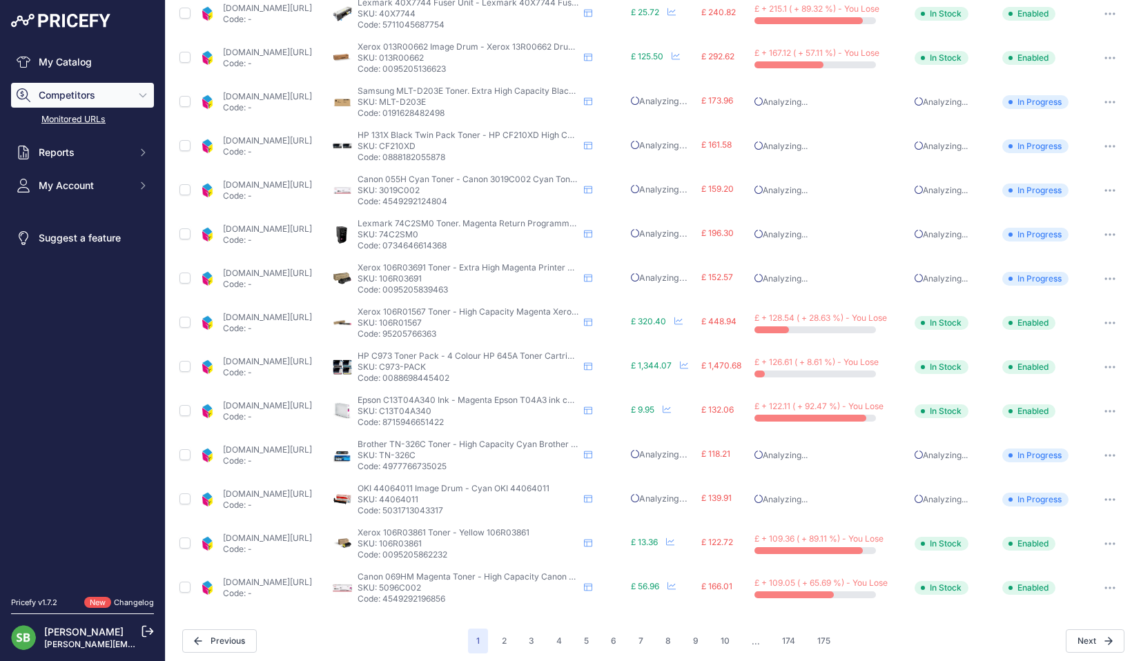
click at [1096, 541] on button "button" at bounding box center [1110, 543] width 28 height 19
click at [1001, 638] on button "Fetch Updated Price" at bounding box center [1057, 639] width 141 height 22
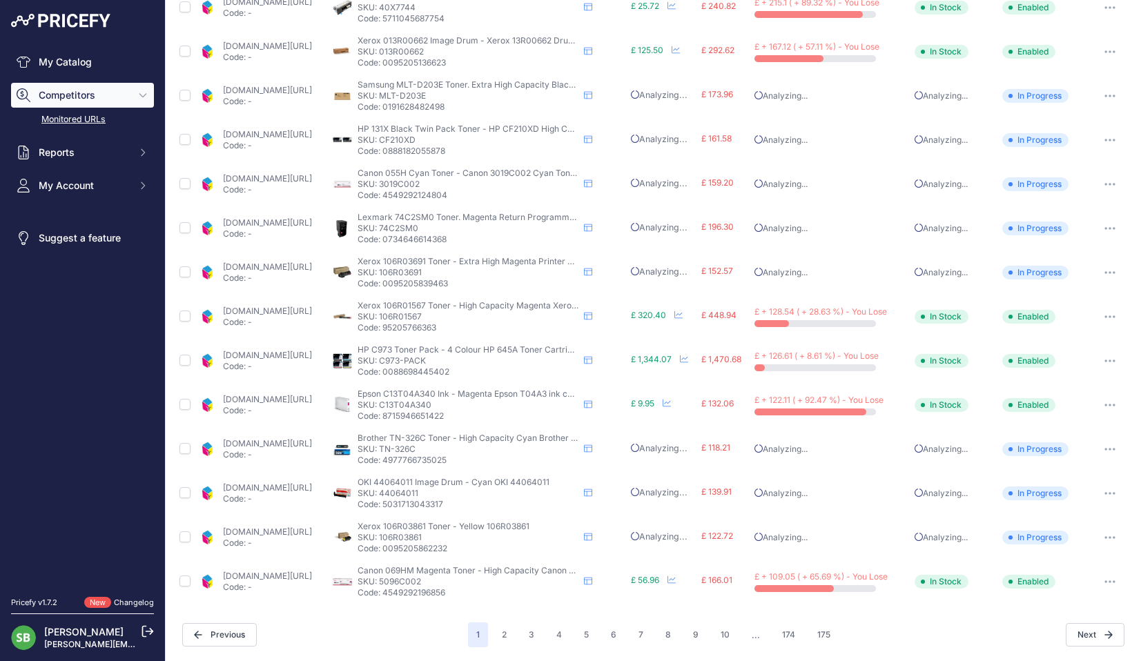
scroll to position [407, 0]
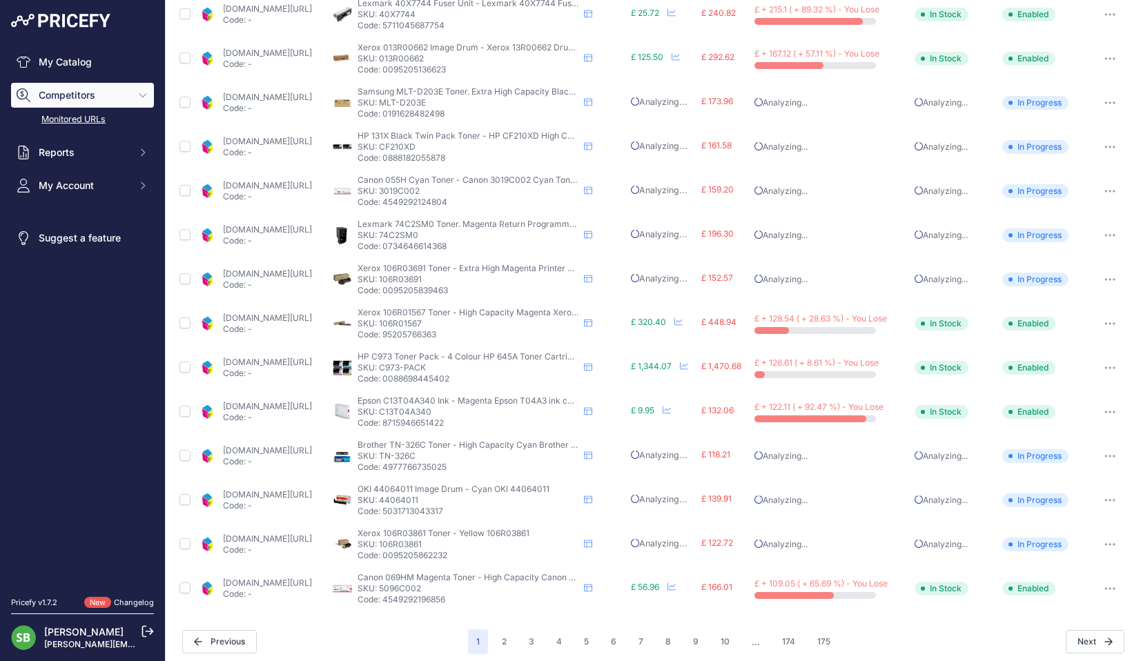
click at [274, 579] on link "[DOMAIN_NAME][URL]" at bounding box center [267, 583] width 89 height 10
click at [1105, 590] on icon "button" at bounding box center [1110, 589] width 11 height 3
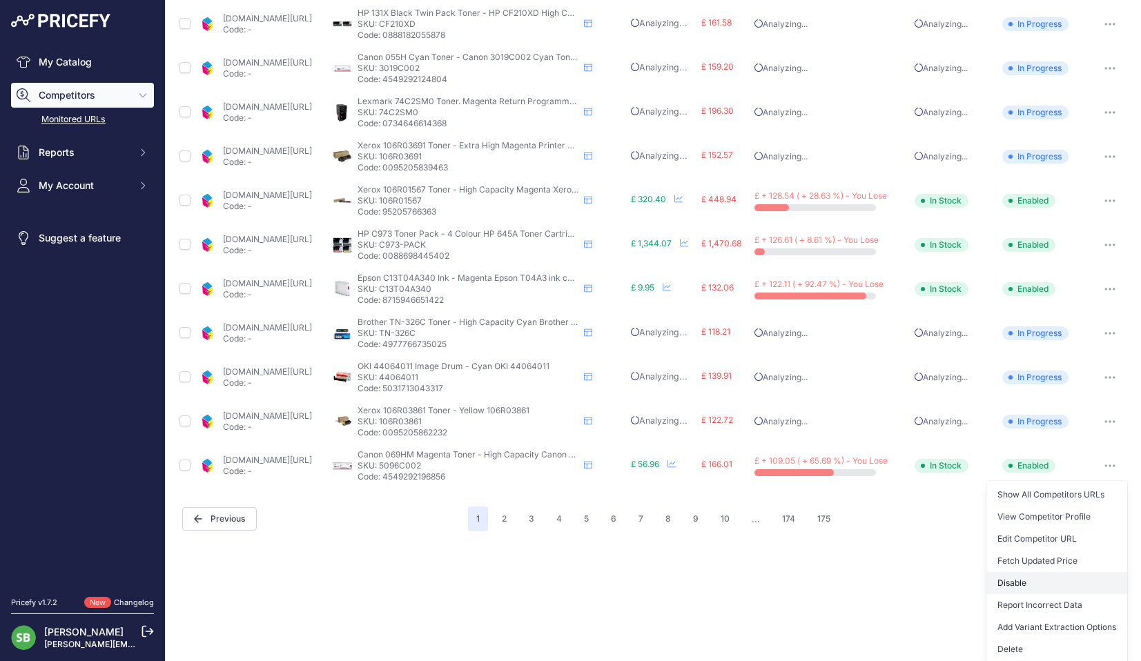
scroll to position [532, 0]
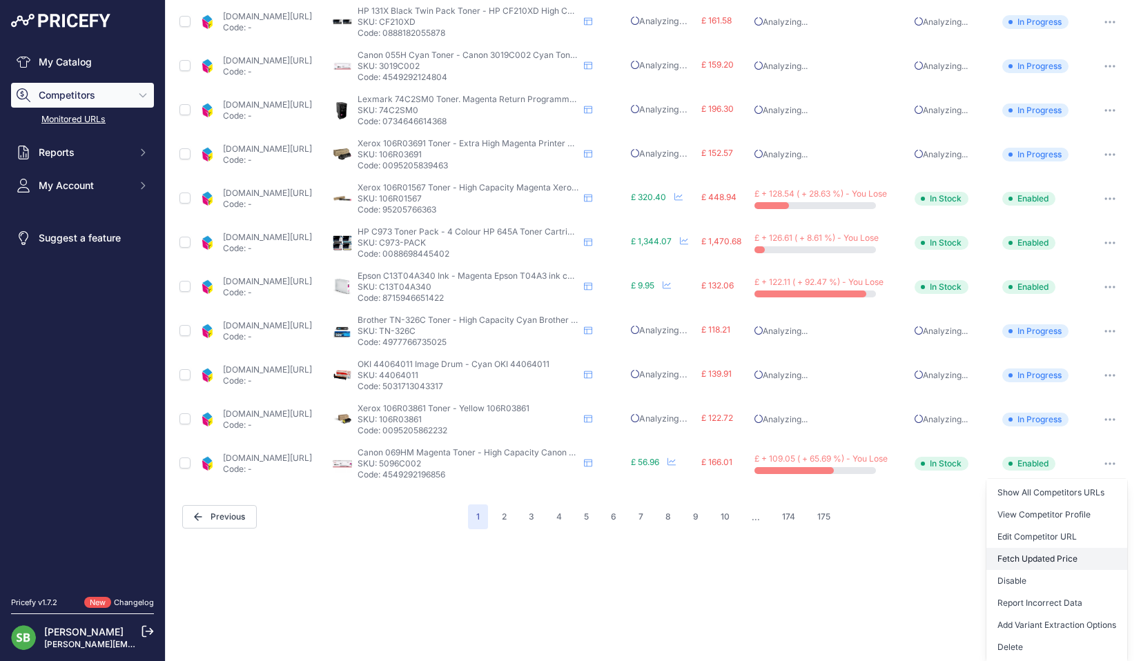
click at [1028, 556] on button "Fetch Updated Price" at bounding box center [1057, 559] width 141 height 22
